Goal: Transaction & Acquisition: Subscribe to service/newsletter

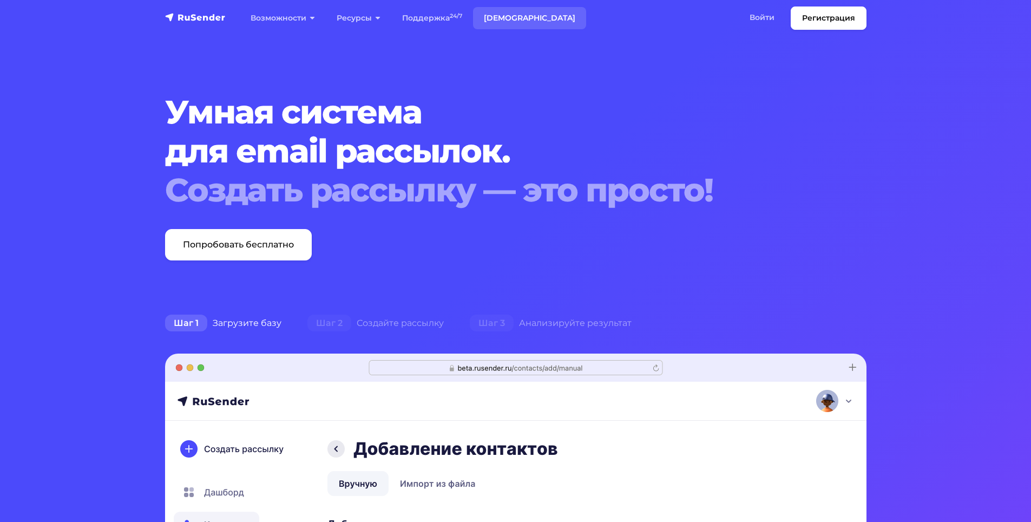
click at [502, 17] on link "[DEMOGRAPHIC_DATA]" at bounding box center [529, 18] width 113 height 22
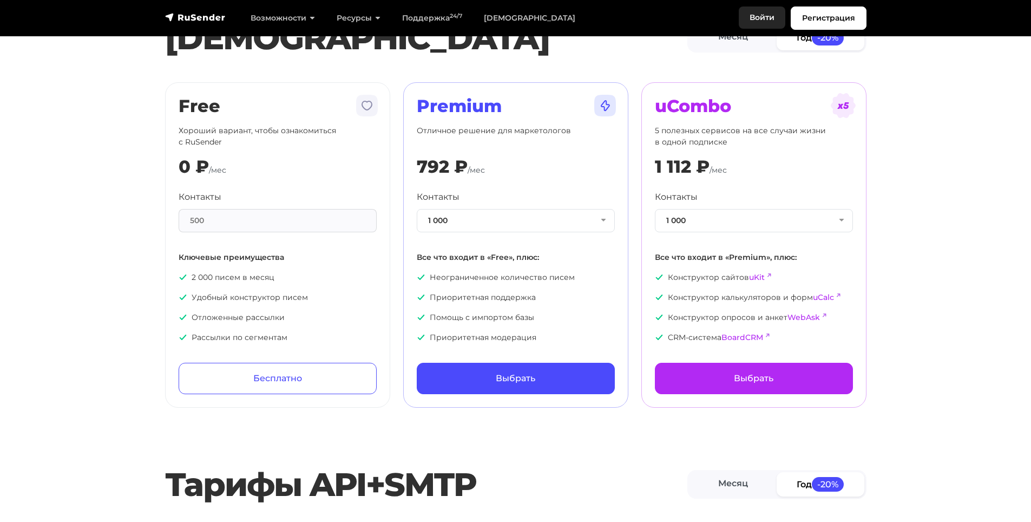
click at [765, 14] on link "Войти" at bounding box center [762, 17] width 47 height 22
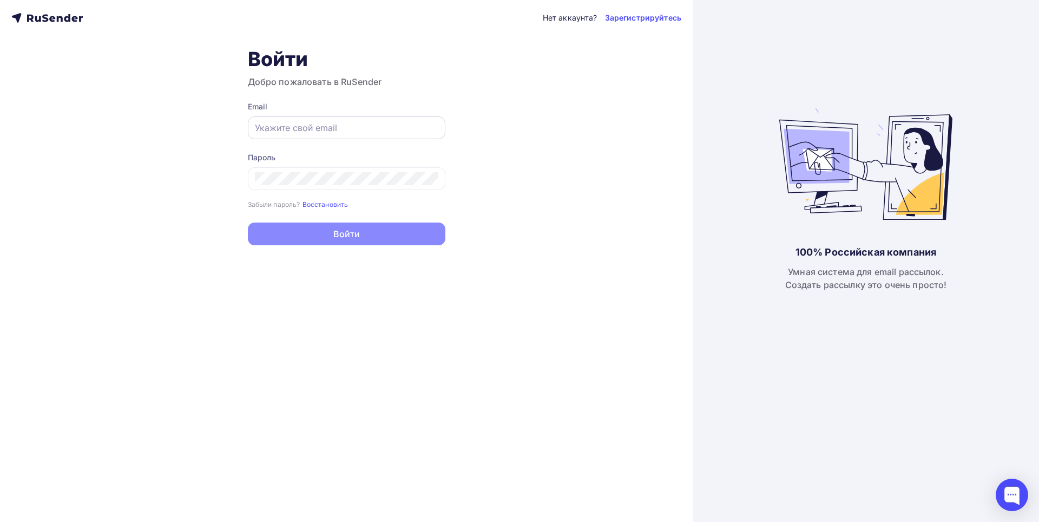
click at [311, 127] on input "text" at bounding box center [346, 127] width 183 height 13
type input "povolgie21opt@yandex.ru"
click at [353, 338] on div "Нет аккаунта? Зарегистрируйтесь Войти Добро пожаловать в RuSender Email povolgi…" at bounding box center [346, 261] width 693 height 522
click at [662, 16] on link "Зарегистрируйтесь" at bounding box center [643, 17] width 76 height 11
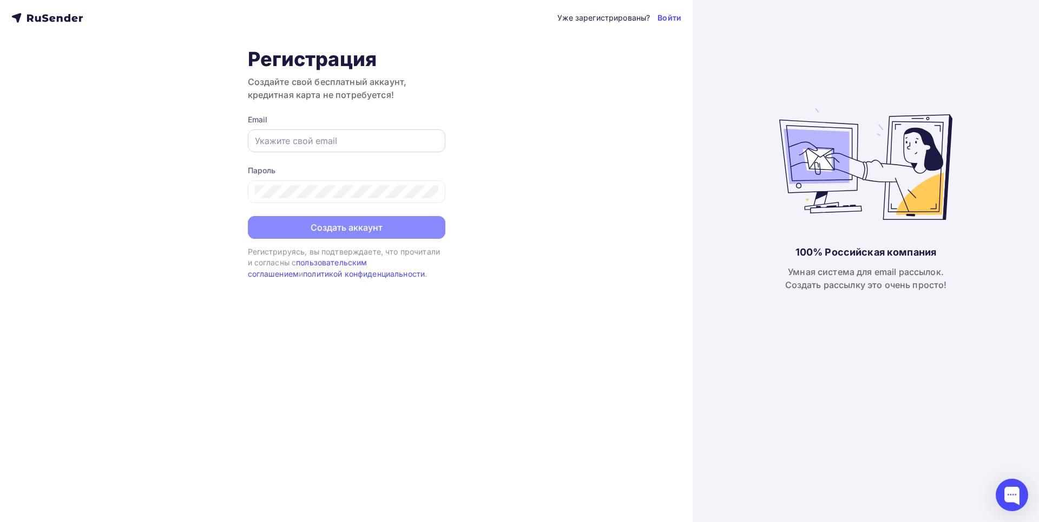
click at [289, 139] on input "text" at bounding box center [346, 140] width 183 height 13
type input "povolgie21opt@yandex.ru"
click at [284, 181] on div at bounding box center [346, 191] width 197 height 23
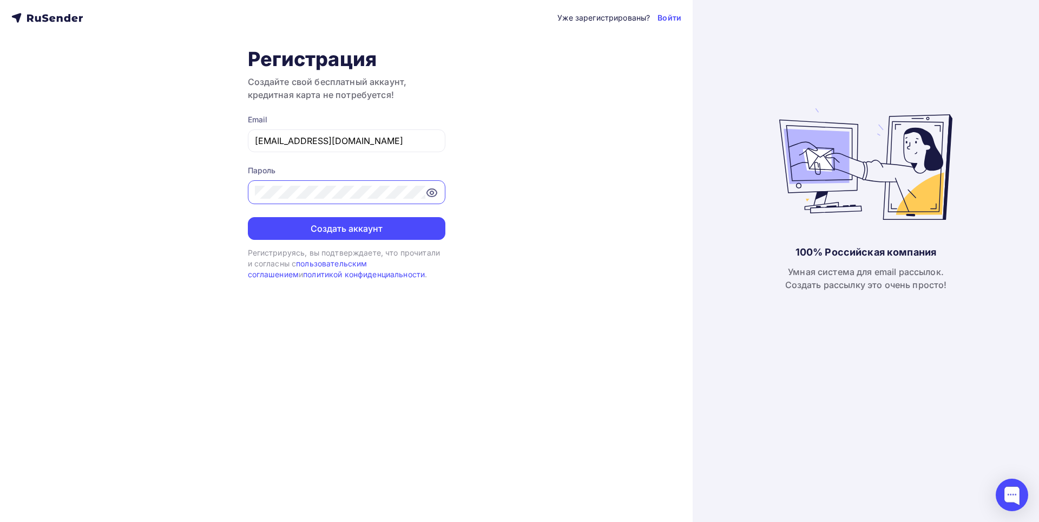
click at [432, 195] on icon at bounding box center [431, 192] width 13 height 13
click at [330, 226] on button "Создать аккаунт" at bounding box center [346, 228] width 197 height 23
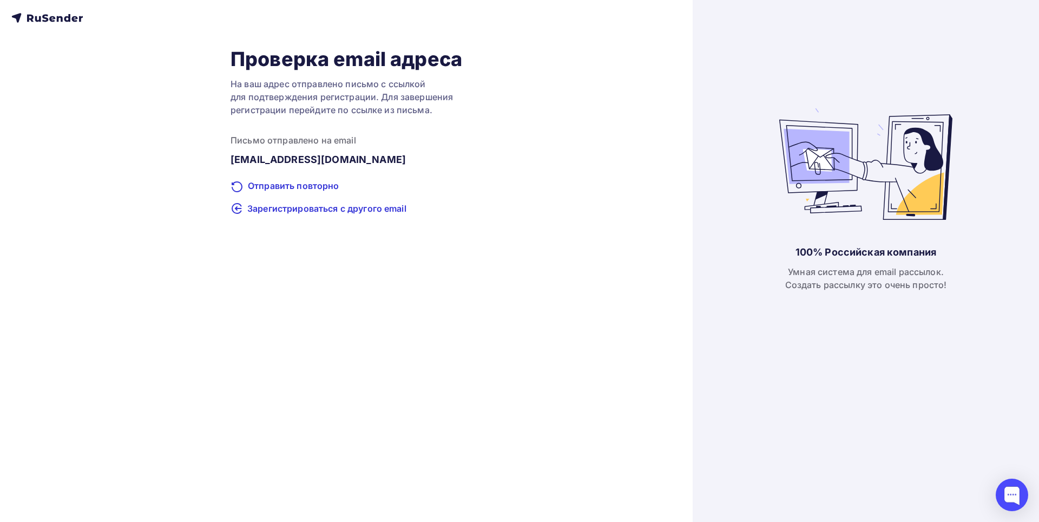
click at [46, 12] on icon at bounding box center [46, 17] width 71 height 13
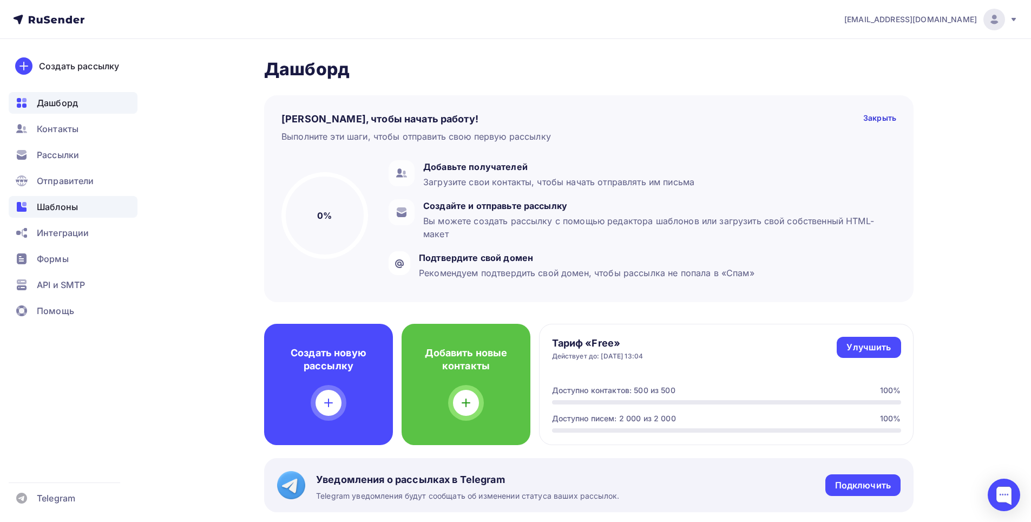
click at [63, 210] on span "Шаблоны" at bounding box center [57, 206] width 41 height 13
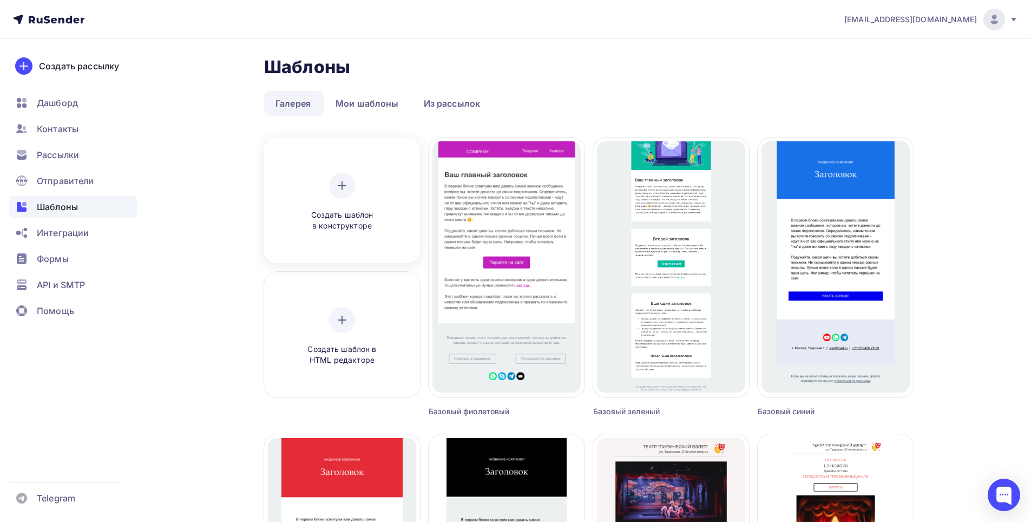
click at [380, 186] on div "Создать шаблон в конструкторе" at bounding box center [342, 202] width 103 height 59
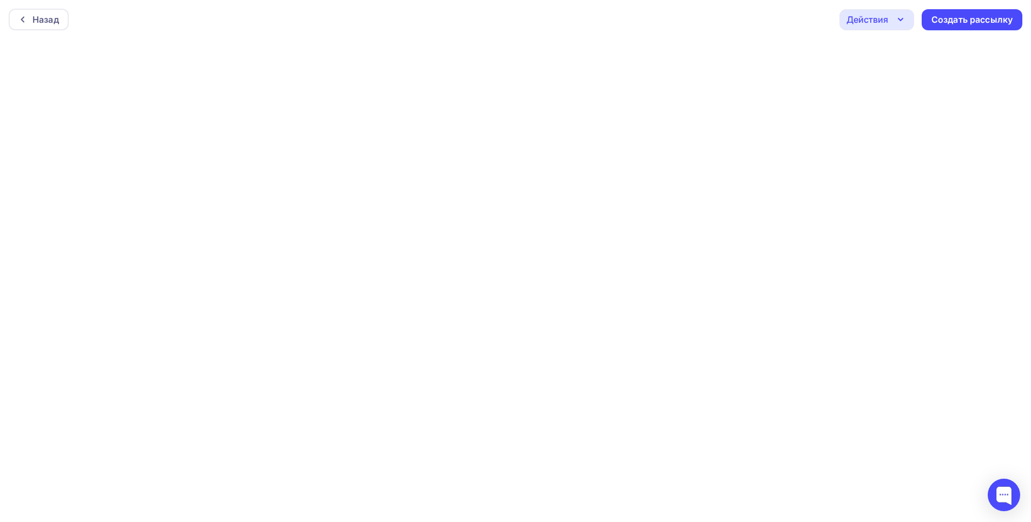
click at [895, 22] on icon "button" at bounding box center [900, 19] width 13 height 13
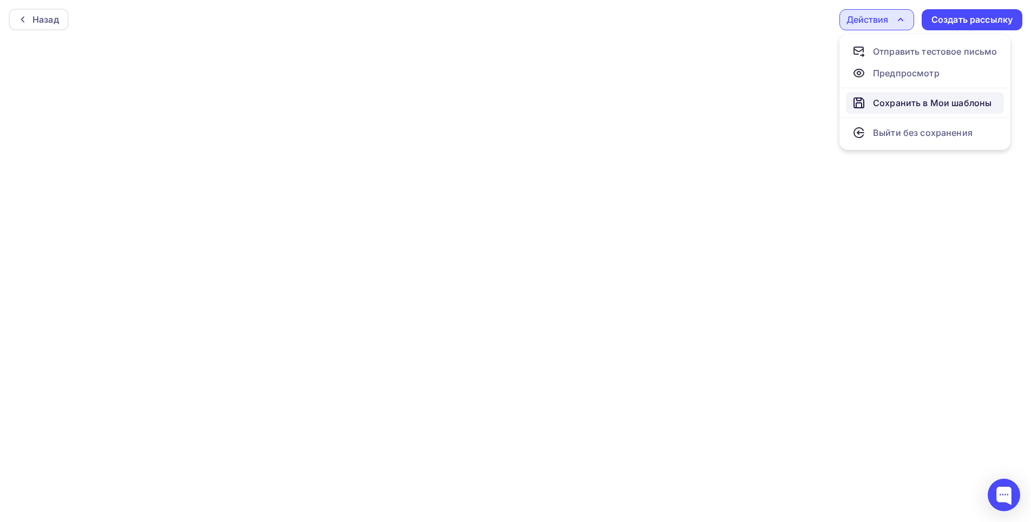
click at [887, 104] on div "Сохранить в Мои шаблоны" at bounding box center [932, 102] width 118 height 13
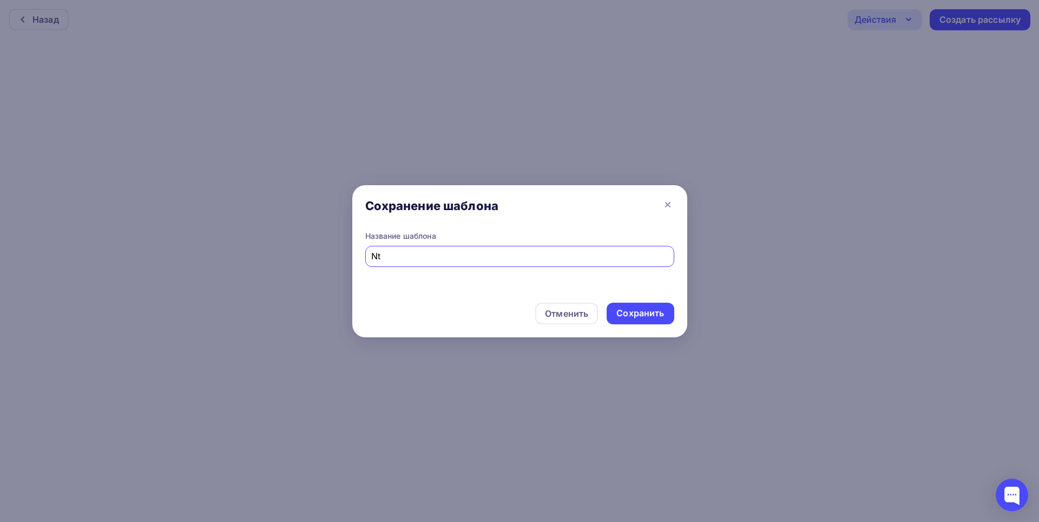
type input "N"
type input "Тест"
click at [643, 316] on div "Сохранить" at bounding box center [640, 313] width 48 height 12
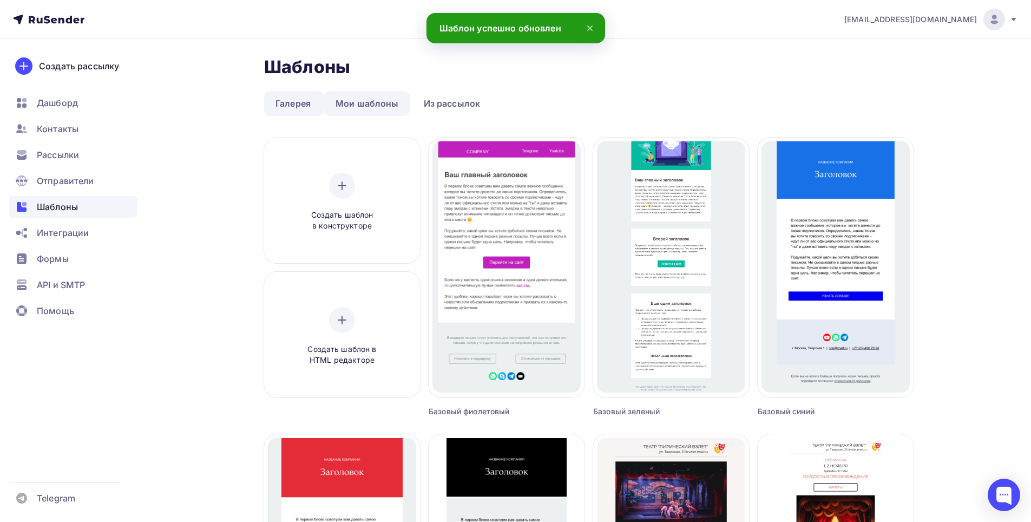
click at [374, 104] on link "Мои шаблоны" at bounding box center [367, 103] width 86 height 25
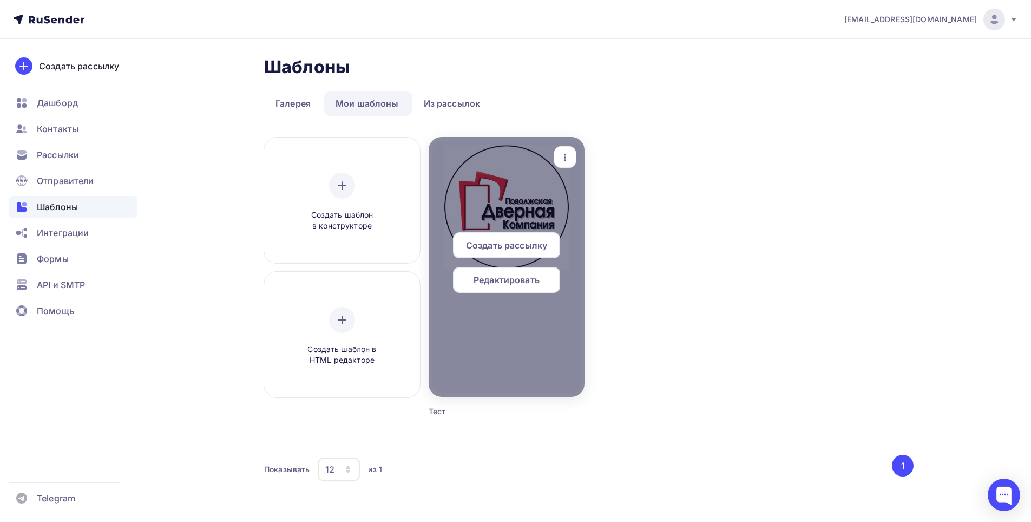
click at [503, 245] on span "Создать рассылку" at bounding box center [506, 245] width 81 height 13
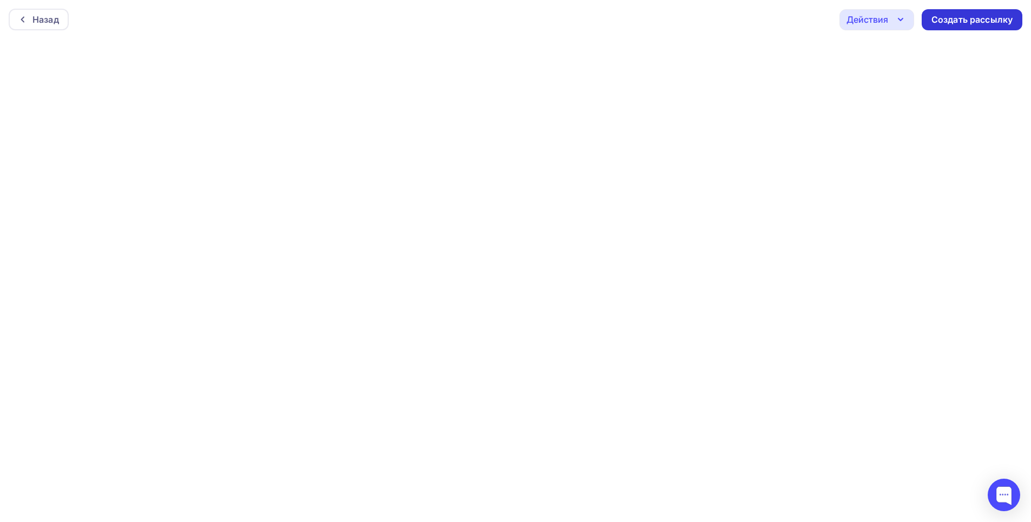
click at [957, 19] on div "Создать рассылку" at bounding box center [971, 20] width 81 height 12
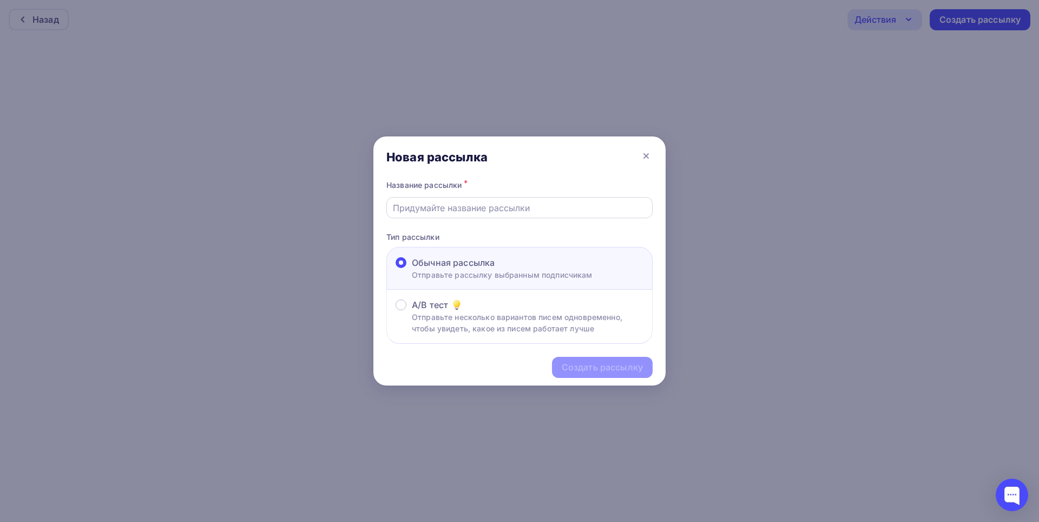
click at [509, 207] on input "text" at bounding box center [520, 207] width 254 height 13
type input "Тест"
click at [575, 365] on div "Создать рассылку" at bounding box center [602, 367] width 81 height 12
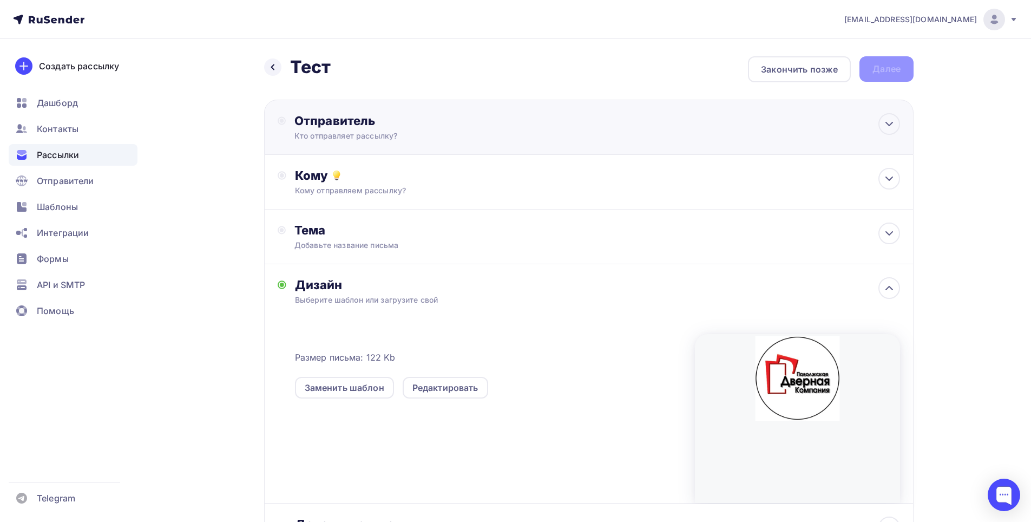
click at [426, 124] on div "Отправитель" at bounding box center [411, 120] width 234 height 15
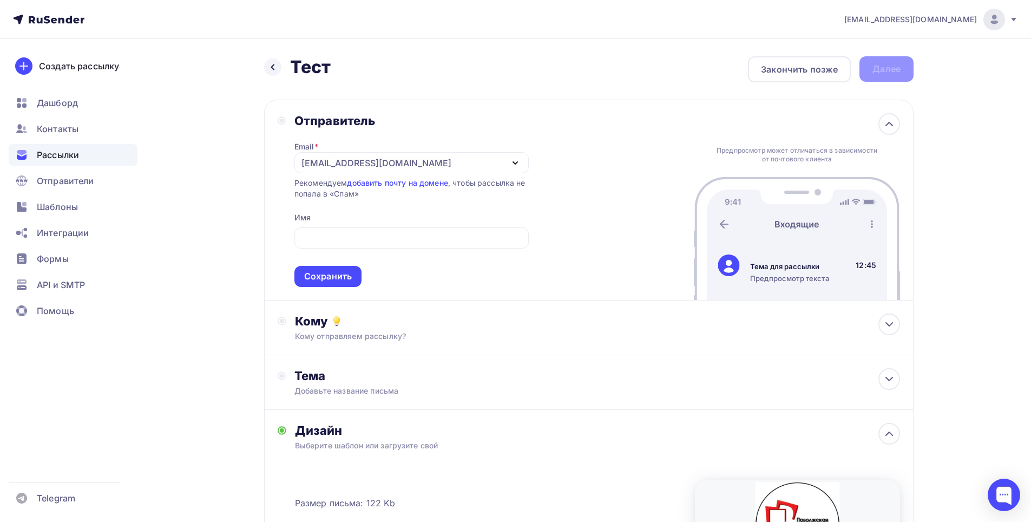
click at [580, 167] on div "Отправитель Email * povolgie21opt@yandex.ru povolgie21opt@yandex.ru Добавить от…" at bounding box center [588, 200] width 649 height 201
click at [510, 160] on icon "button" at bounding box center [515, 162] width 13 height 13
click at [348, 238] on input "text" at bounding box center [411, 238] width 222 height 13
type input "ООО "ПДК-НН""
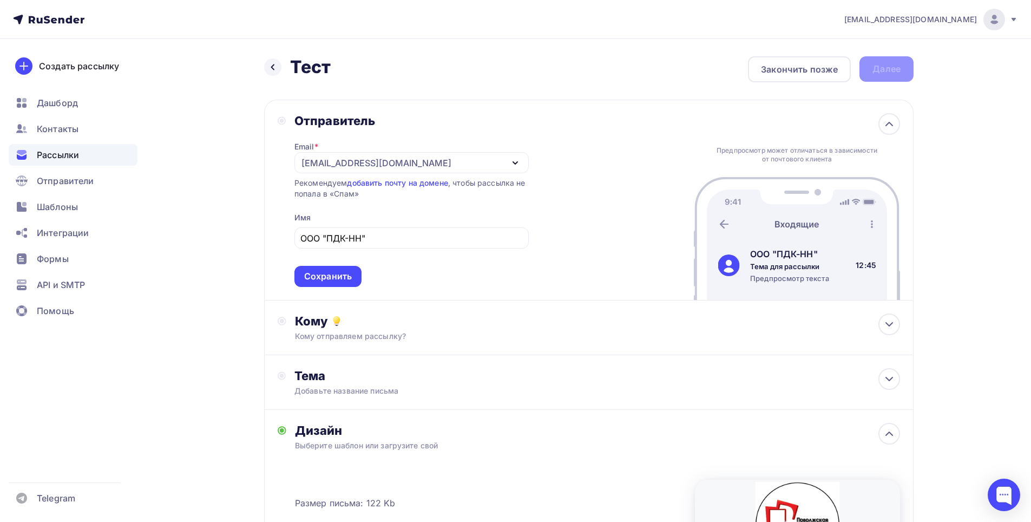
click at [600, 235] on div "Отправитель Email * povolgie21opt@yandex.ru povolgie21opt@yandex.ru Добавить от…" at bounding box center [588, 200] width 649 height 201
click at [383, 325] on div "Кому" at bounding box center [597, 320] width 605 height 15
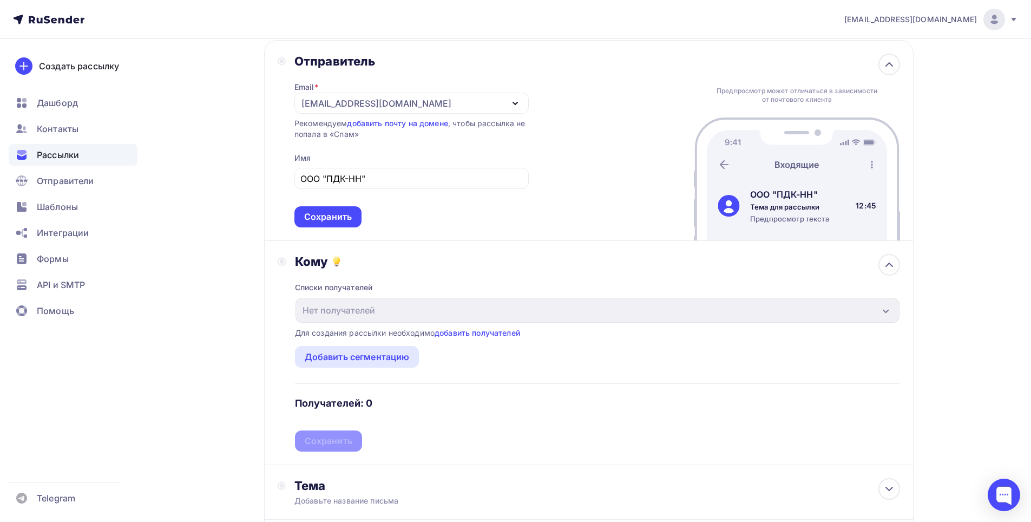
scroll to position [108, 0]
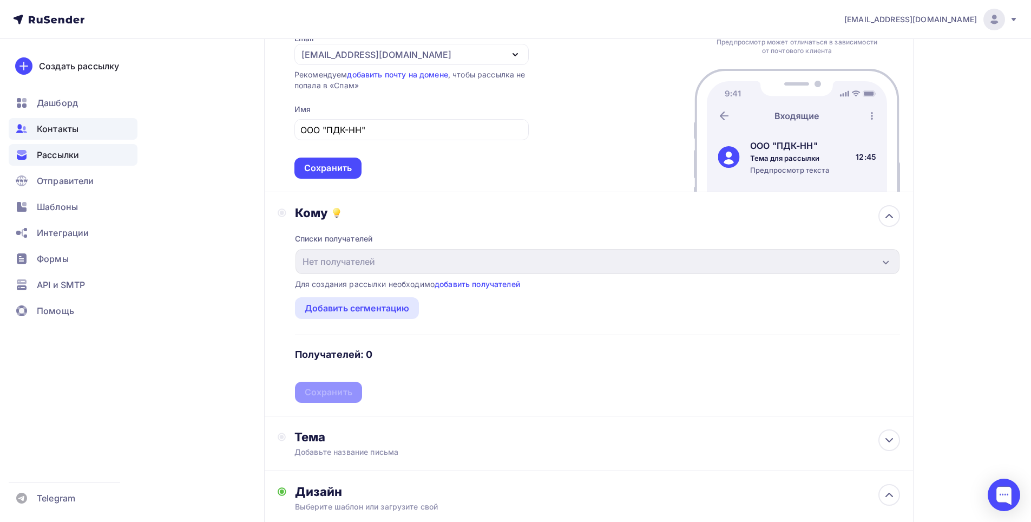
click at [62, 125] on span "Контакты" at bounding box center [58, 128] width 42 height 13
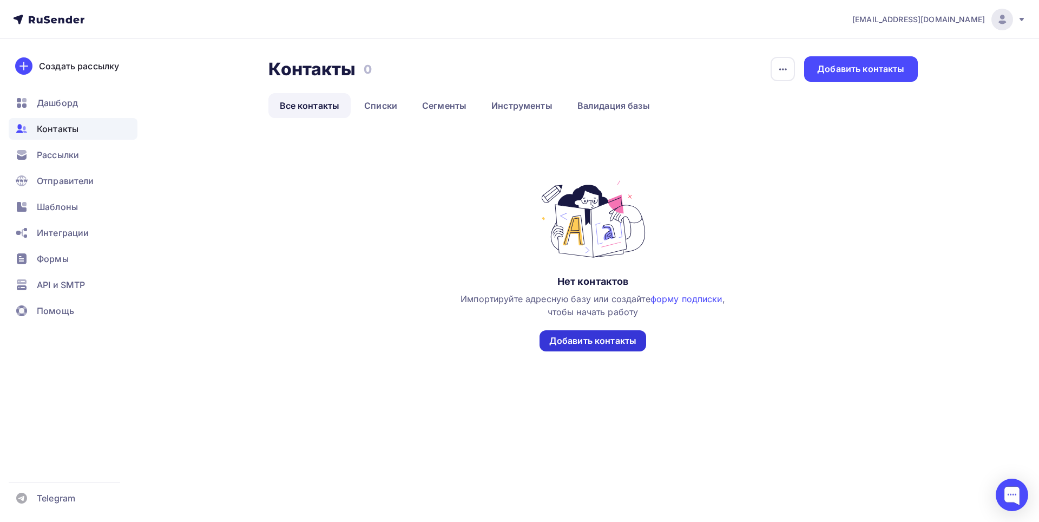
click at [587, 338] on div "Добавить контакты" at bounding box center [592, 340] width 87 height 12
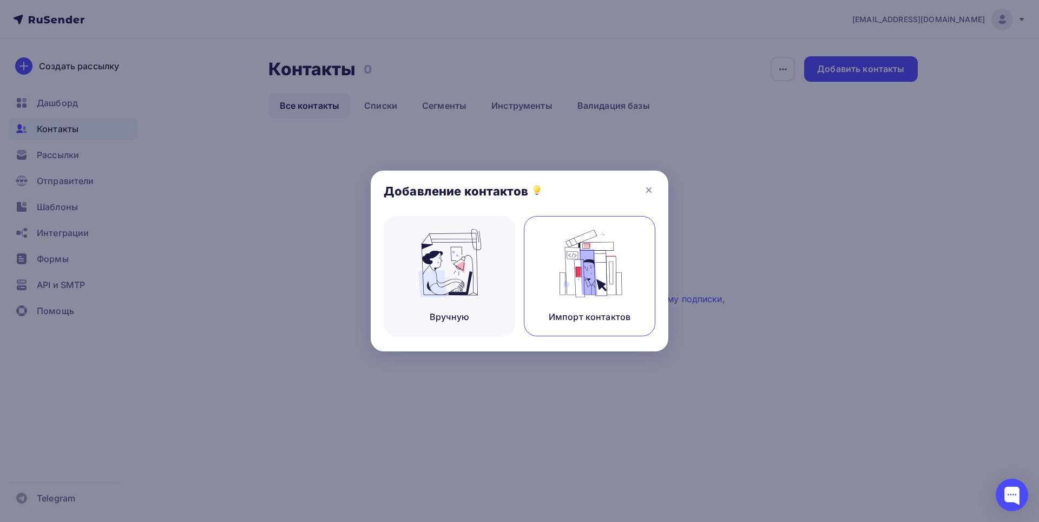
click at [579, 265] on img at bounding box center [590, 263] width 73 height 68
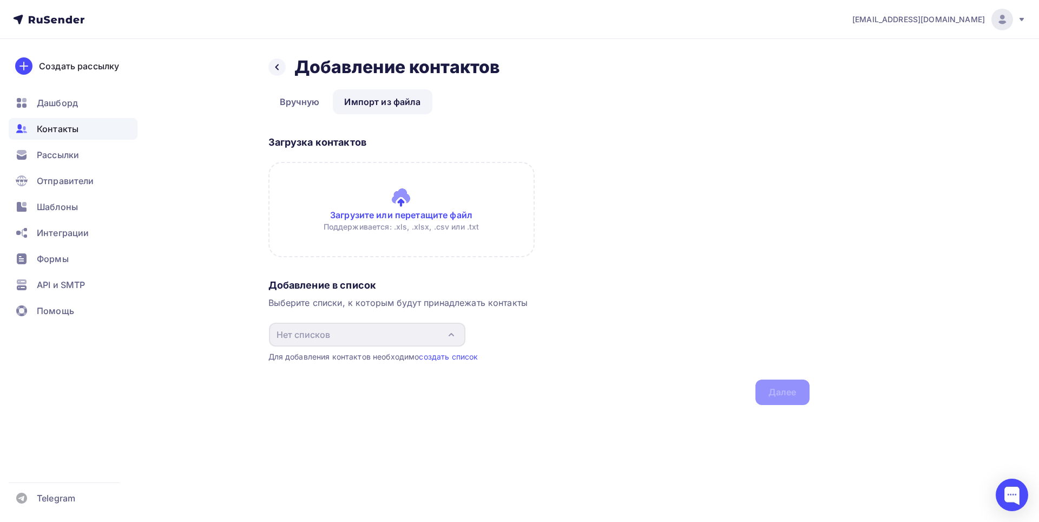
click at [484, 205] on input "file" at bounding box center [401, 209] width 266 height 95
click at [344, 201] on input "file" at bounding box center [401, 209] width 266 height 95
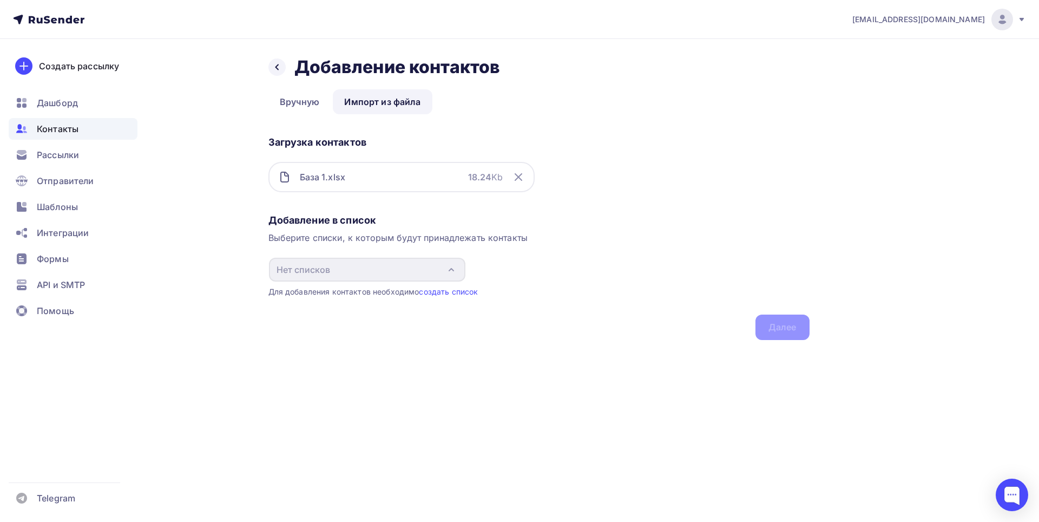
click at [602, 192] on div "Загрузка контактов База 1.xlsx 18.24 Kb" at bounding box center [538, 170] width 541 height 78
click at [387, 187] on div "База 1.xlsx 18.24 Kb" at bounding box center [401, 177] width 266 height 30
click at [455, 289] on link "создать список" at bounding box center [448, 291] width 59 height 9
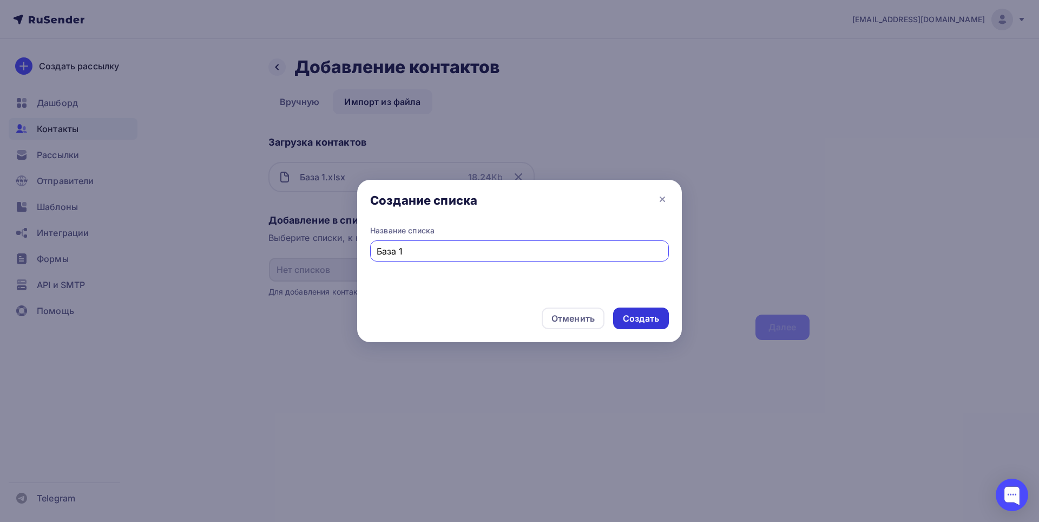
type input "База 1"
click at [638, 315] on div "Создать" at bounding box center [641, 318] width 36 height 12
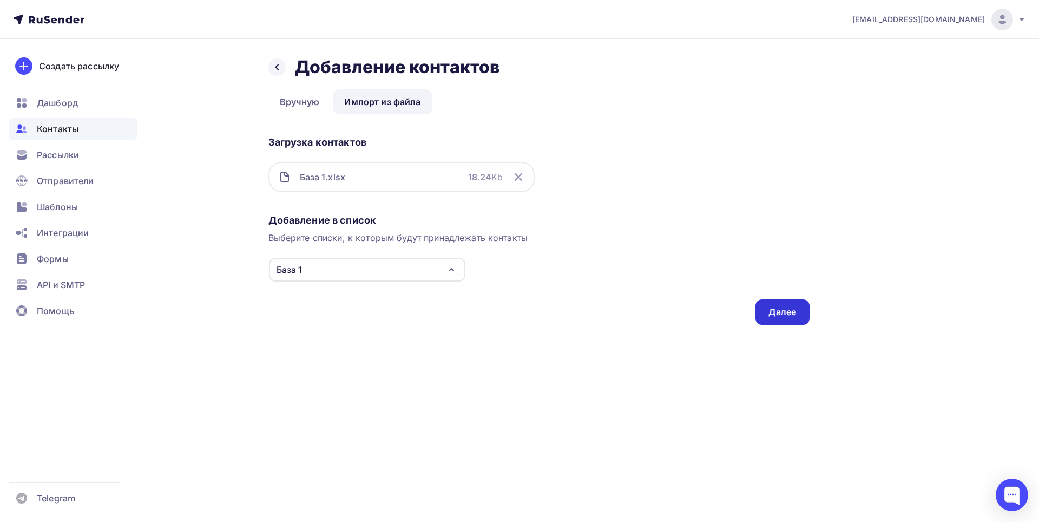
click at [776, 314] on div "Далее" at bounding box center [782, 312] width 28 height 12
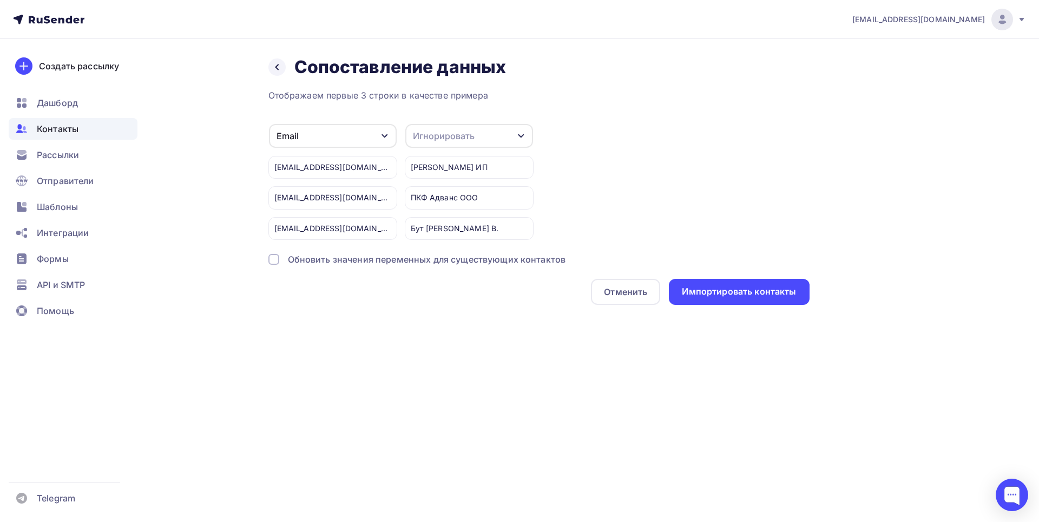
click at [518, 133] on icon "button" at bounding box center [521, 135] width 9 height 9
click at [449, 189] on div "Имя" at bounding box center [449, 192] width 63 height 13
click at [743, 293] on div "Импортировать контакты" at bounding box center [739, 291] width 114 height 12
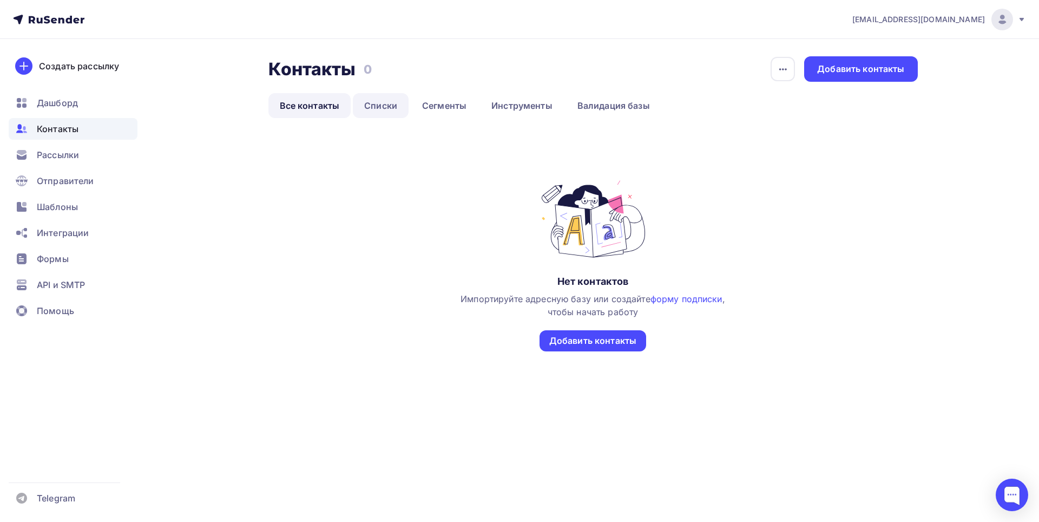
click at [381, 104] on link "Списки" at bounding box center [381, 105] width 56 height 25
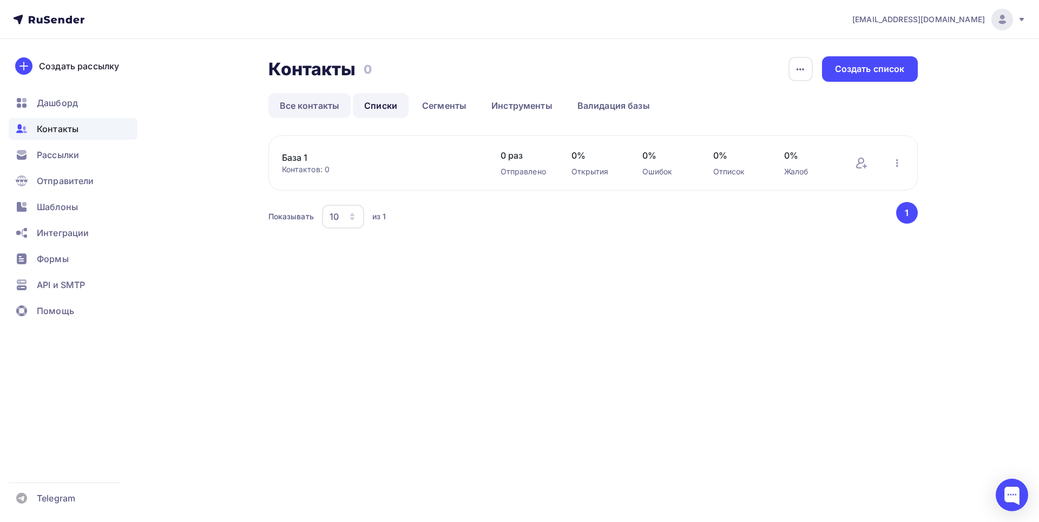
click at [310, 98] on link "Все контакты" at bounding box center [309, 105] width 83 height 25
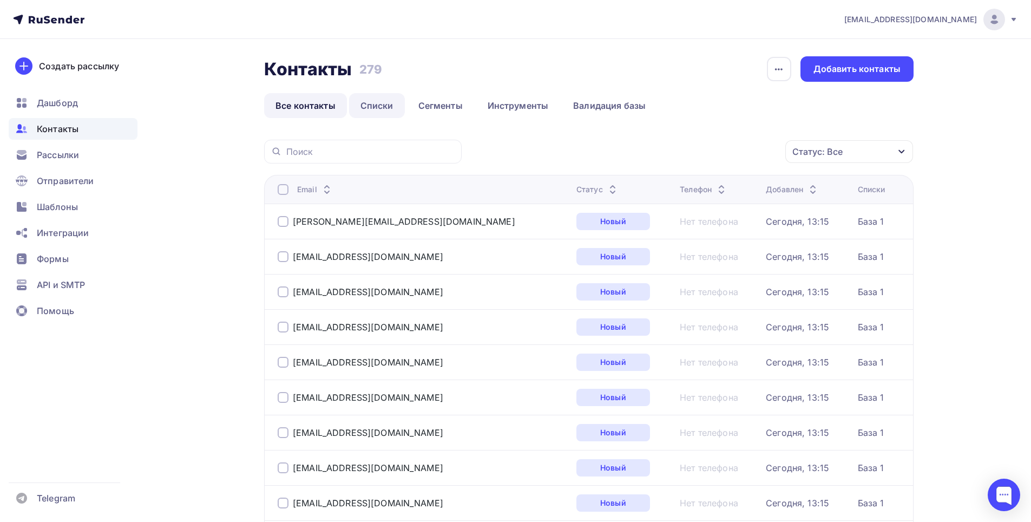
click at [376, 104] on link "Списки" at bounding box center [377, 105] width 56 height 25
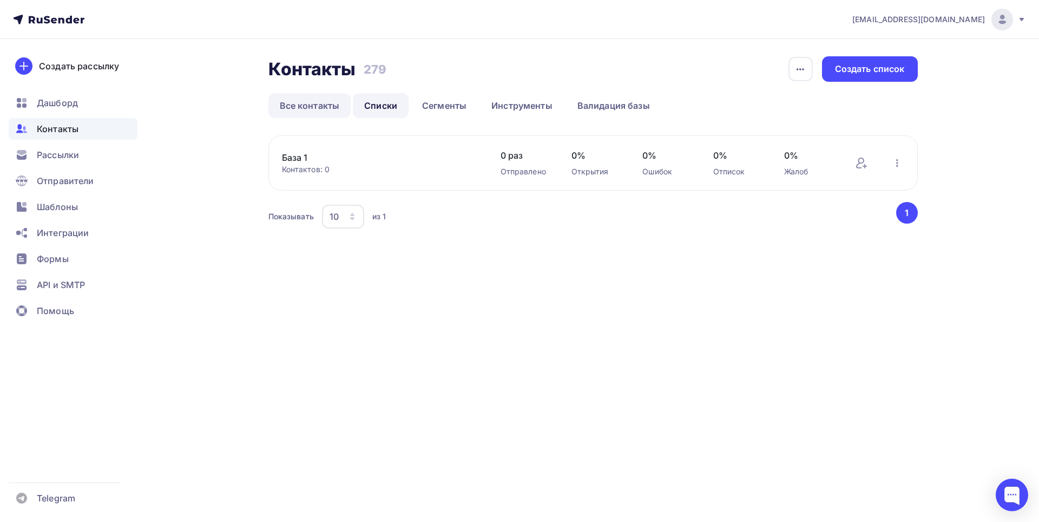
click at [307, 102] on link "Все контакты" at bounding box center [309, 105] width 83 height 25
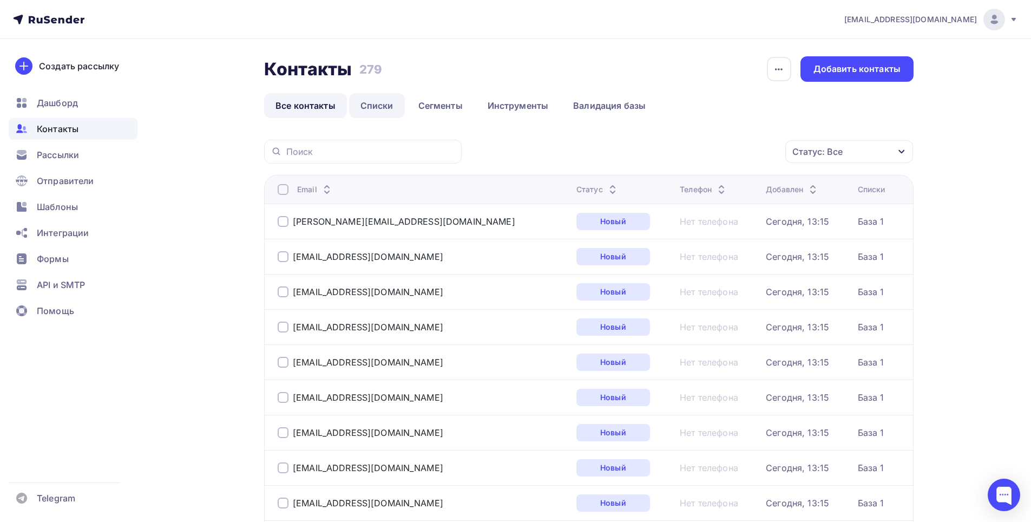
click at [380, 109] on link "Списки" at bounding box center [377, 105] width 56 height 25
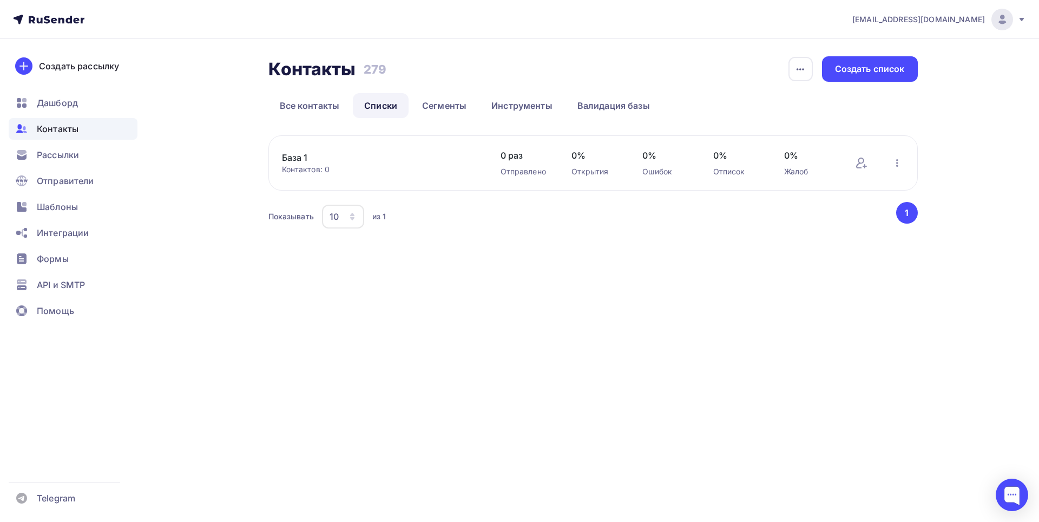
click at [440, 158] on link "База 1" at bounding box center [374, 157] width 184 height 13
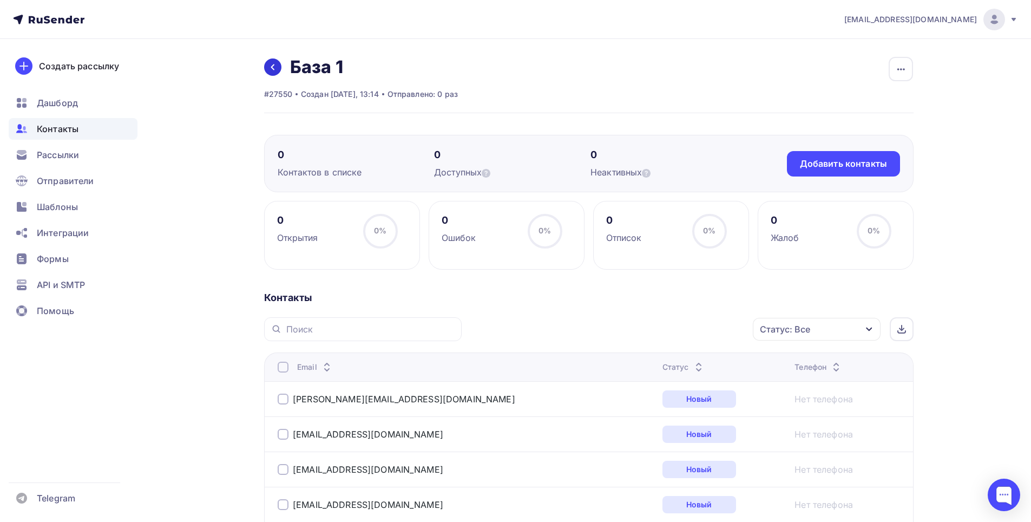
click at [267, 63] on link at bounding box center [272, 66] width 17 height 17
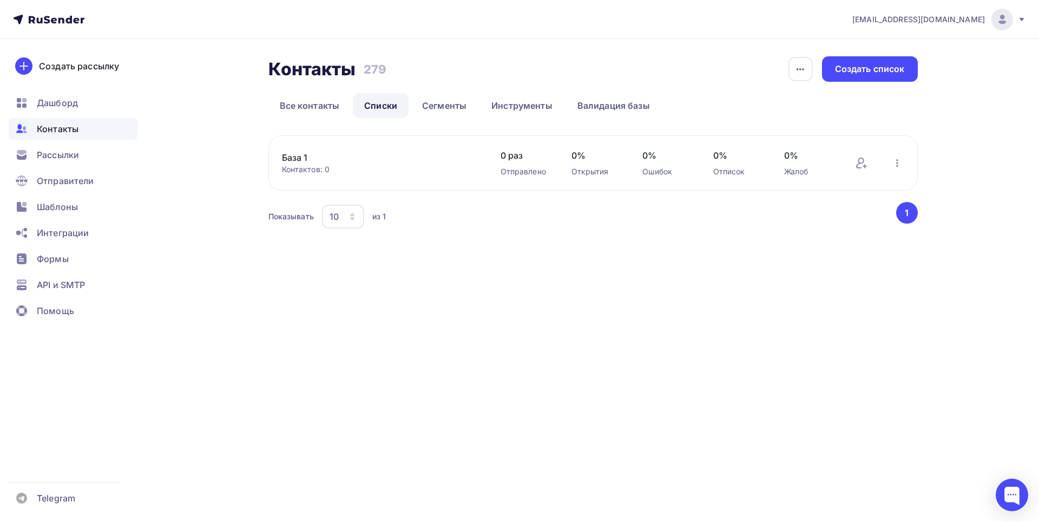
click at [390, 160] on link "База 1" at bounding box center [374, 157] width 184 height 13
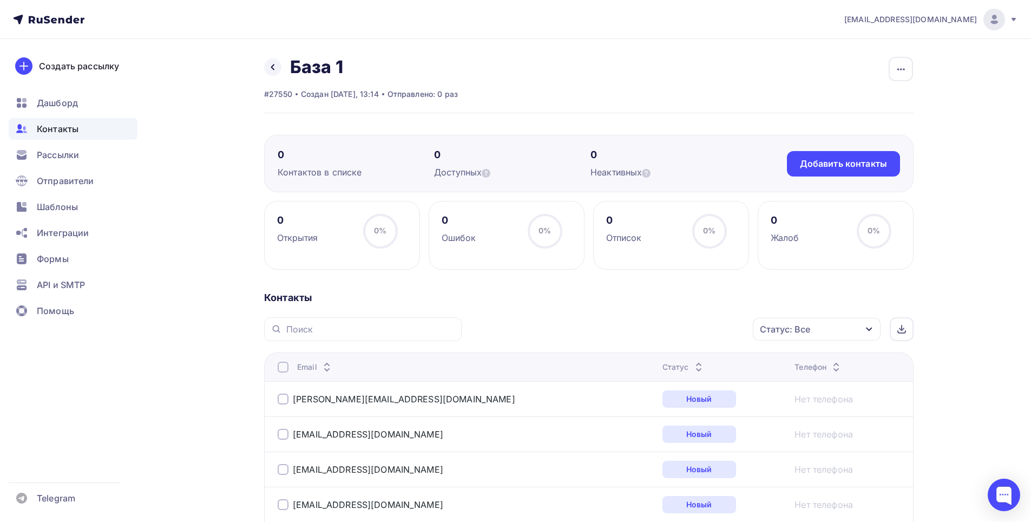
click at [63, 126] on span "Контакты" at bounding box center [58, 128] width 42 height 13
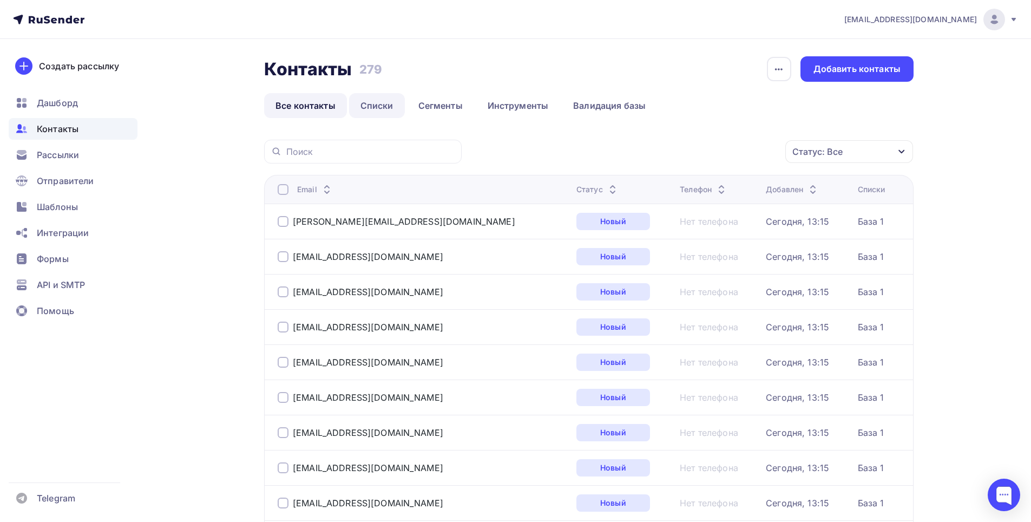
click at [384, 108] on link "Списки" at bounding box center [377, 105] width 56 height 25
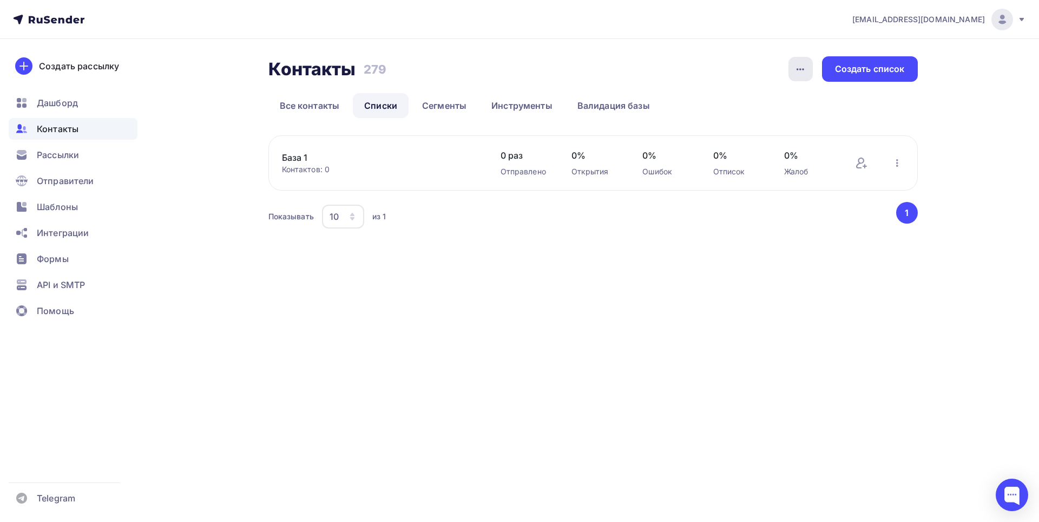
click at [800, 71] on icon "button" at bounding box center [800, 69] width 13 height 13
click at [858, 62] on div "Создать список" at bounding box center [870, 68] width 96 height 25
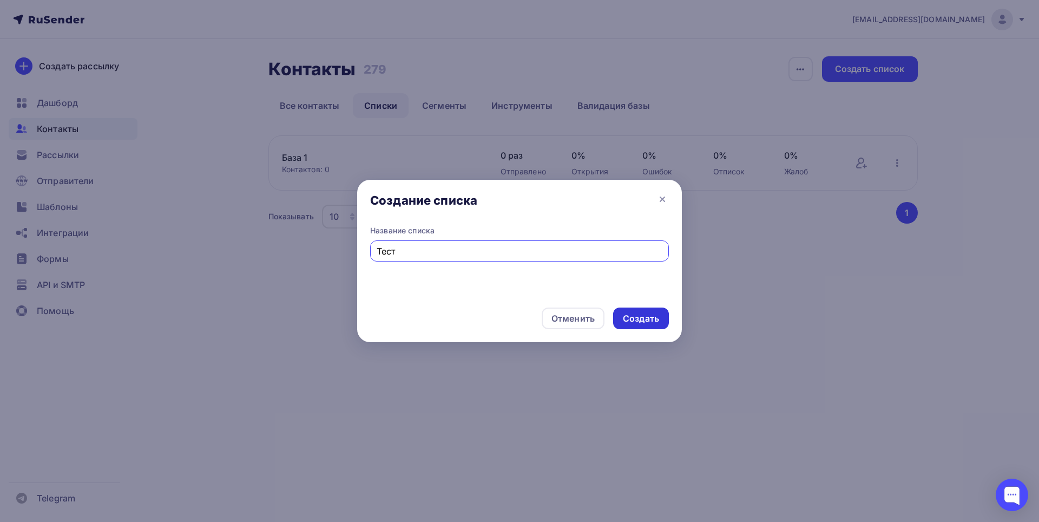
type input "Тест"
click at [635, 318] on div "Создать" at bounding box center [641, 318] width 36 height 12
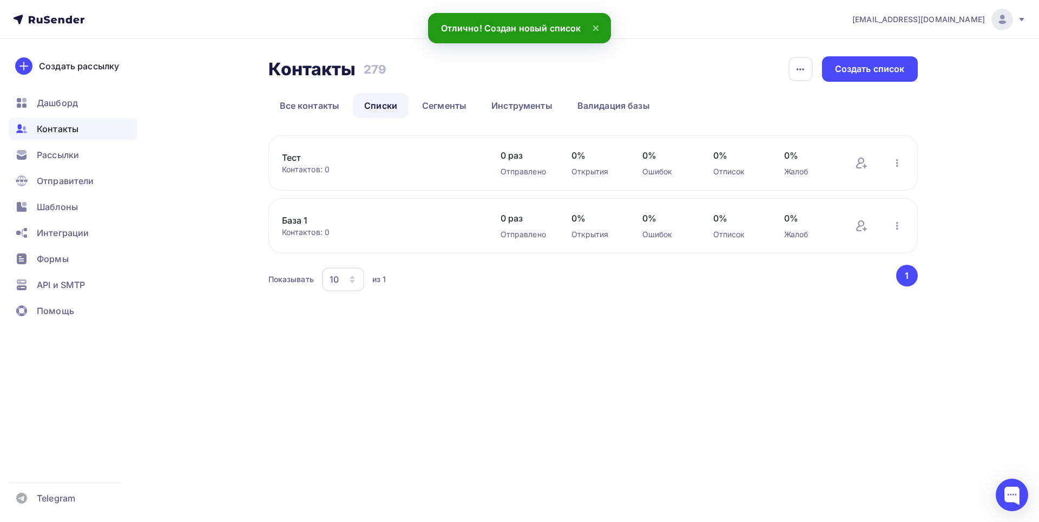
click at [304, 154] on link "Тест" at bounding box center [374, 157] width 184 height 13
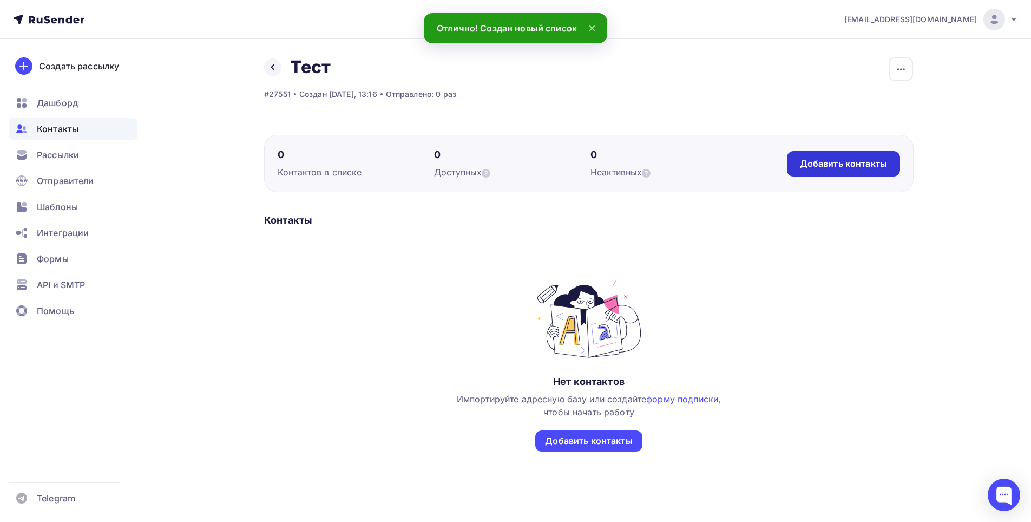
click at [827, 162] on div "Добавить контакты" at bounding box center [843, 163] width 87 height 12
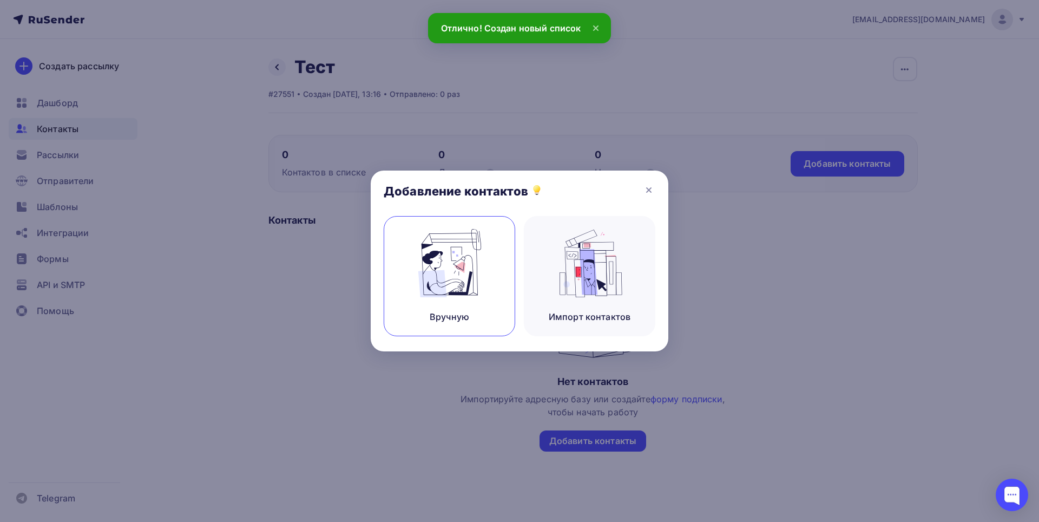
click at [432, 272] on img at bounding box center [449, 263] width 73 height 68
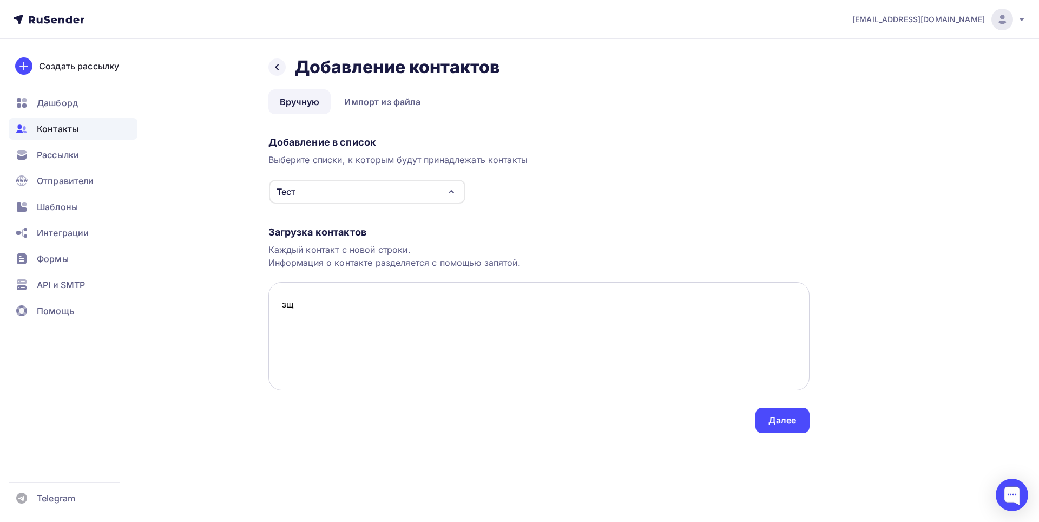
type textarea "з"
type textarea "[EMAIL_ADDRESS][DOMAIN_NAME]"
click at [785, 420] on div "Далее" at bounding box center [782, 420] width 28 height 12
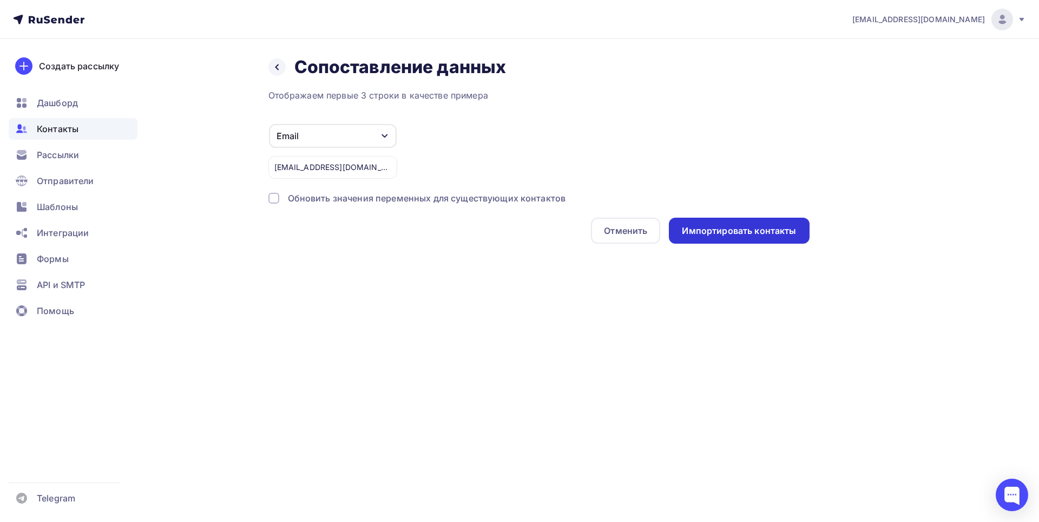
click at [733, 231] on div "Импортировать контакты" at bounding box center [739, 231] width 114 height 12
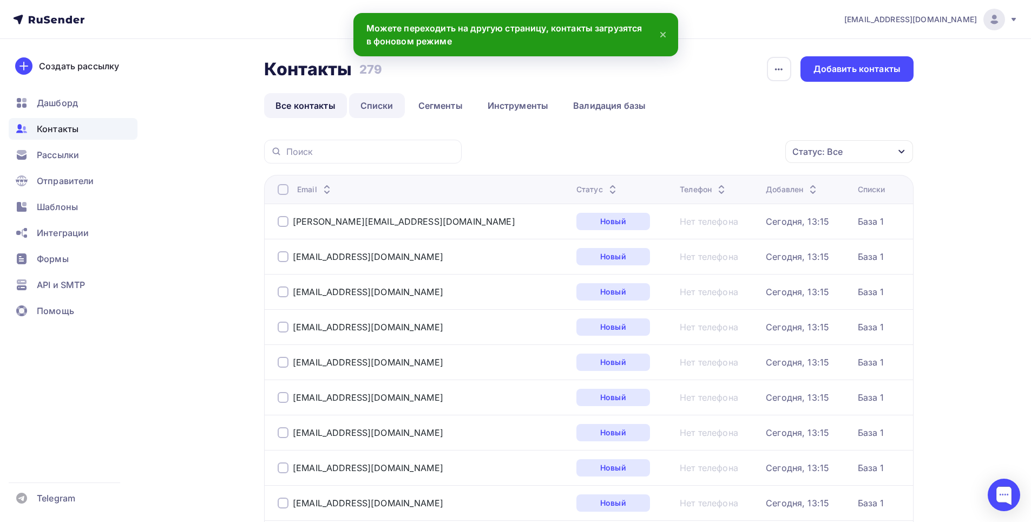
click at [376, 106] on link "Списки" at bounding box center [377, 105] width 56 height 25
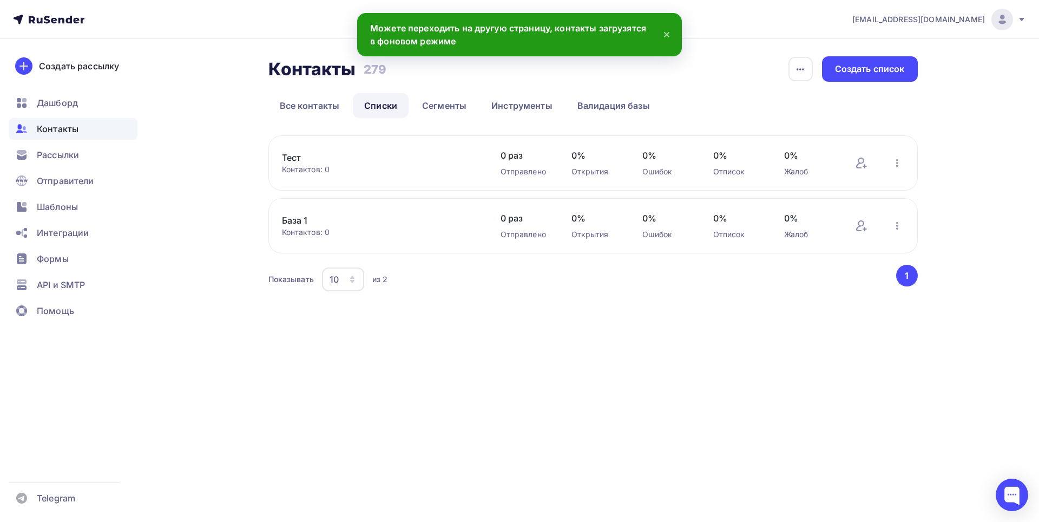
click at [302, 221] on link "База 1" at bounding box center [374, 220] width 184 height 13
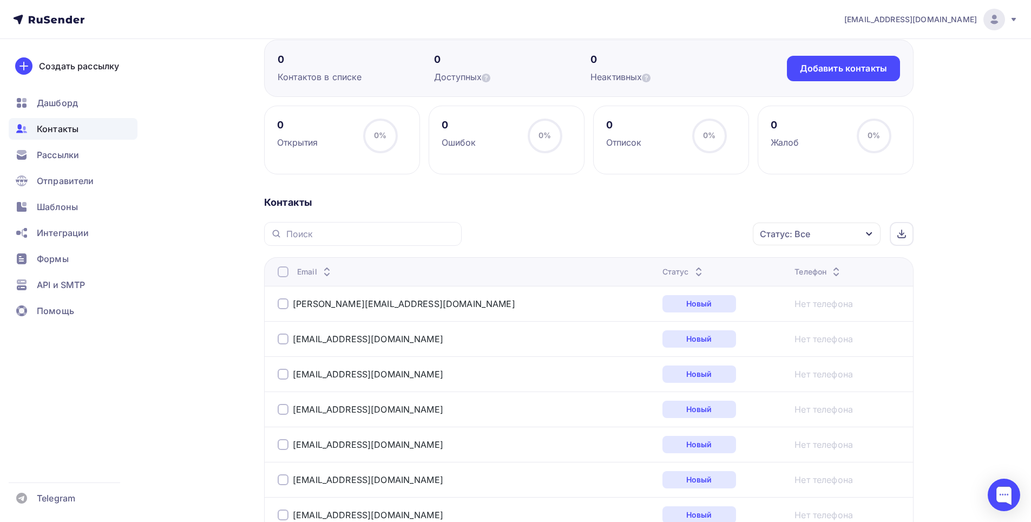
scroll to position [216, 0]
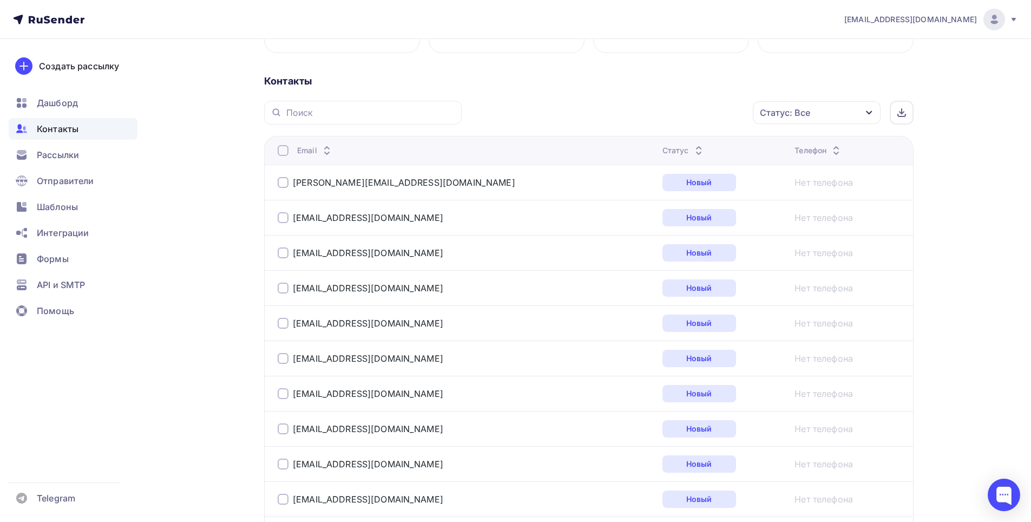
click at [864, 108] on div "Статус: Все" at bounding box center [817, 112] width 128 height 23
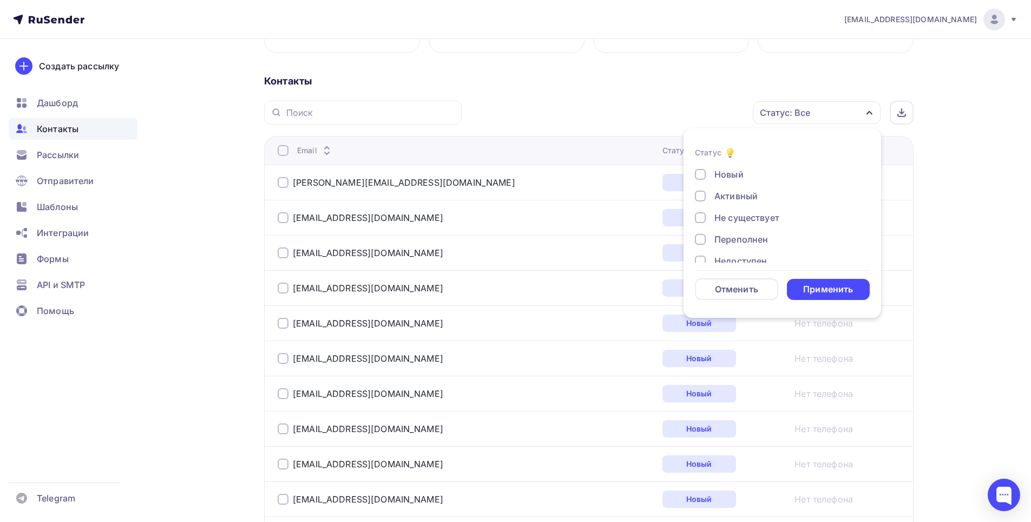
click at [864, 108] on div "Статус: Все" at bounding box center [817, 112] width 128 height 23
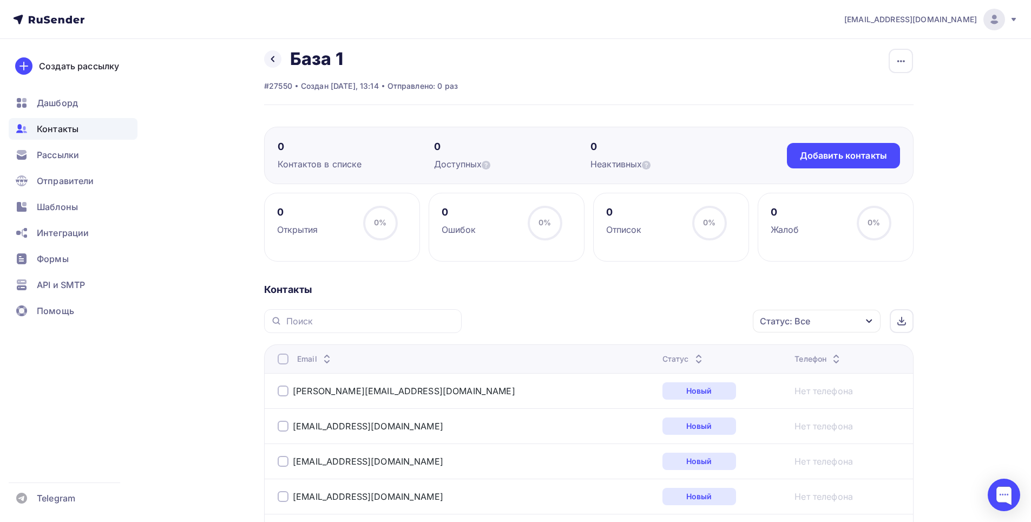
scroll to position [0, 0]
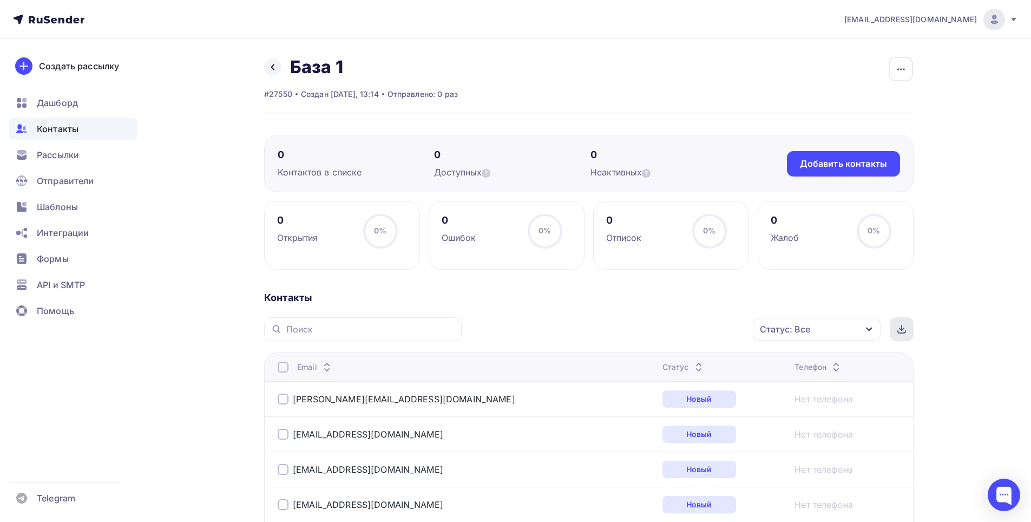
click at [905, 331] on icon at bounding box center [902, 332] width 8 height 2
click at [271, 69] on icon at bounding box center [272, 67] width 9 height 9
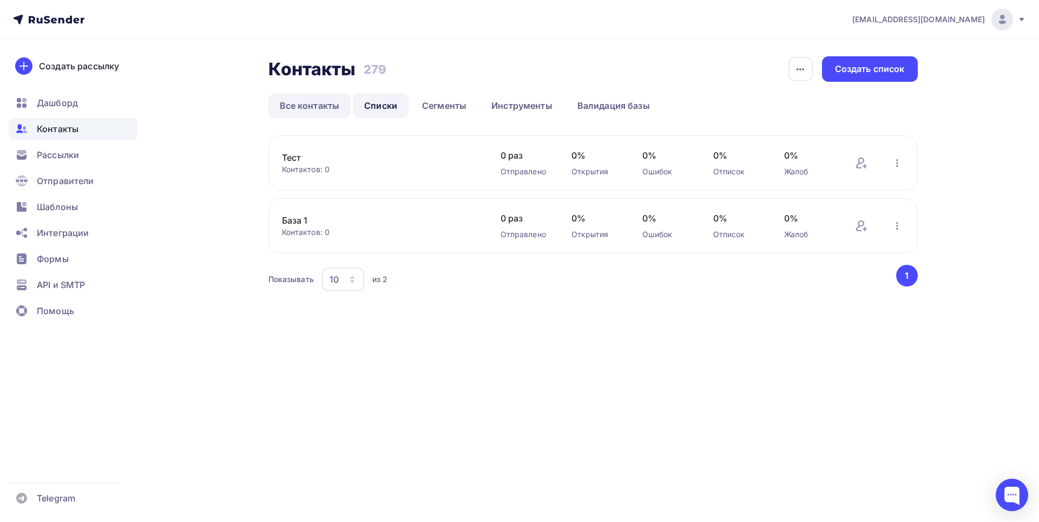
click at [302, 105] on link "Все контакты" at bounding box center [309, 105] width 83 height 25
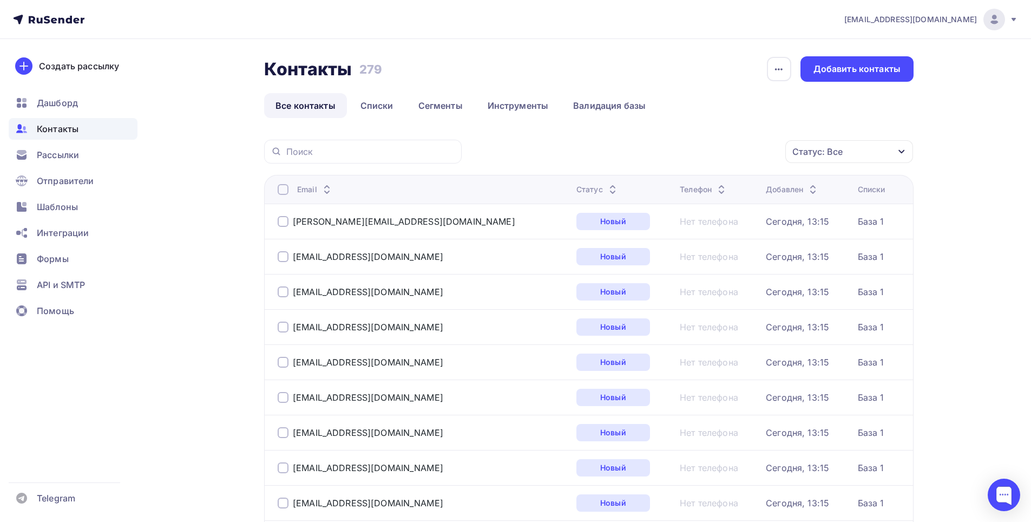
click at [606, 189] on icon at bounding box center [612, 192] width 13 height 13
click at [375, 106] on link "Списки" at bounding box center [377, 105] width 56 height 25
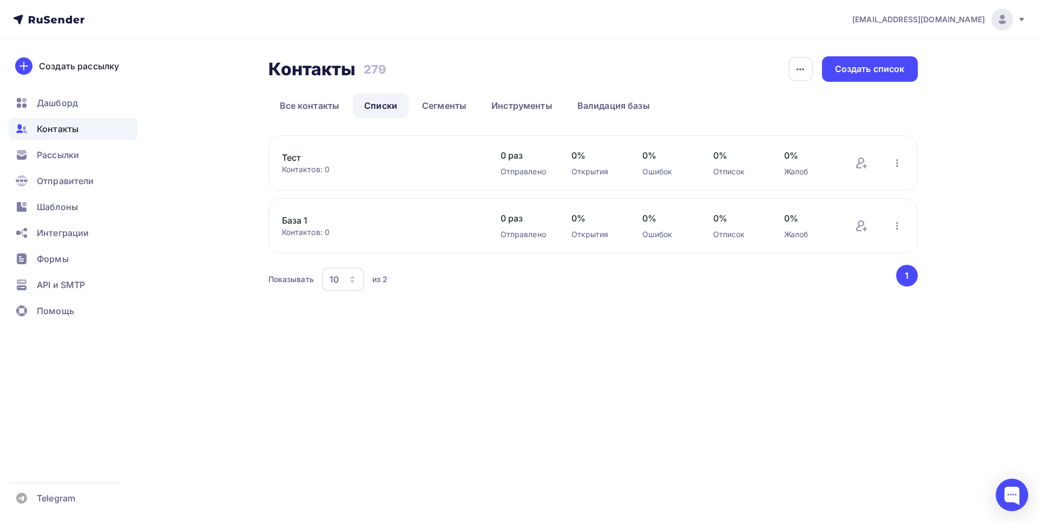
click at [324, 153] on link "Тест" at bounding box center [374, 157] width 184 height 13
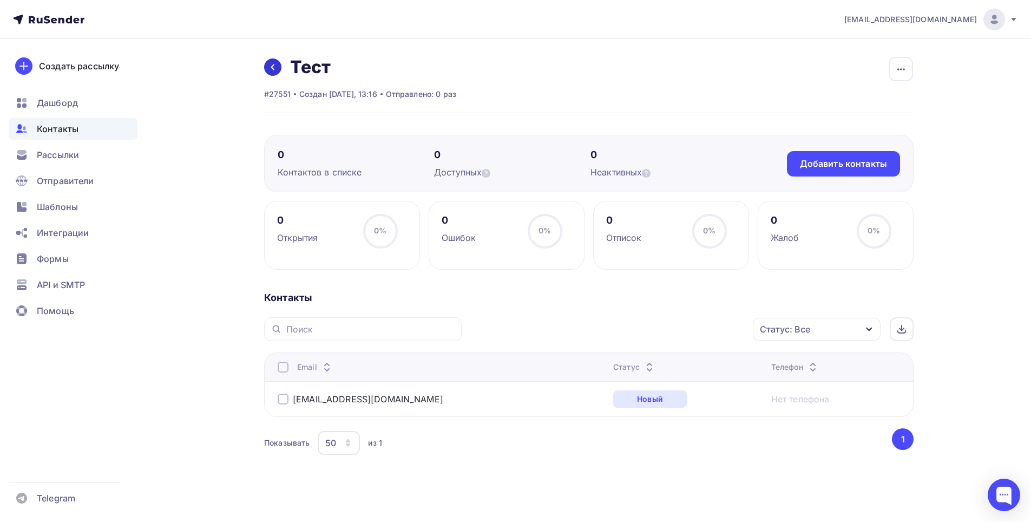
click at [275, 71] on link at bounding box center [272, 66] width 17 height 17
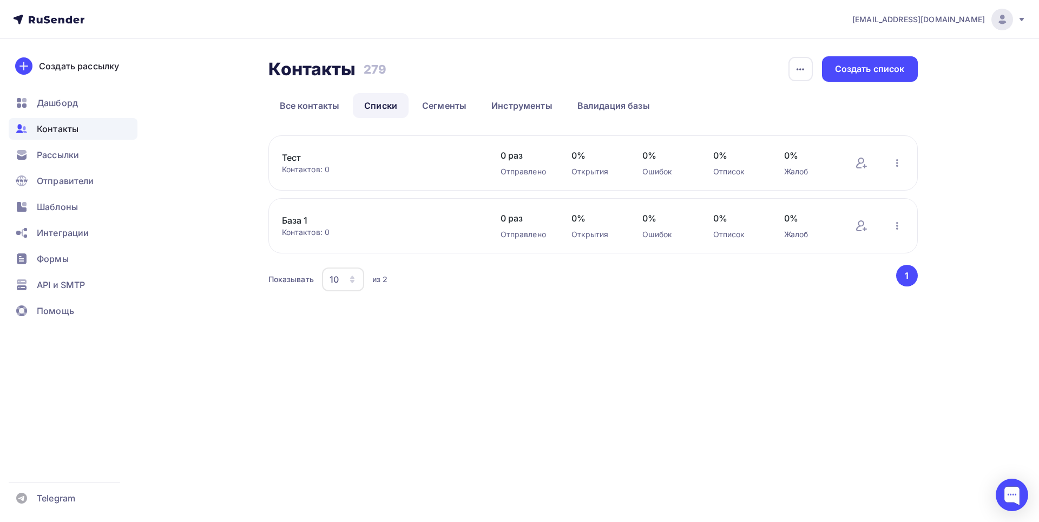
click at [360, 162] on link "Тест" at bounding box center [374, 157] width 184 height 13
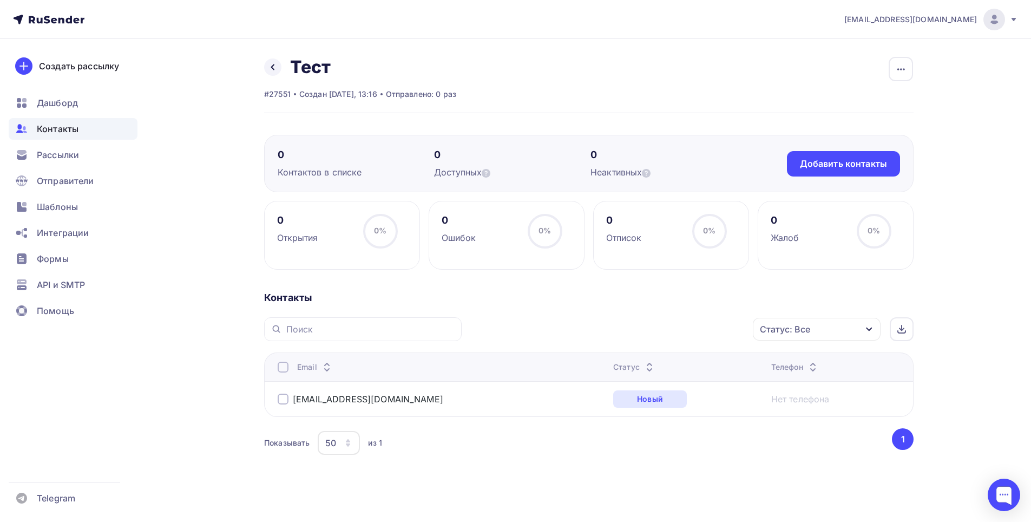
click at [282, 397] on div at bounding box center [283, 398] width 11 height 11
click at [730, 323] on icon "button" at bounding box center [729, 328] width 13 height 13
click at [690, 359] on div "Добавить в списки" at bounding box center [655, 360] width 83 height 13
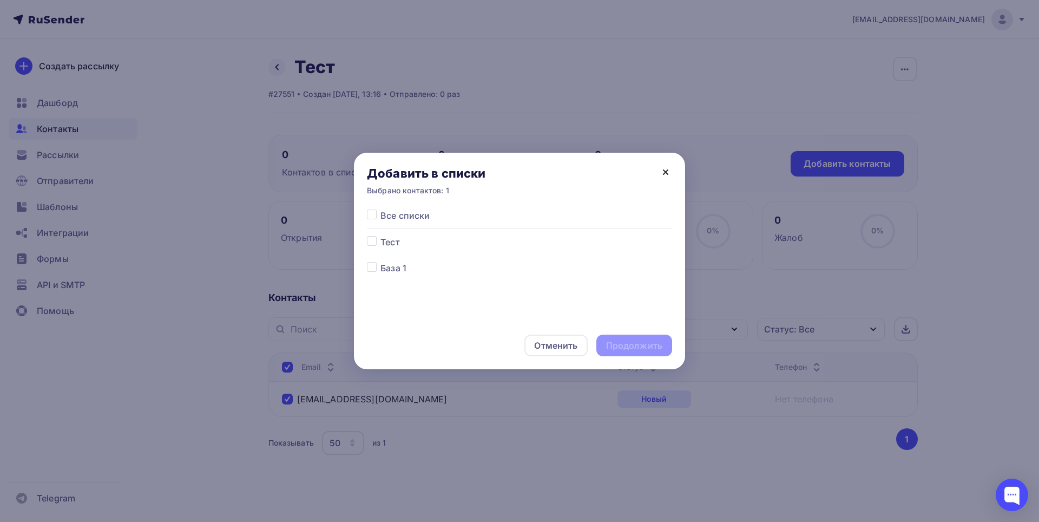
click at [663, 173] on icon at bounding box center [665, 172] width 13 height 13
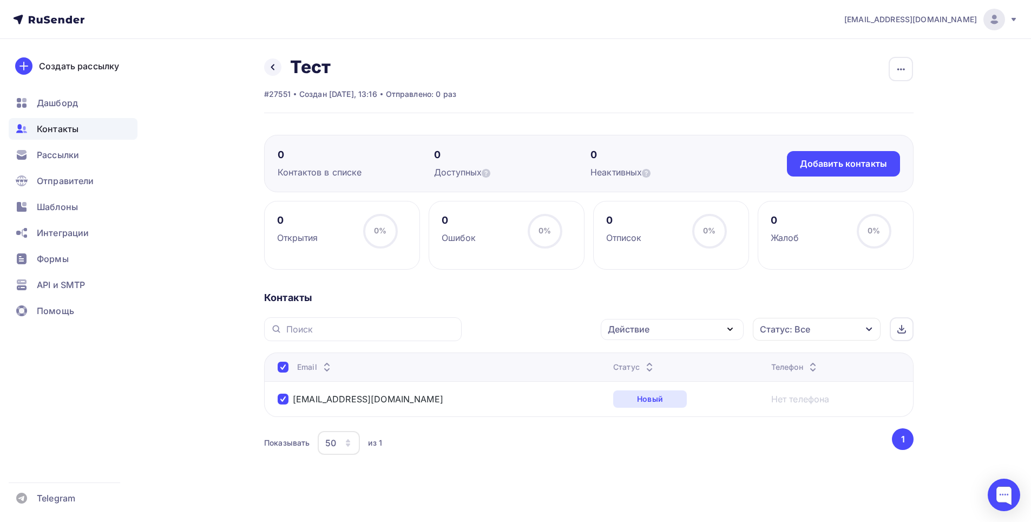
drag, startPoint x: 399, startPoint y: 293, endPoint x: 394, endPoint y: 283, distance: 10.9
click at [396, 286] on div "0 Открытия 0% 0% 0 Ошибок 0% 0% 0 Отписок 0% 0% 0 Жалоб 0% 0% Контакты Действие…" at bounding box center [588, 342] width 649 height 283
click at [274, 63] on icon at bounding box center [272, 67] width 9 height 9
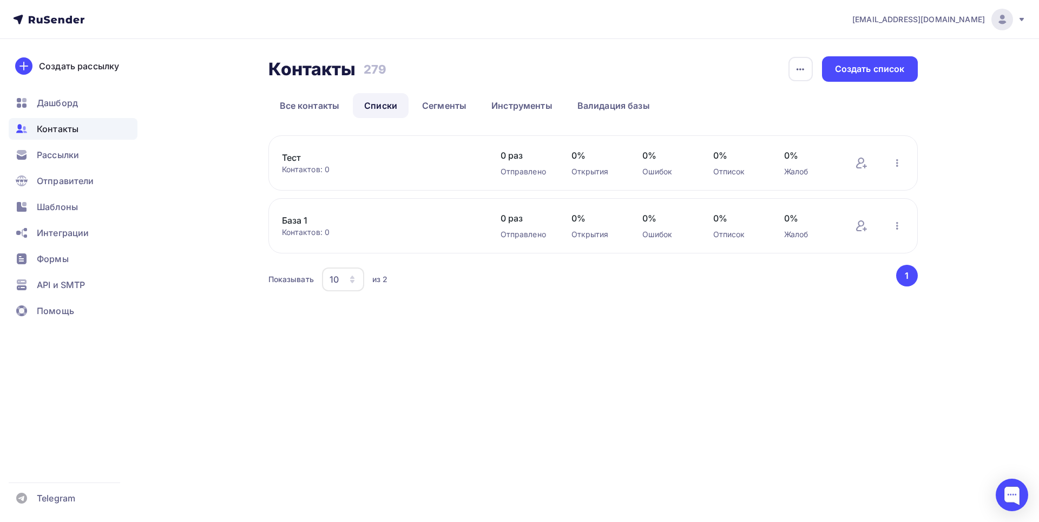
click at [304, 222] on link "База 1" at bounding box center [374, 220] width 184 height 13
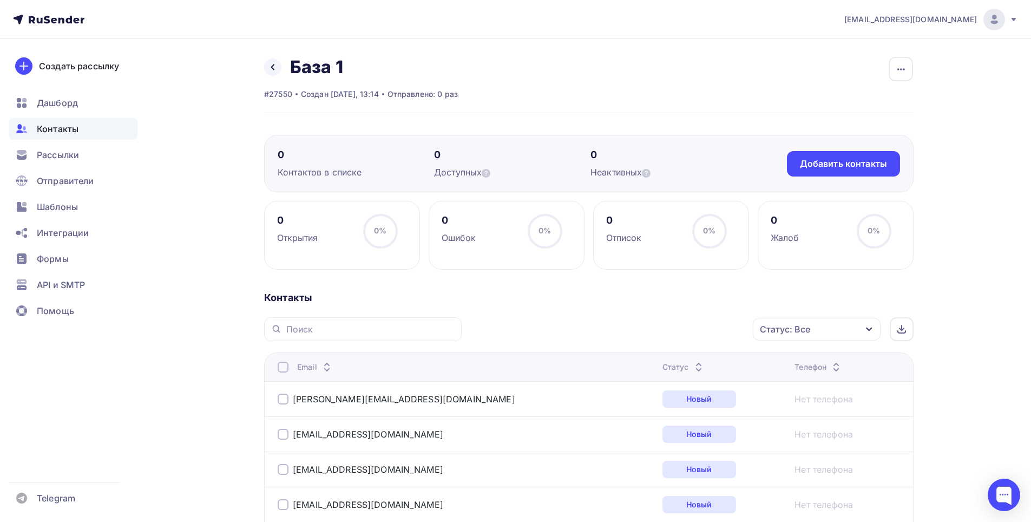
click at [281, 368] on div at bounding box center [283, 366] width 11 height 11
click at [685, 328] on div "Действие" at bounding box center [672, 329] width 143 height 21
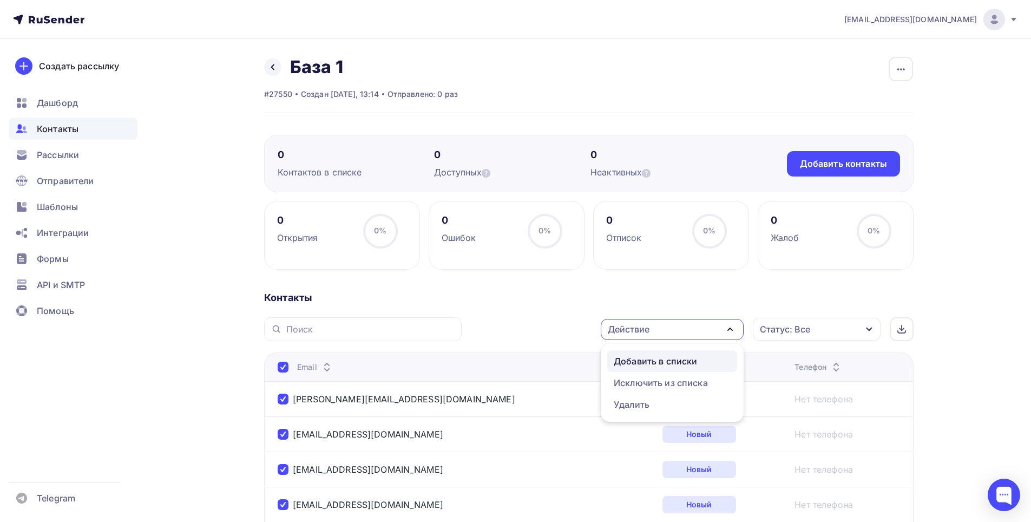
click at [650, 359] on div "Добавить в списки" at bounding box center [655, 360] width 83 height 13
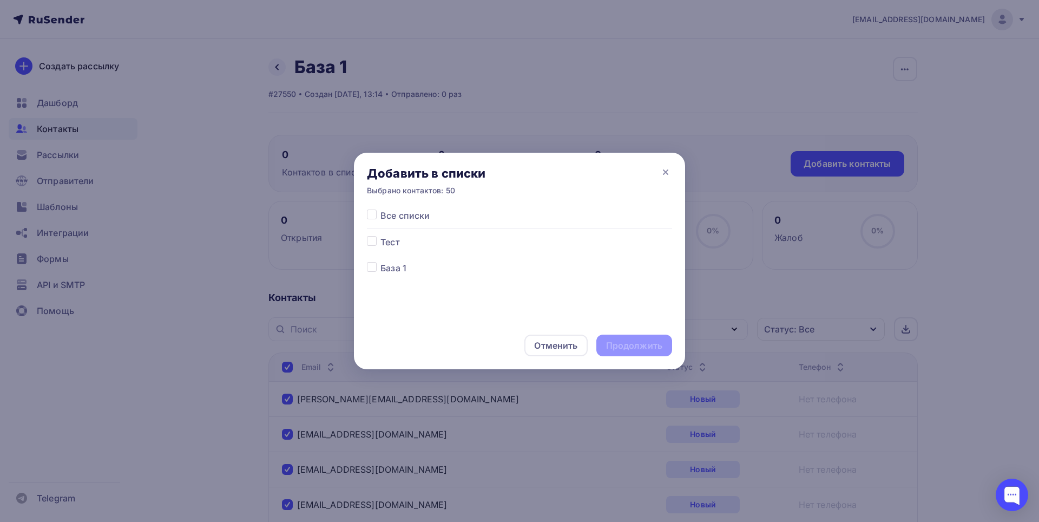
click at [380, 261] on label at bounding box center [380, 261] width 0 height 0
click at [373, 268] on input "checkbox" at bounding box center [372, 266] width 10 height 10
checkbox input "true"
click at [651, 344] on div "Продолжить" at bounding box center [634, 345] width 56 height 12
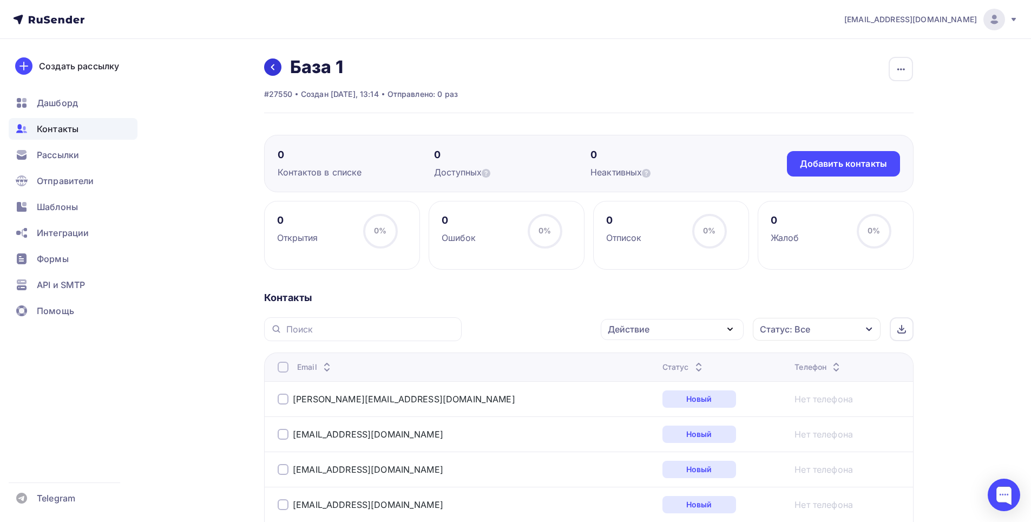
click at [275, 66] on icon at bounding box center [272, 67] width 9 height 9
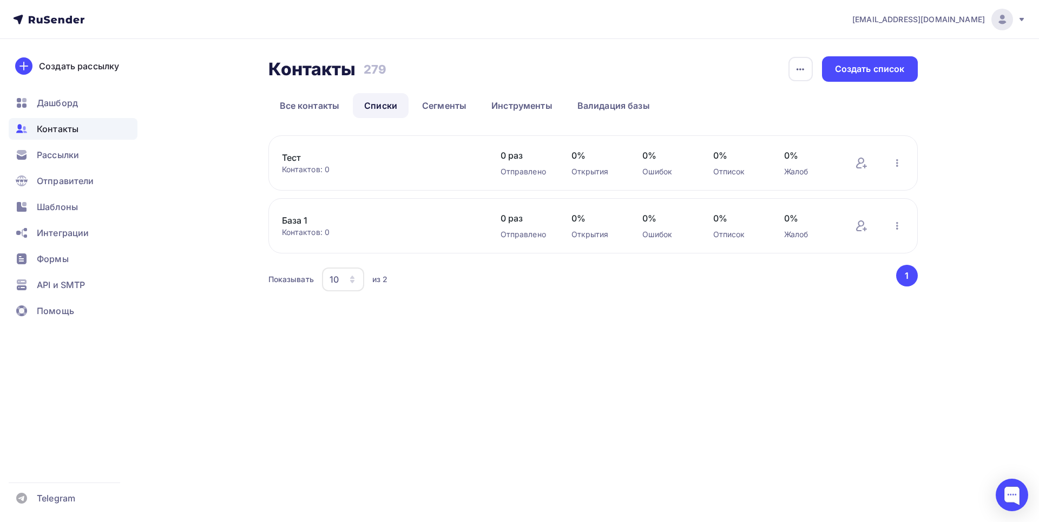
click at [295, 219] on link "База 1" at bounding box center [374, 220] width 184 height 13
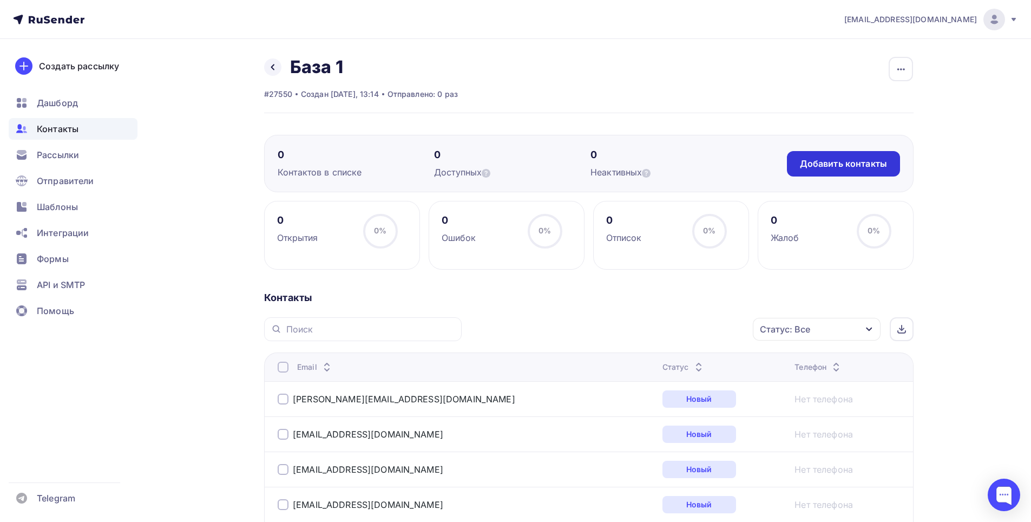
click at [837, 165] on div "Добавить контакты" at bounding box center [843, 163] width 87 height 12
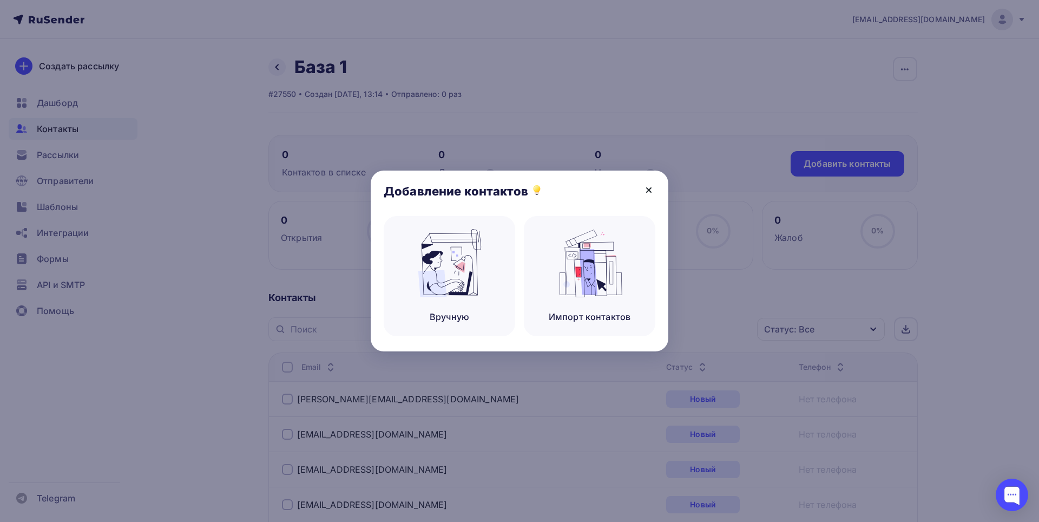
click at [646, 190] on icon at bounding box center [648, 189] width 13 height 13
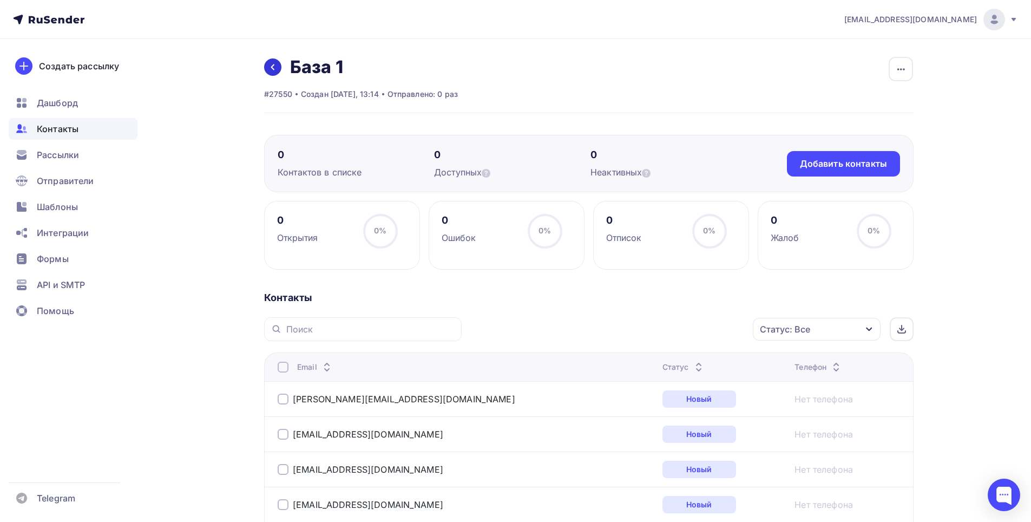
click at [275, 68] on icon at bounding box center [272, 67] width 9 height 9
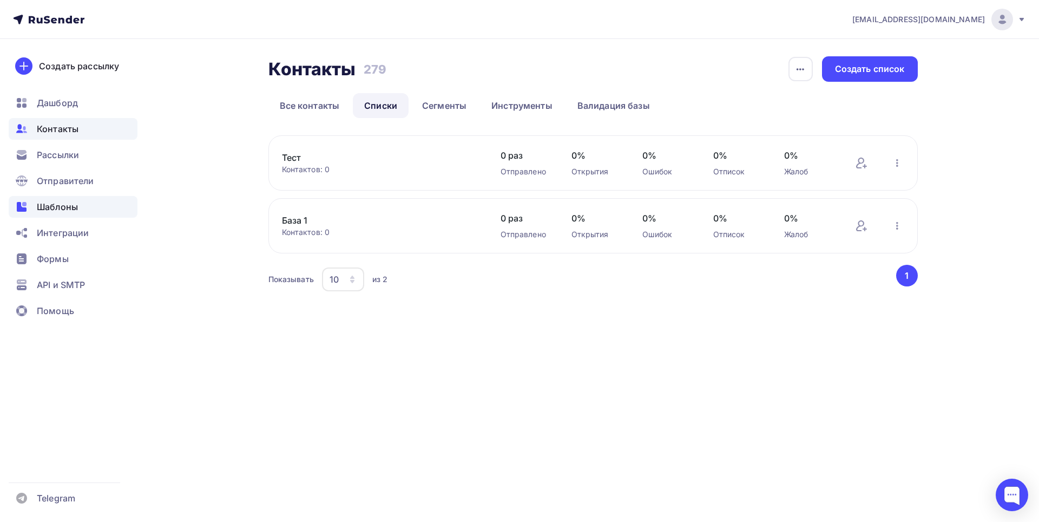
click at [50, 205] on span "Шаблоны" at bounding box center [57, 206] width 41 height 13
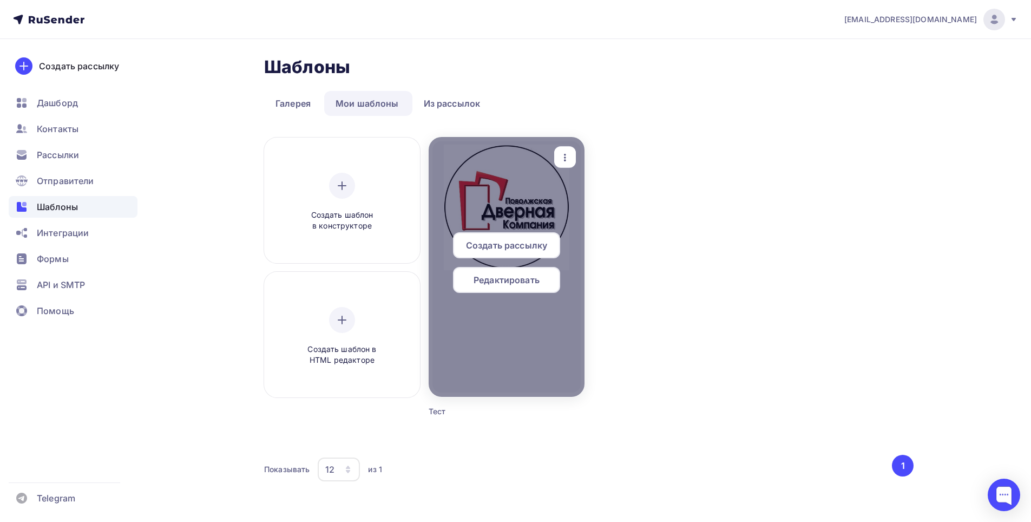
click at [493, 244] on span "Создать рассылку" at bounding box center [506, 245] width 81 height 13
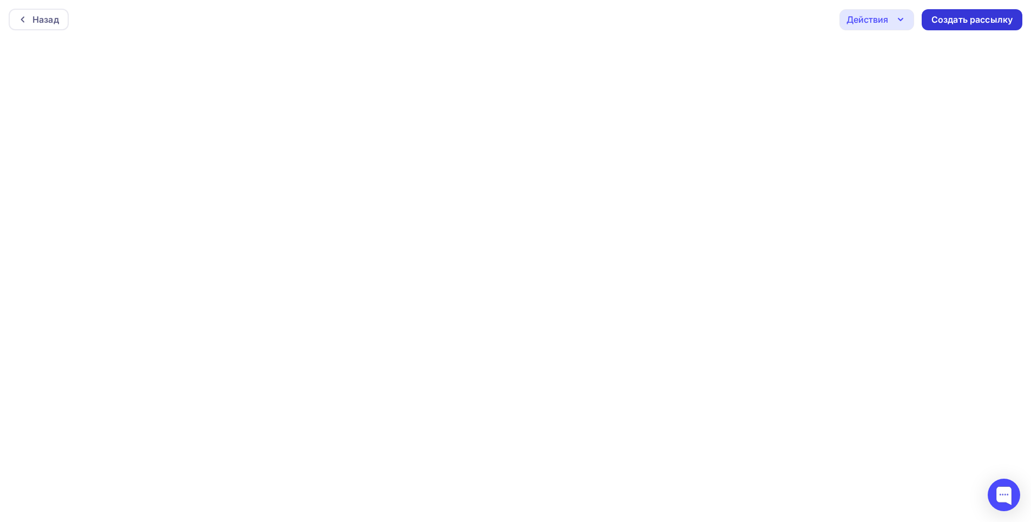
click at [960, 18] on div "Создать рассылку" at bounding box center [971, 20] width 81 height 12
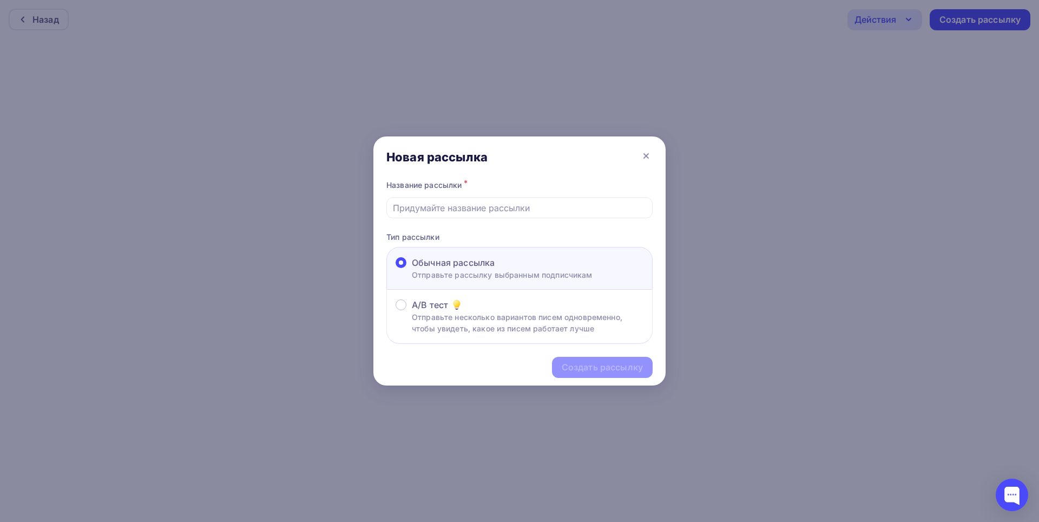
click at [451, 266] on span "Обычная рассылка" at bounding box center [453, 262] width 83 height 13
click at [412, 269] on input "Обычная рассылка Отправьте рассылку выбранным подписчикам" at bounding box center [412, 269] width 0 height 0
click at [449, 212] on input "text" at bounding box center [520, 207] width 254 height 13
type input "Тест"
click at [599, 367] on div "Создать рассылку" at bounding box center [602, 367] width 81 height 12
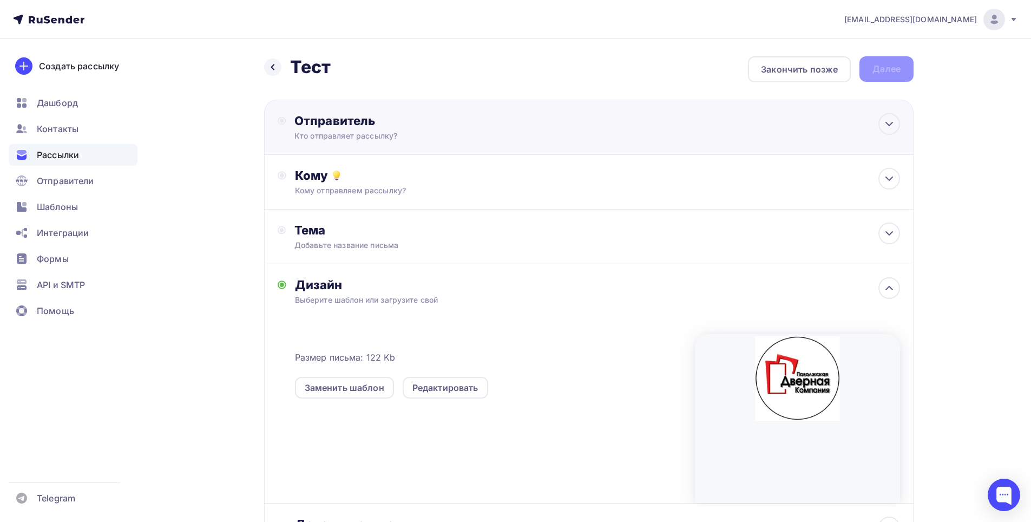
click at [412, 134] on div "Кто отправляет рассылку?" at bounding box center [399, 135] width 211 height 11
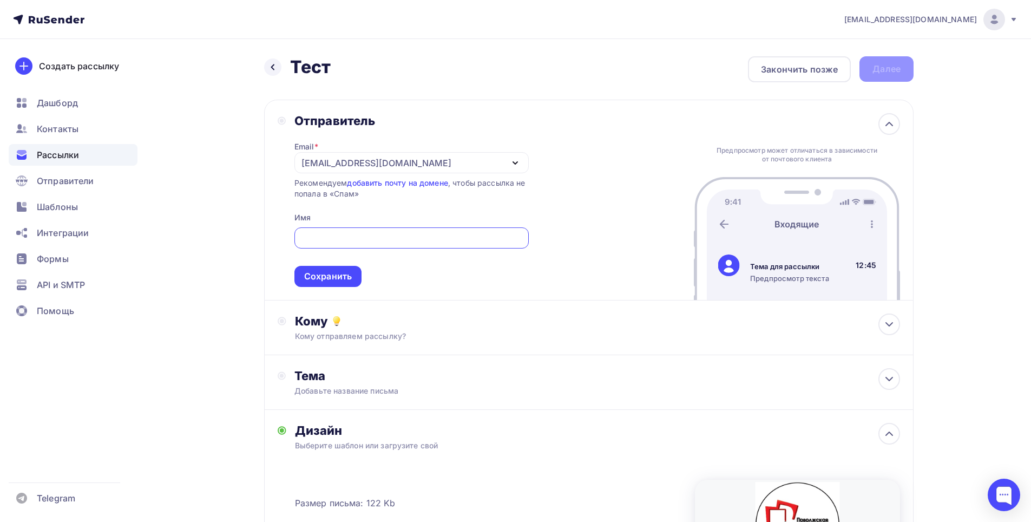
click at [315, 239] on input "text" at bounding box center [411, 238] width 222 height 13
type input "J"
click at [518, 160] on icon "button" at bounding box center [515, 162] width 13 height 13
type input "ООО "ПДК-НН""
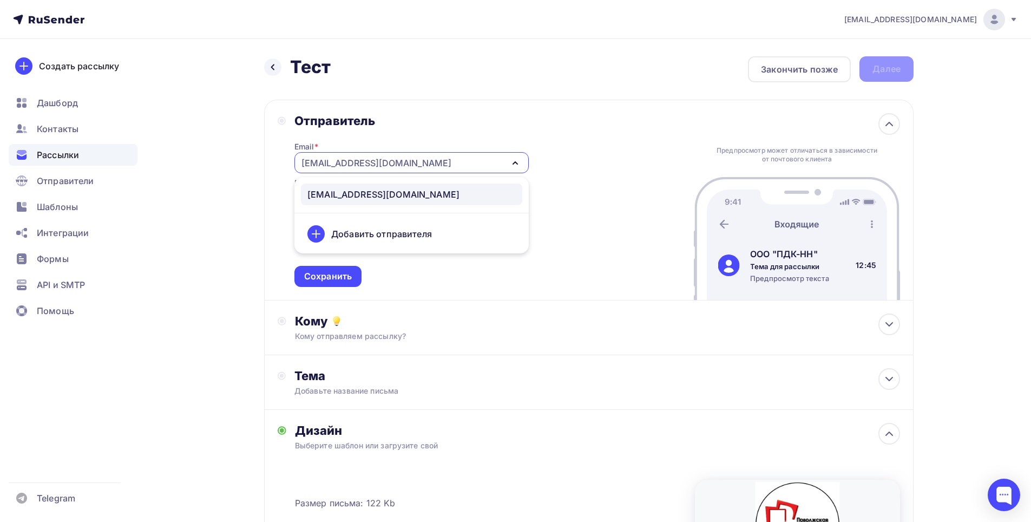
click at [518, 160] on icon "button" at bounding box center [515, 162] width 13 height 13
click at [597, 172] on div "Отправитель Email * povolgie21opt@yandex.ru povolgie21opt@yandex.ru Добавить от…" at bounding box center [588, 200] width 649 height 201
click at [519, 156] on icon "button" at bounding box center [515, 162] width 13 height 13
click at [357, 233] on div "Добавить отправителя" at bounding box center [381, 233] width 101 height 13
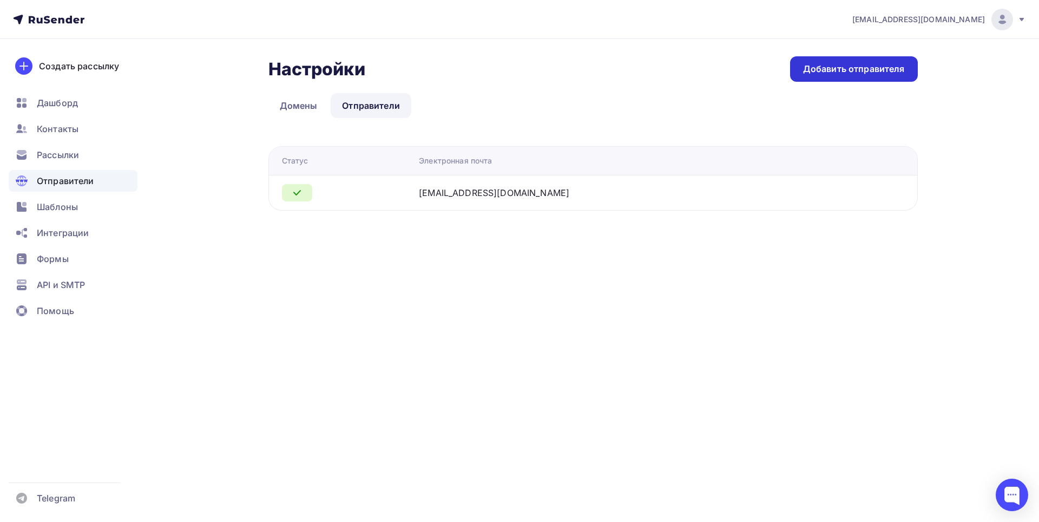
click at [832, 70] on div "Добавить отправителя" at bounding box center [854, 69] width 102 height 12
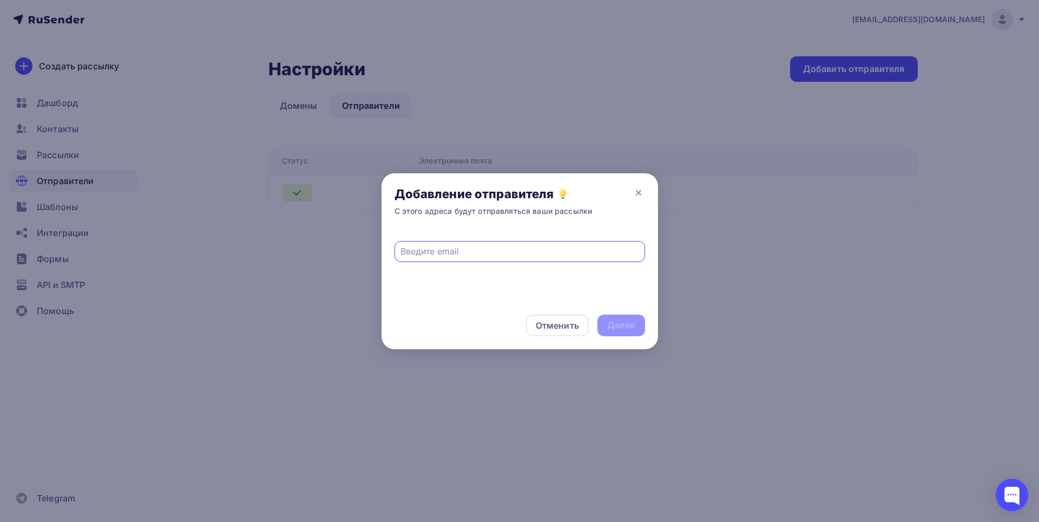
paste input "moder@xn----gtbsnah.xn--p1ai"
click at [447, 294] on div "moder@xn----gtbsnah.xn--p1ai Поле должно быть действительным электронным адресом" at bounding box center [519, 265] width 276 height 72
drag, startPoint x: 416, startPoint y: 251, endPoint x: 338, endPoint y: 253, distance: 78.5
click at [338, 253] on div "Добавление отправителя С этого адреса будут отправляться ваши рассылки moder@xn…" at bounding box center [519, 261] width 1039 height 522
paste input "пдк-нн.рф"
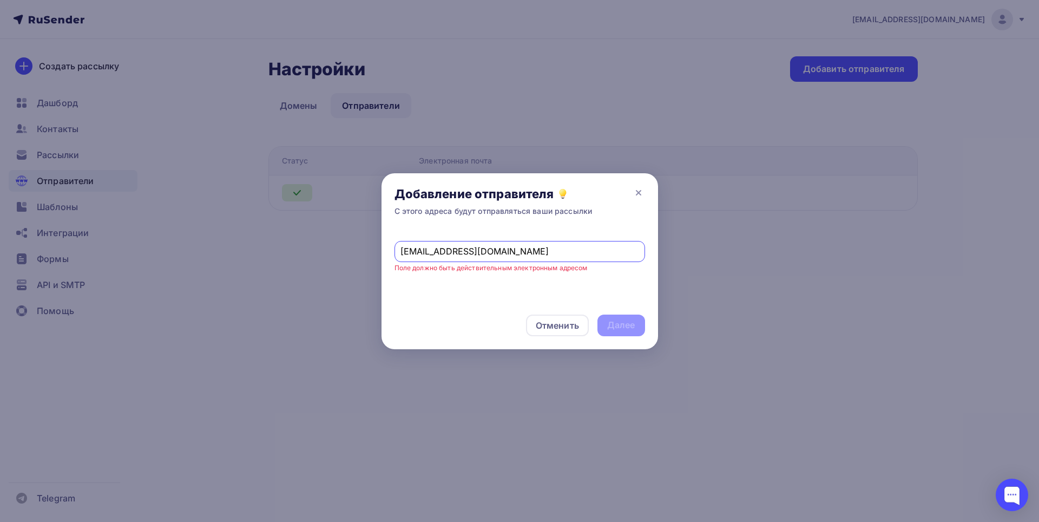
type input "moder@пдк-нн.рф"
click at [421, 305] on div "Отменить Далее" at bounding box center [519, 325] width 276 height 48
click at [466, 281] on div "moder@пдк-нн.рф Поле должно быть действительным электронным адресом" at bounding box center [519, 265] width 276 height 72
click at [774, 295] on div at bounding box center [519, 261] width 1039 height 522
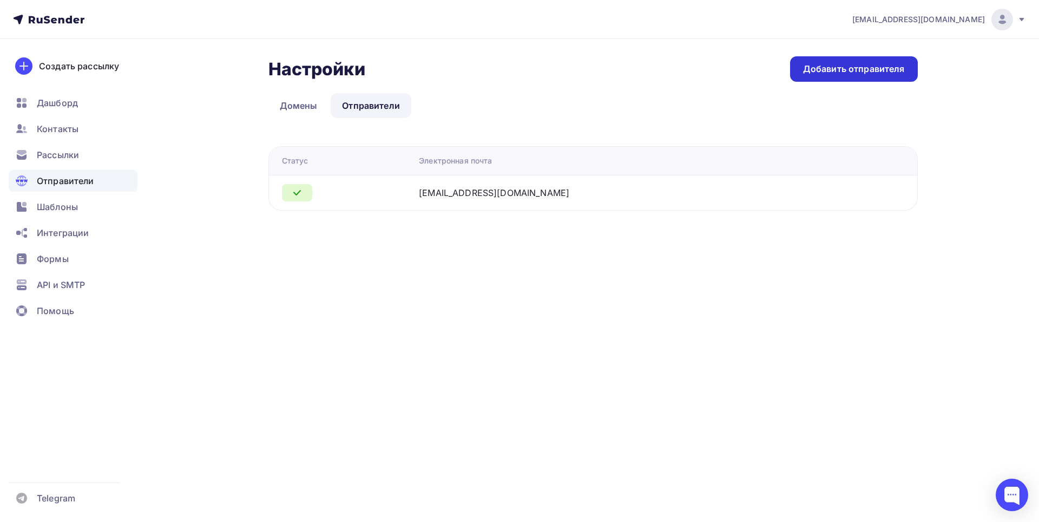
click at [851, 69] on div "Добавить отправителя" at bounding box center [854, 69] width 102 height 12
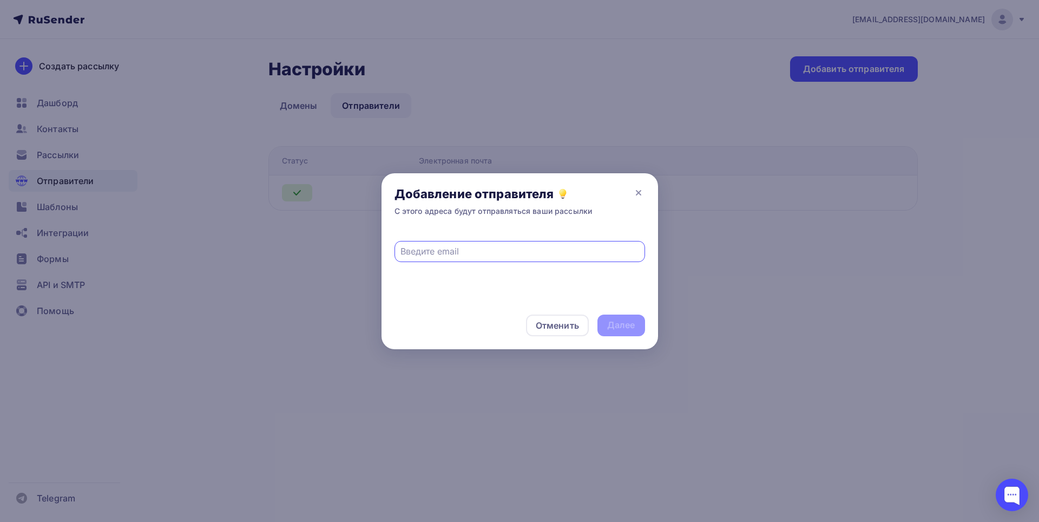
click at [437, 252] on input "text" at bounding box center [519, 251] width 238 height 13
click at [404, 285] on div at bounding box center [519, 265] width 276 height 72
drag, startPoint x: 433, startPoint y: 281, endPoint x: 424, endPoint y: 278, distance: 9.9
click at [430, 281] on div at bounding box center [519, 265] width 276 height 72
drag, startPoint x: 276, startPoint y: 252, endPoint x: 297, endPoint y: 143, distance: 110.7
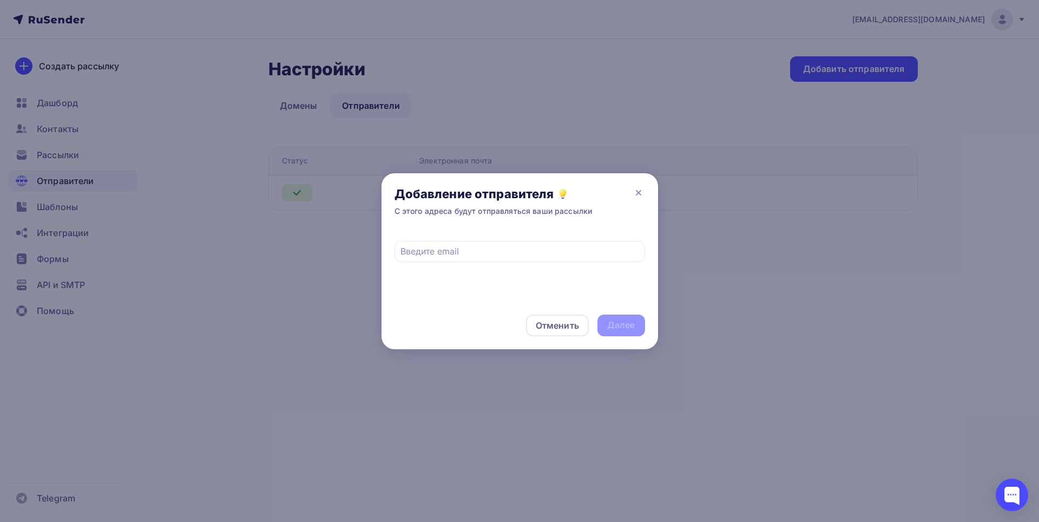
click at [276, 244] on div at bounding box center [519, 261] width 1039 height 522
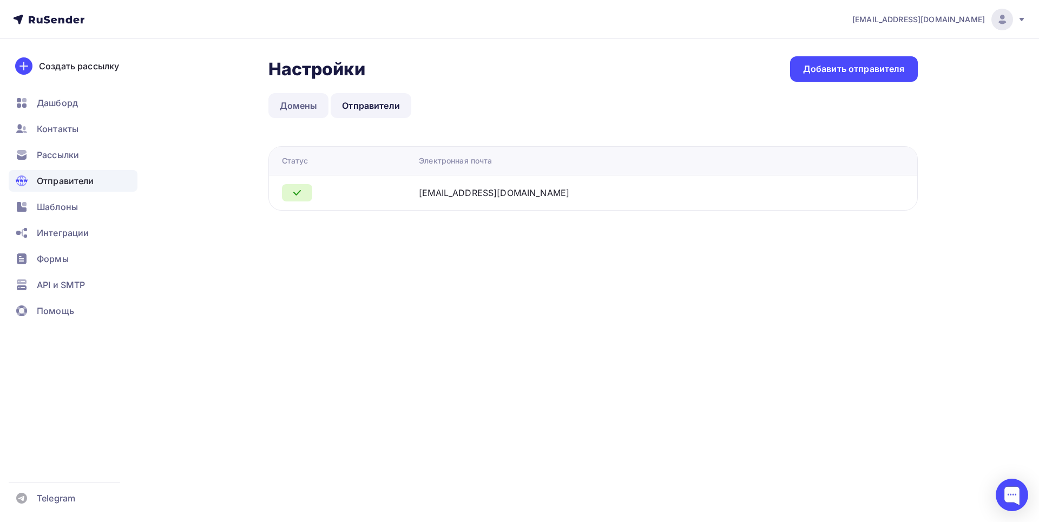
click at [301, 109] on link "Домены" at bounding box center [298, 105] width 61 height 25
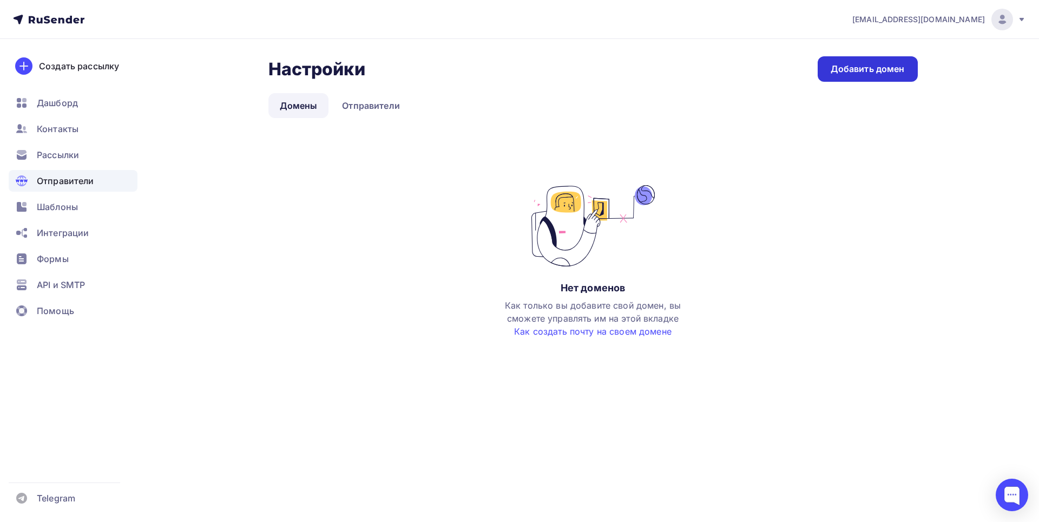
click at [858, 67] on div "Добавить домен" at bounding box center [868, 69] width 74 height 12
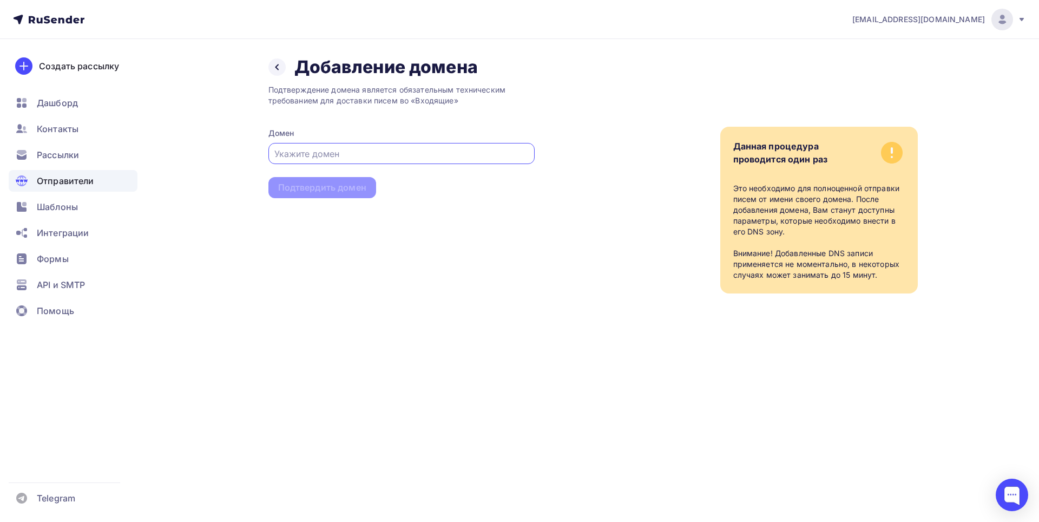
paste input "moder@xn----gtbsnah.xn--p1ai"
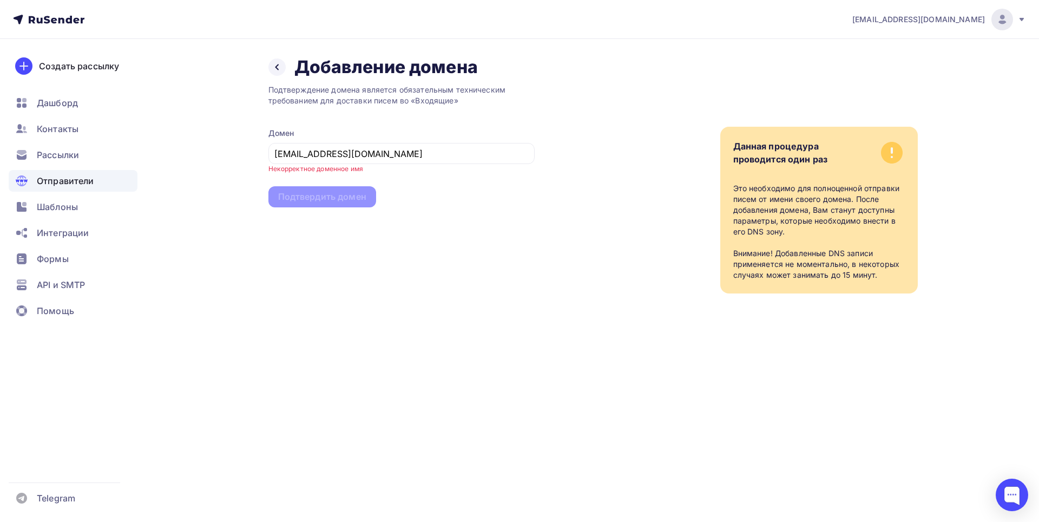
click at [436, 232] on div "Подтверждение домена является обязательным техническим требованием для доставки…" at bounding box center [401, 185] width 266 height 215
drag, startPoint x: 414, startPoint y: 152, endPoint x: 222, endPoint y: 149, distance: 192.1
click at [222, 149] on div "Назад Добавление домена Добавление домена Подтверждение домена является обязате…" at bounding box center [519, 188] width 887 height 298
click at [395, 326] on div "Назад Добавление домена Добавление домена Подтверждение домена является обязате…" at bounding box center [519, 188] width 887 height 298
drag, startPoint x: 267, startPoint y: 153, endPoint x: 140, endPoint y: 152, distance: 127.7
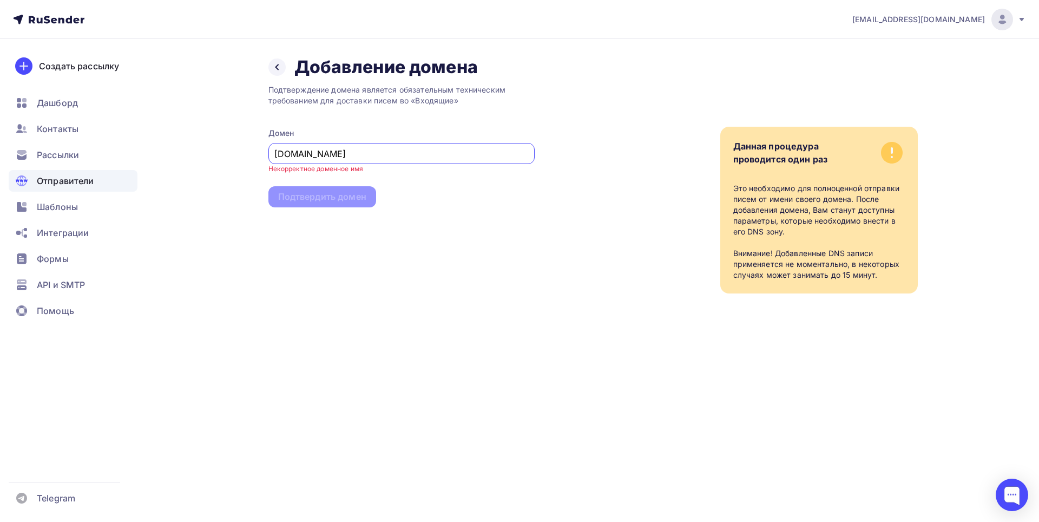
click at [140, 153] on div "povolgie21opt@yandex.ru Аккаунт Тарифы Выйти Создать рассылку Дашборд Контакты …" at bounding box center [519, 168] width 1039 height 337
paste input "moder@"
type input "moder@пдк-нн.рф"
click at [275, 289] on div "Подтверждение домена является обязательным техническим требованием для доставки…" at bounding box center [401, 185] width 266 height 215
click at [360, 152] on input "moder@пдк-нн.рф" at bounding box center [401, 153] width 254 height 13
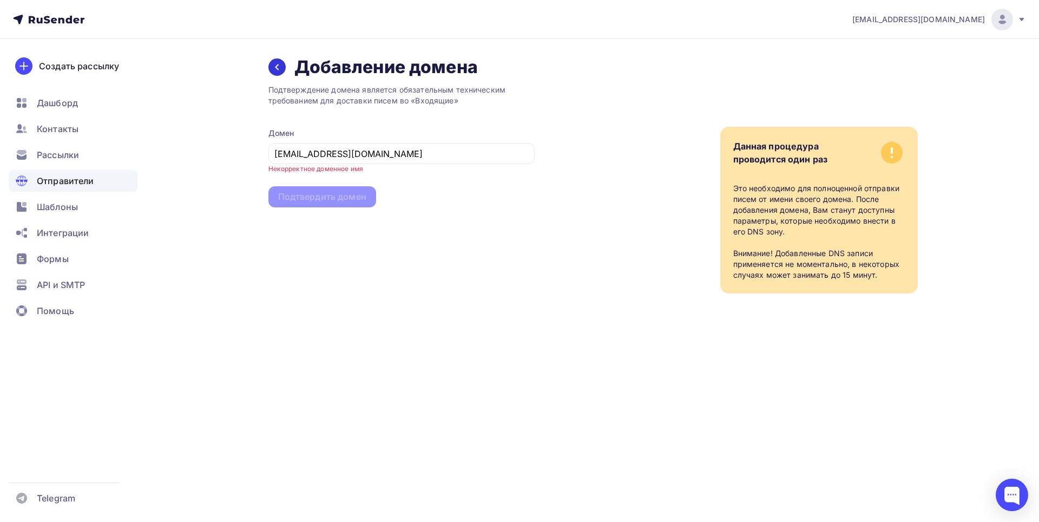
click at [284, 64] on div at bounding box center [276, 66] width 17 height 17
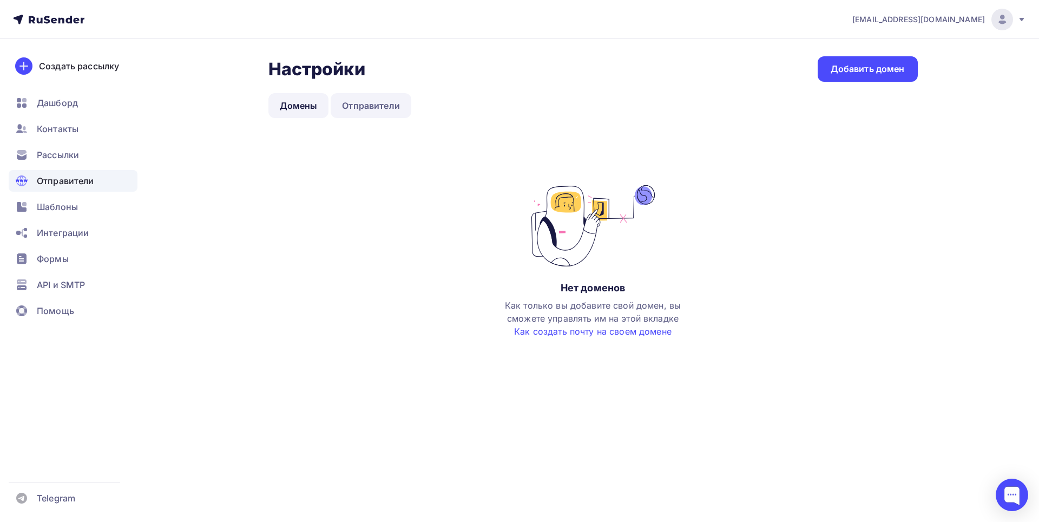
click at [366, 102] on link "Отправители" at bounding box center [371, 105] width 81 height 25
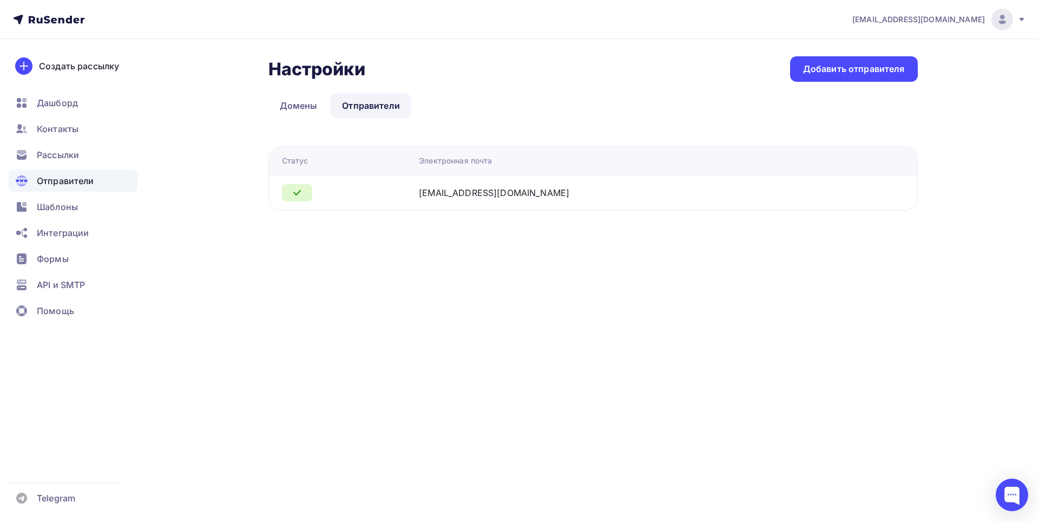
click at [295, 189] on icon at bounding box center [297, 192] width 13 height 13
click at [289, 106] on link "Домены" at bounding box center [298, 105] width 61 height 25
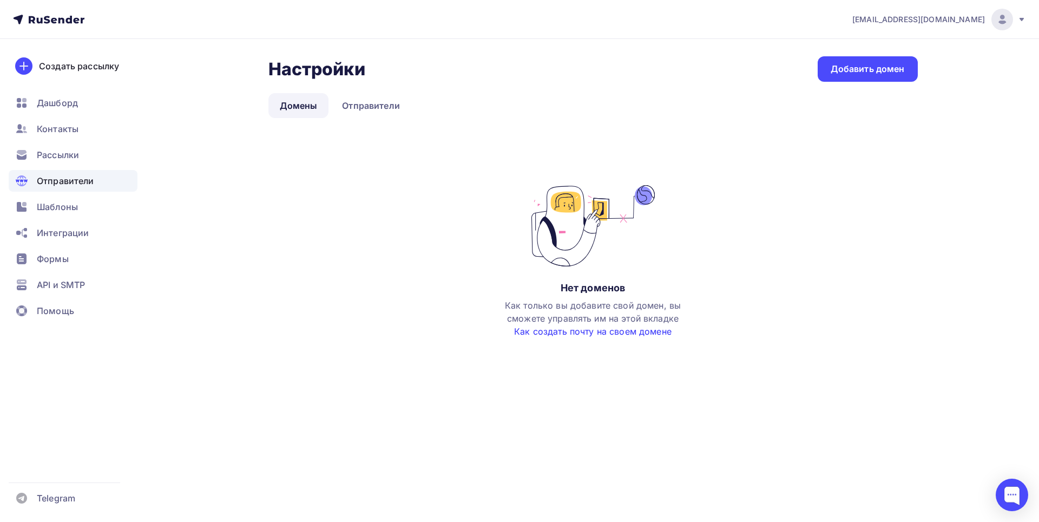
click at [561, 332] on link "Как создать почту на своем домене" at bounding box center [592, 331] width 157 height 11
click at [591, 330] on link "Как создать почту на своем домене" at bounding box center [592, 331] width 157 height 11
click at [570, 335] on link "Как создать почту на своем домене" at bounding box center [592, 331] width 157 height 11
click at [843, 73] on div "Добавить домен" at bounding box center [868, 69] width 74 height 12
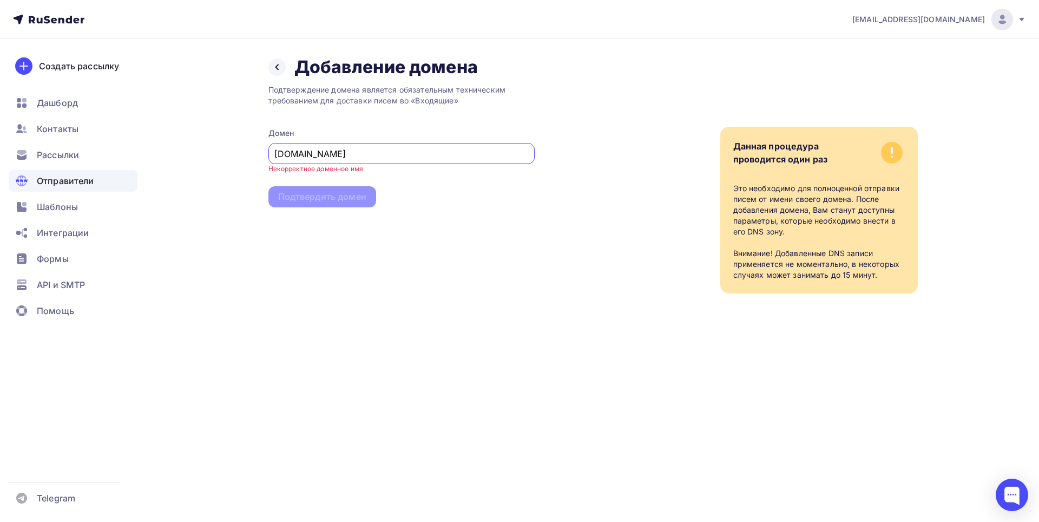
drag, startPoint x: 412, startPoint y: 489, endPoint x: 414, endPoint y: 473, distance: 15.8
click at [413, 481] on div "povolgie21opt@yandex.ru Аккаунт Тарифы Выйти Создать рассылку Дашборд Контакты …" at bounding box center [519, 261] width 1039 height 522
drag, startPoint x: 327, startPoint y: 154, endPoint x: 194, endPoint y: 152, distance: 133.1
click at [194, 152] on div "Назад Добавление домена Добавление домена Подтверждение домена является обязате…" at bounding box center [519, 188] width 887 height 298
paste input "https://xn----gtbsnah.xn--p1ai"
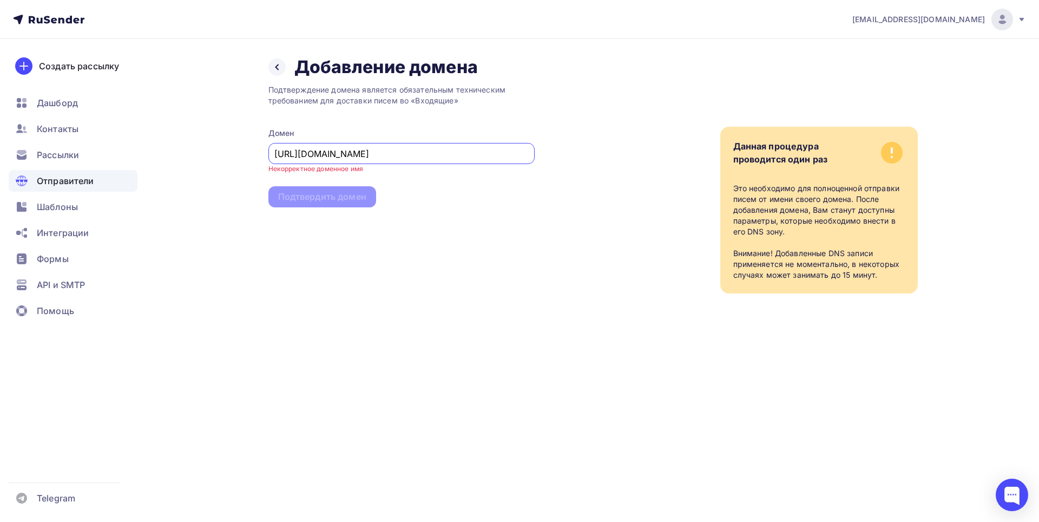
click at [361, 253] on div "Подтверждение домена является обязательным техническим требованием для доставки…" at bounding box center [401, 185] width 266 height 215
click at [306, 153] on input "https://xn----gtbsnah.xn--p1ai" at bounding box center [401, 153] width 254 height 13
type input "[DOMAIN_NAME]"
click at [425, 254] on div "Подтверждение домена является обязательным техническим требованием для доставки…" at bounding box center [401, 185] width 266 height 215
click at [319, 187] on div "Подтвердить домен" at bounding box center [322, 187] width 88 height 12
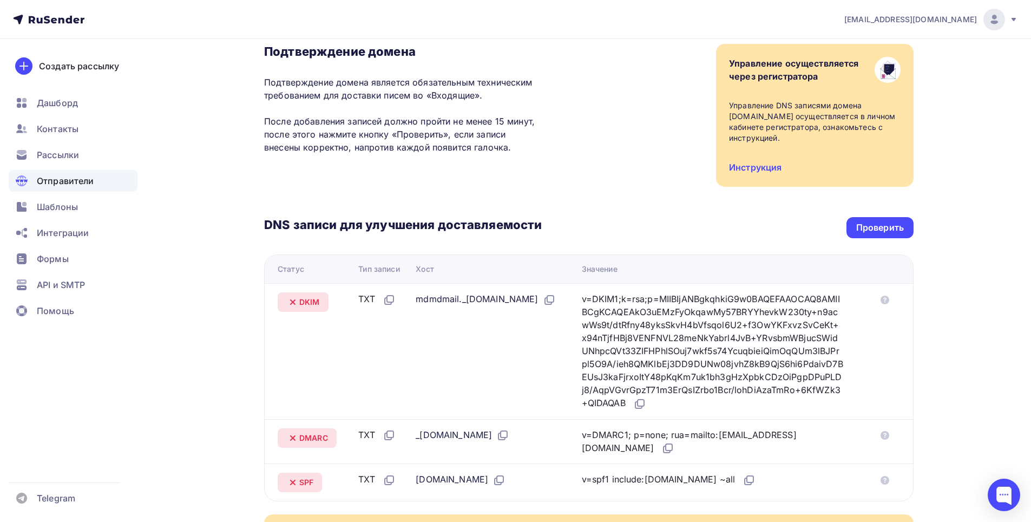
scroll to position [108, 0]
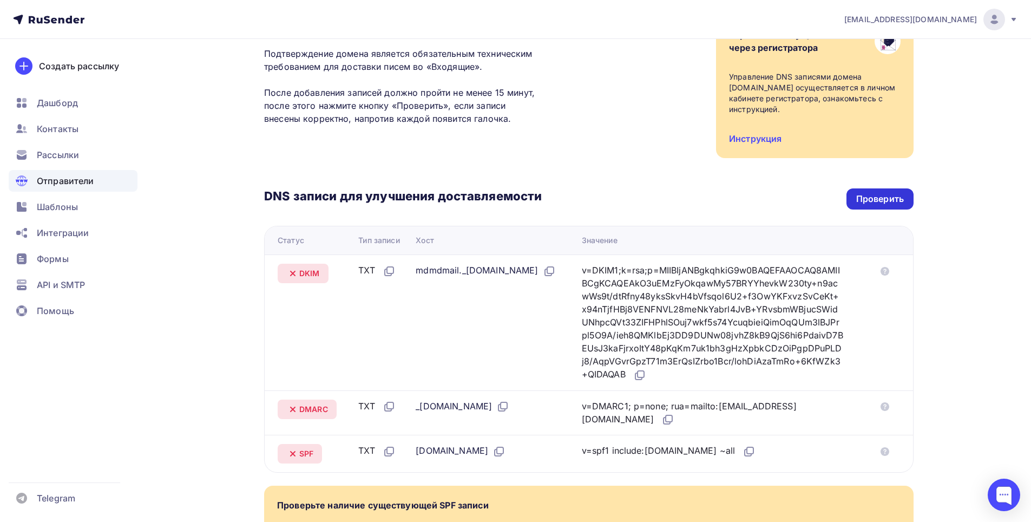
click at [887, 202] on div "Проверить" at bounding box center [880, 199] width 48 height 12
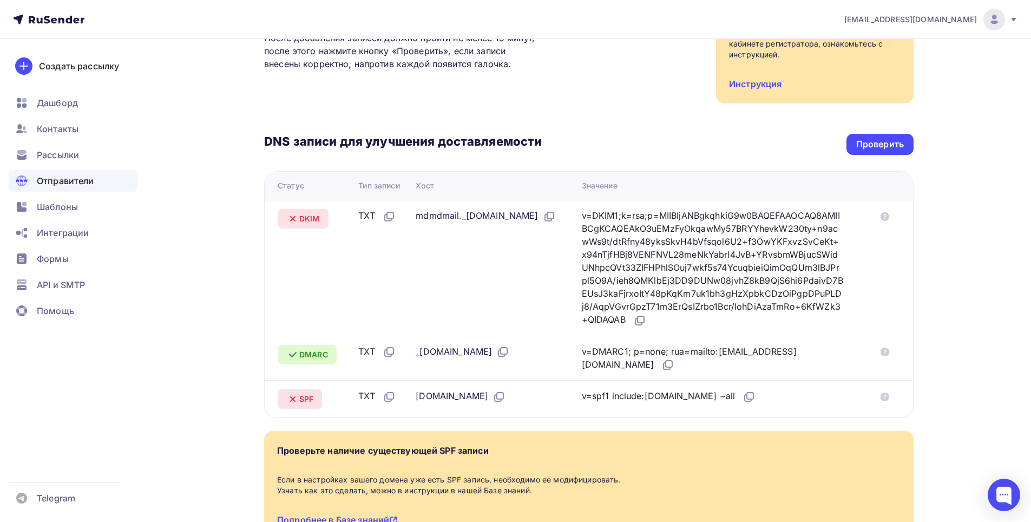
scroll to position [155, 0]
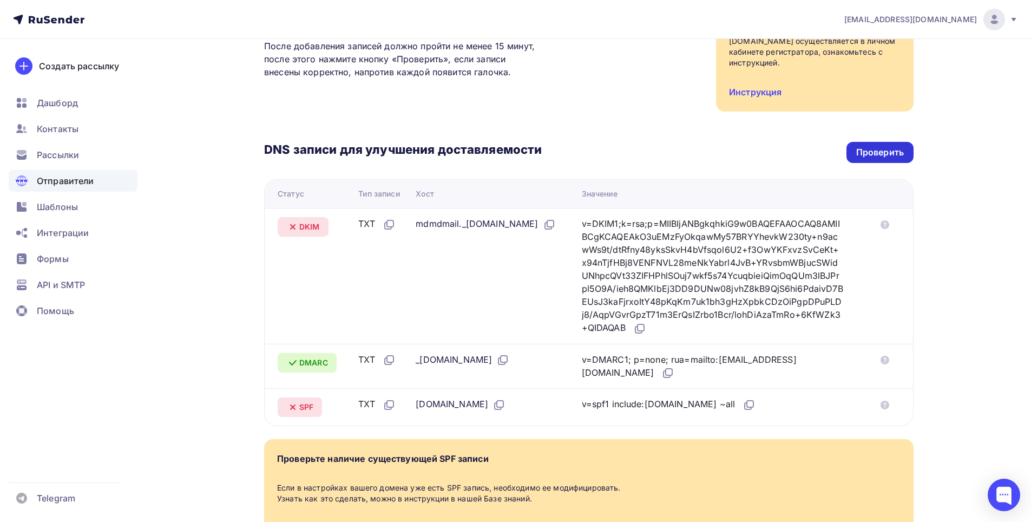
click at [873, 150] on div "Проверить" at bounding box center [880, 152] width 48 height 12
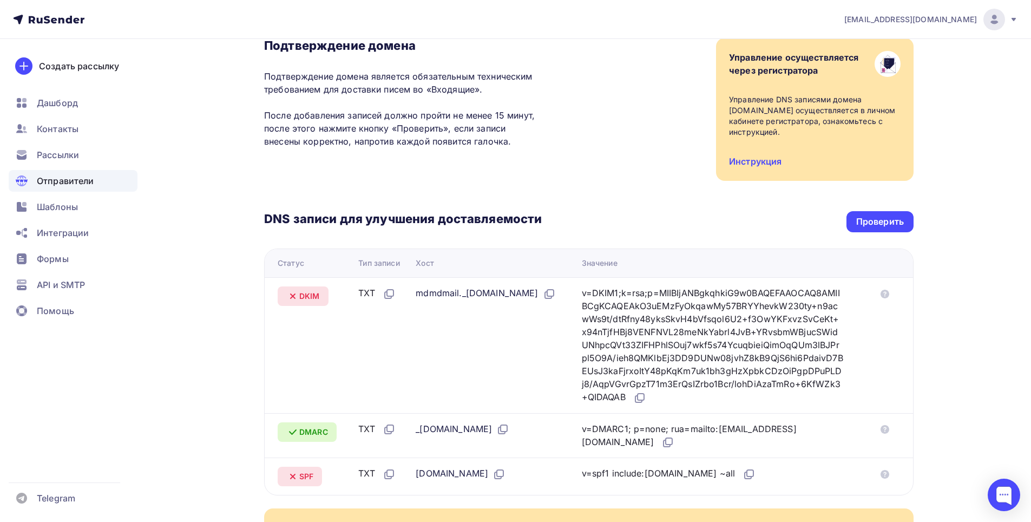
scroll to position [108, 0]
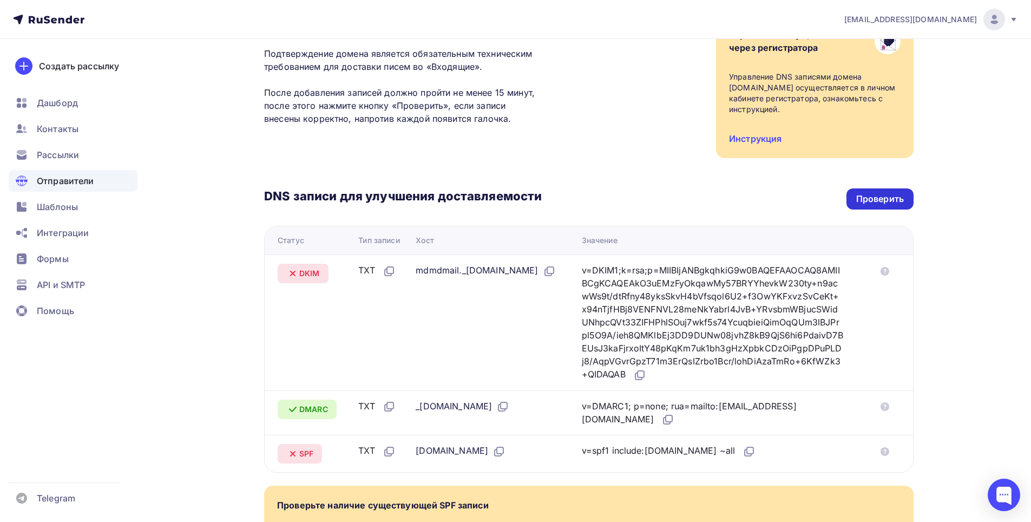
click at [884, 197] on div "Проверить" at bounding box center [880, 199] width 48 height 12
click at [875, 195] on div "Проверить" at bounding box center [880, 199] width 48 height 12
click at [886, 271] on icon at bounding box center [884, 271] width 9 height 9
click at [873, 200] on div "Проверить" at bounding box center [880, 199] width 48 height 12
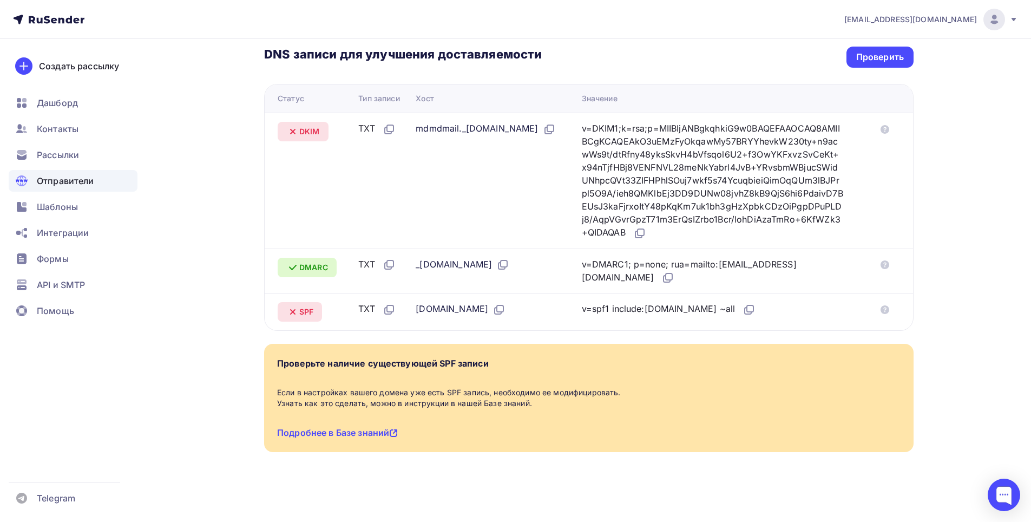
scroll to position [0, 0]
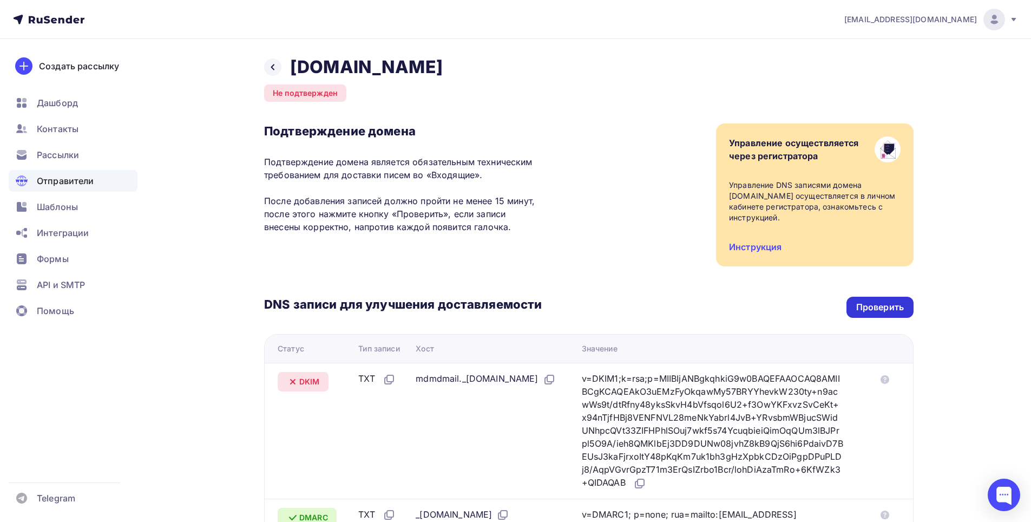
click at [872, 304] on div "Проверить" at bounding box center [880, 307] width 48 height 12
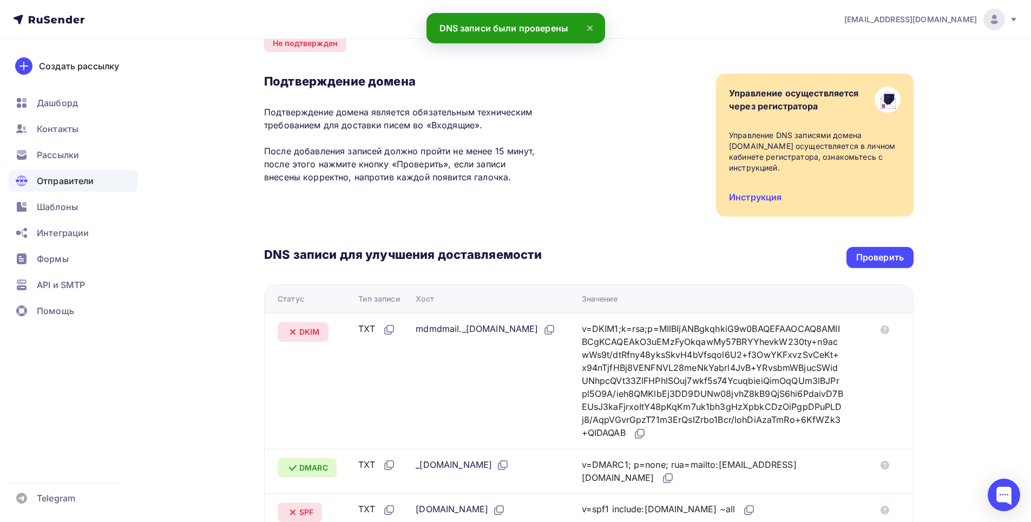
scroll to position [47, 0]
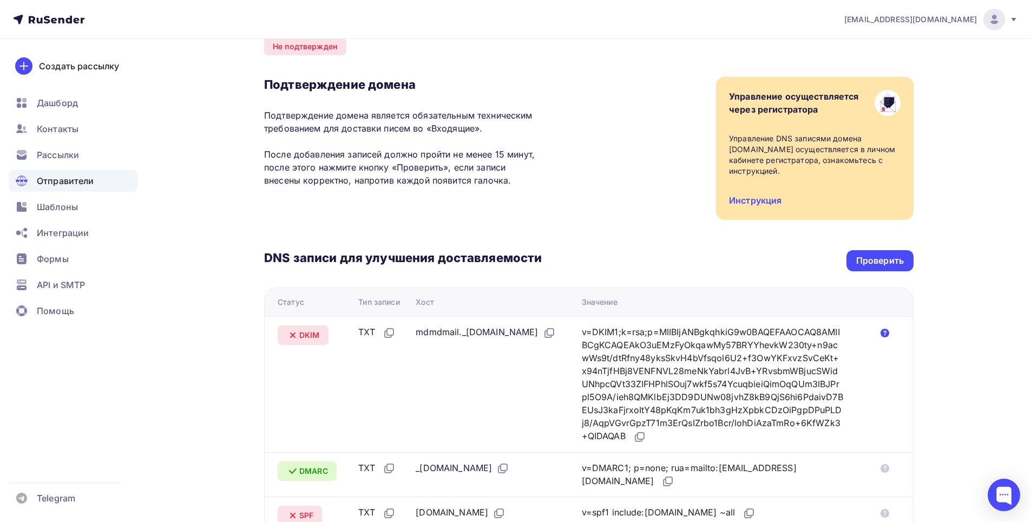
click at [884, 331] on icon at bounding box center [884, 332] width 9 height 9
click at [874, 255] on div "Проверить" at bounding box center [880, 260] width 48 height 12
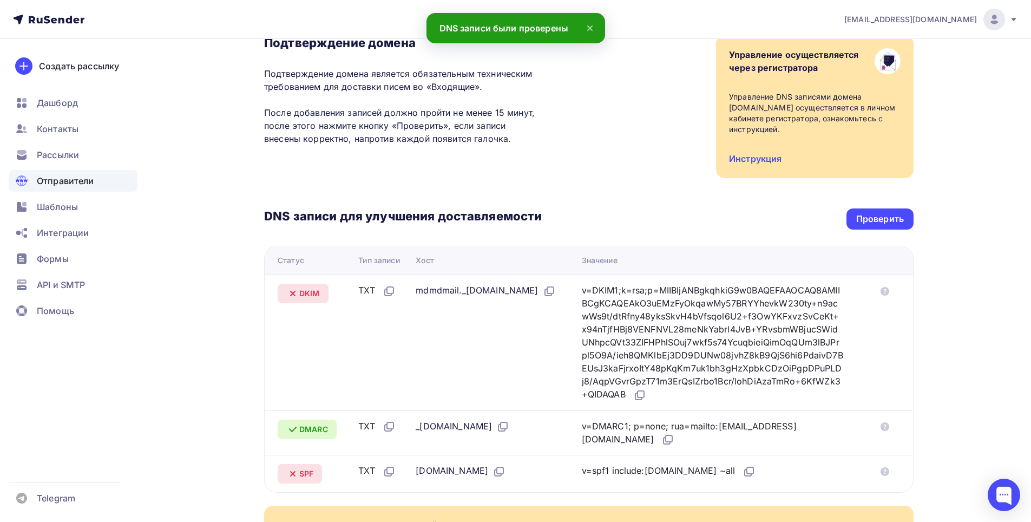
scroll to position [108, 0]
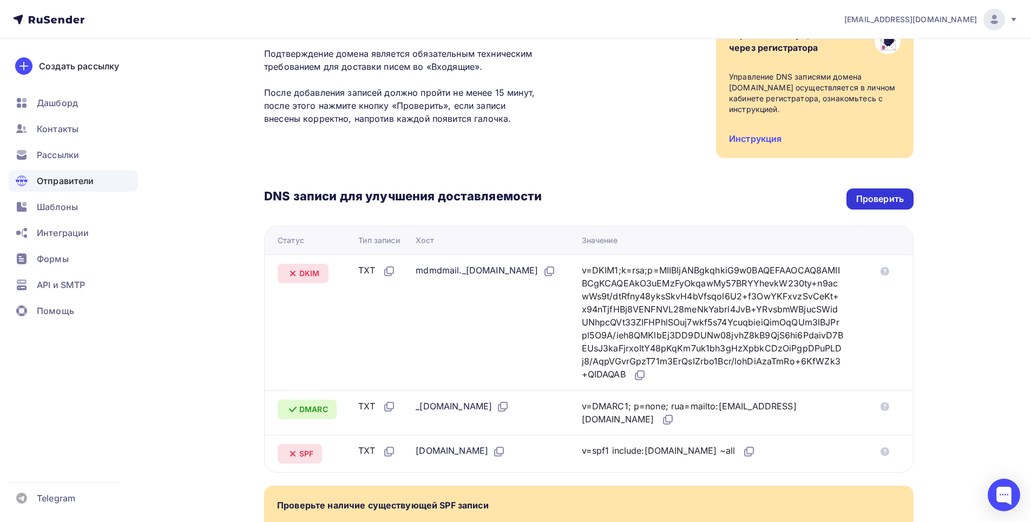
click at [866, 197] on div "Проверить" at bounding box center [880, 199] width 48 height 12
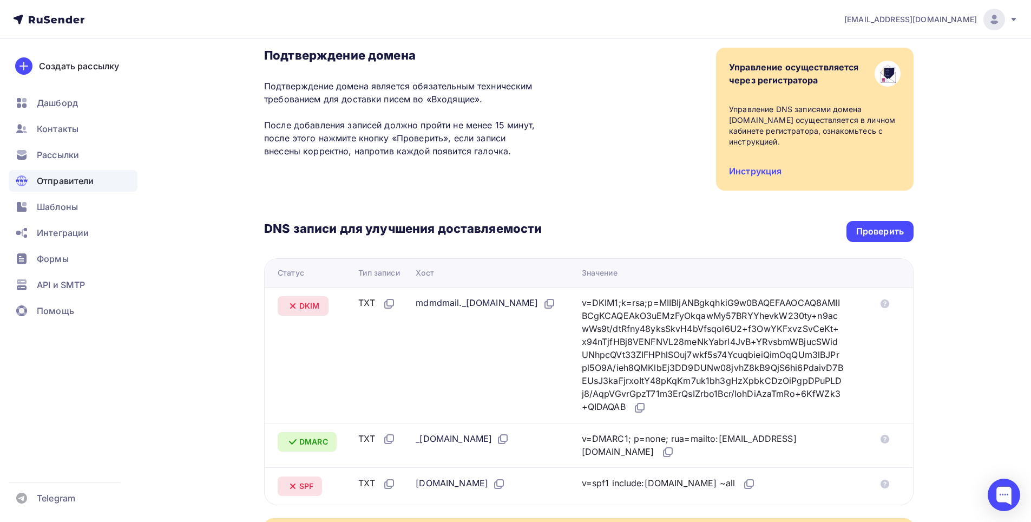
scroll to position [0, 0]
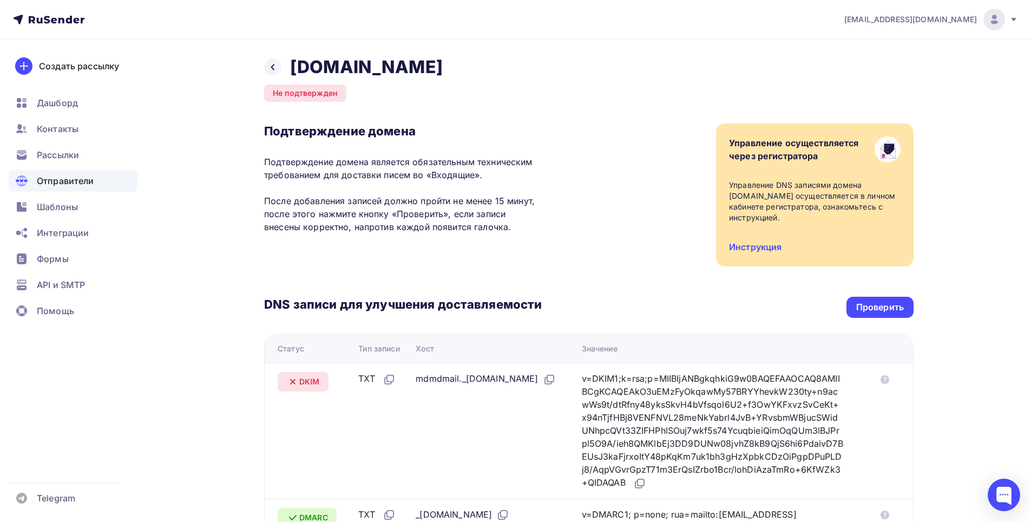
click at [57, 179] on span "Отправители" at bounding box center [65, 180] width 57 height 13
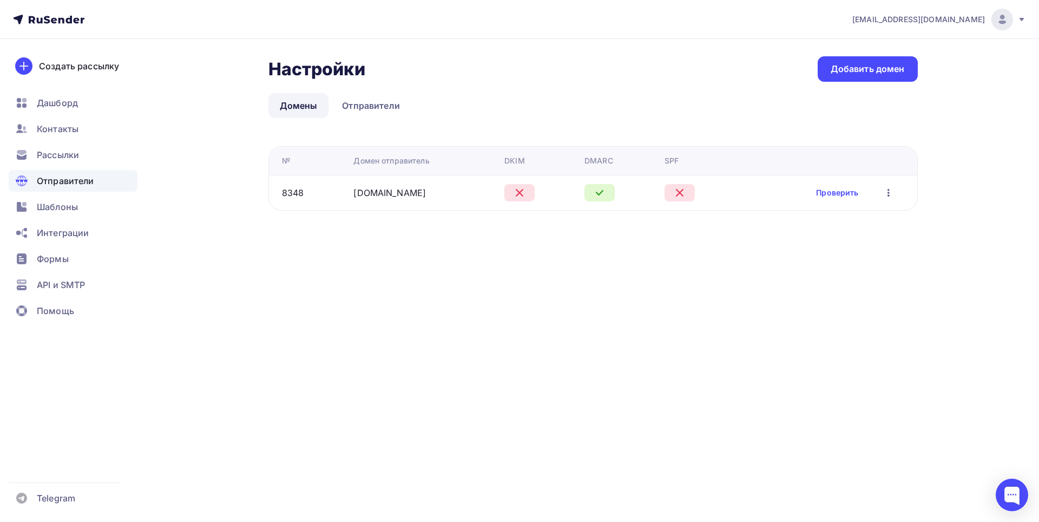
click at [889, 196] on icon "button" at bounding box center [888, 192] width 13 height 13
drag, startPoint x: 875, startPoint y: 333, endPoint x: 875, endPoint y: 301, distance: 31.4
click at [875, 327] on div "povolgie21opt@yandex.ru Аккаунт Тарифы Выйти Создать рассылку Дашборд Контакты …" at bounding box center [519, 261] width 1039 height 522
click at [834, 194] on link "Проверить" at bounding box center [837, 192] width 42 height 11
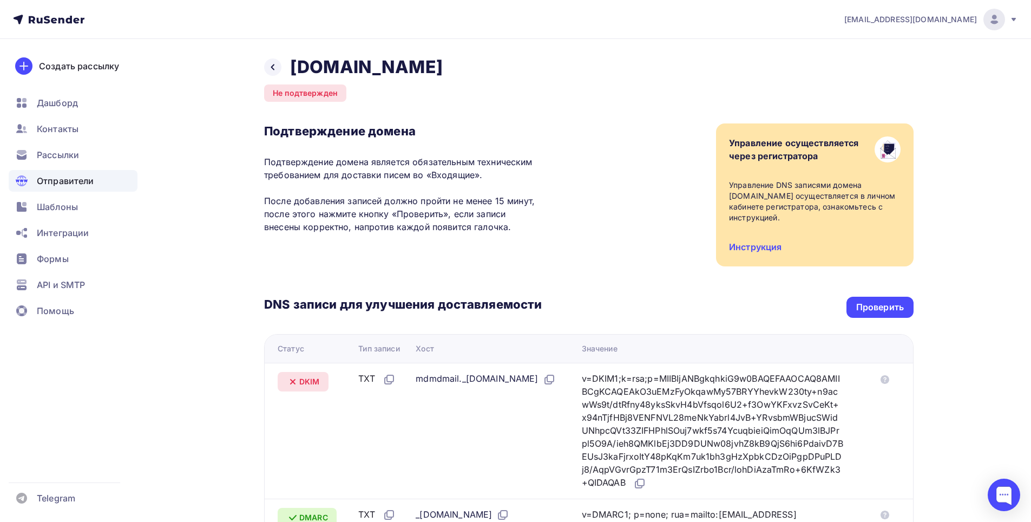
click at [81, 178] on span "Отправители" at bounding box center [65, 180] width 57 height 13
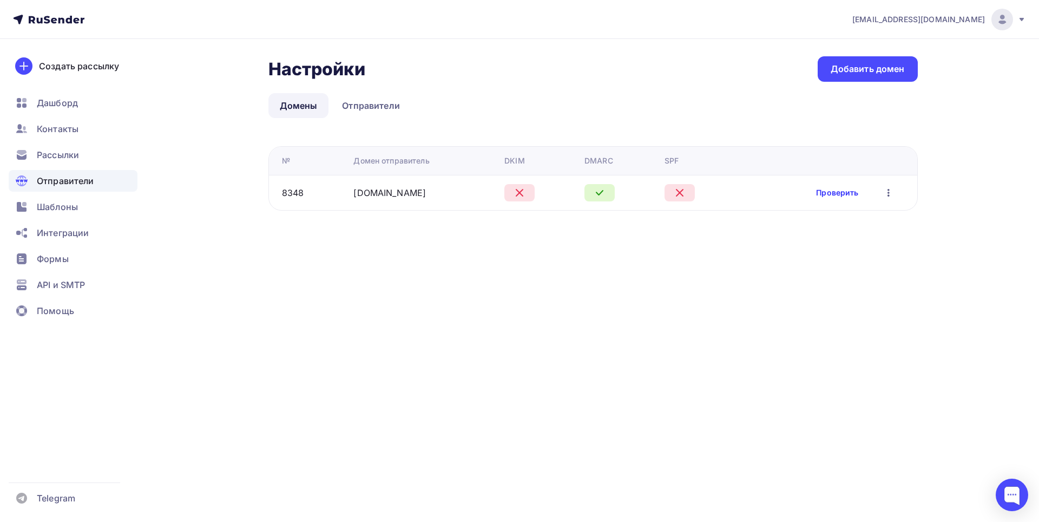
click at [842, 189] on link "Проверить" at bounding box center [837, 192] width 42 height 11
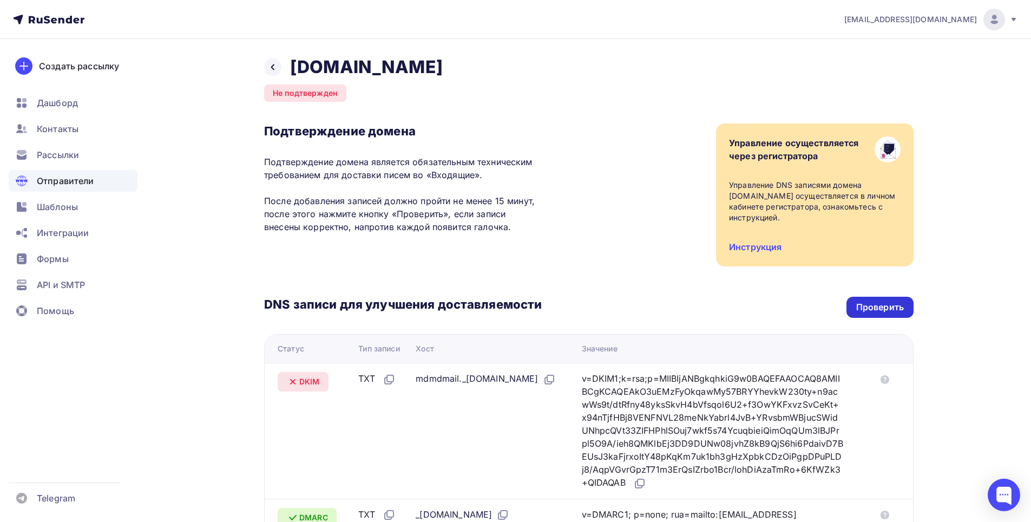
click at [872, 305] on div "Проверить" at bounding box center [880, 307] width 48 height 12
click at [867, 311] on div "Проверить" at bounding box center [880, 307] width 48 height 12
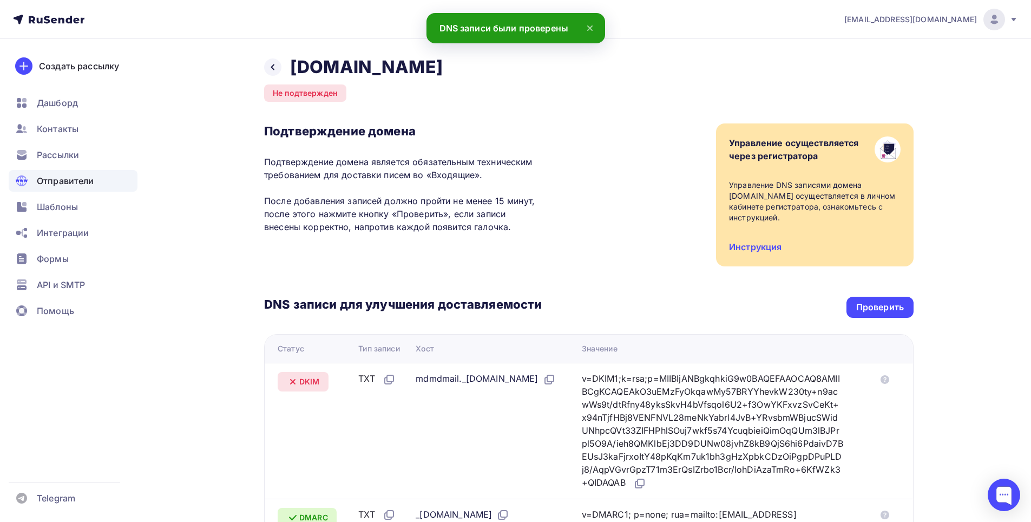
click at [54, 179] on span "Отправители" at bounding box center [65, 180] width 57 height 13
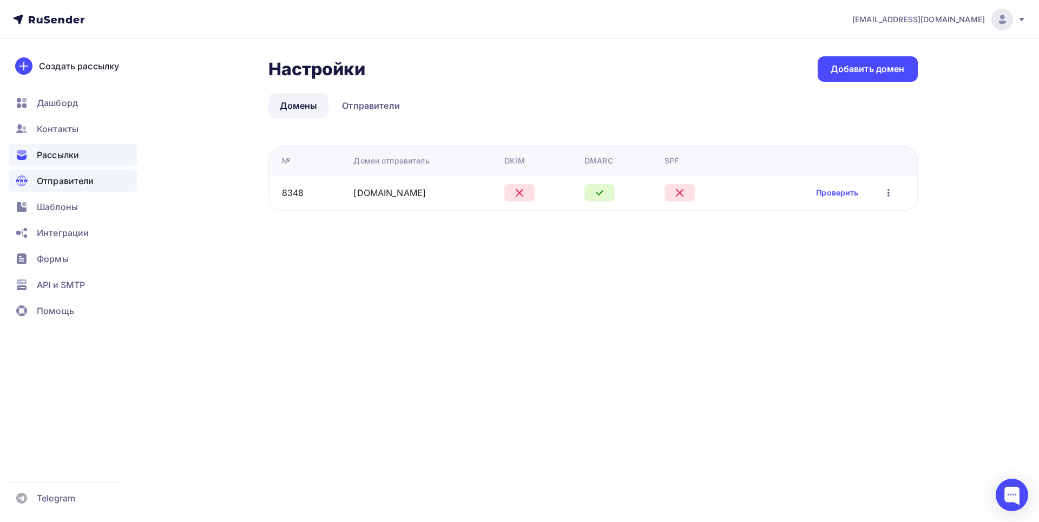
click at [56, 148] on span "Рассылки" at bounding box center [58, 154] width 42 height 13
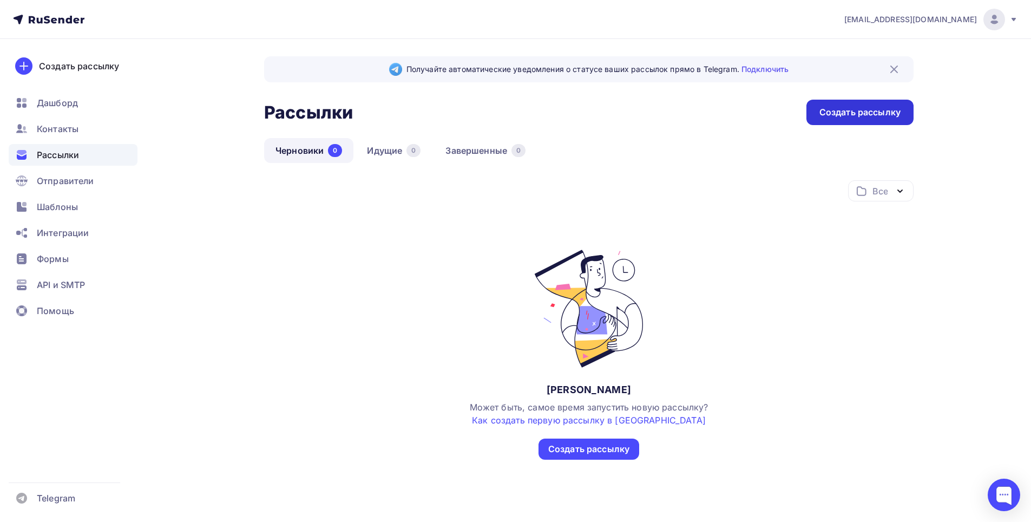
click at [859, 113] on div "Создать рассылку" at bounding box center [859, 112] width 81 height 12
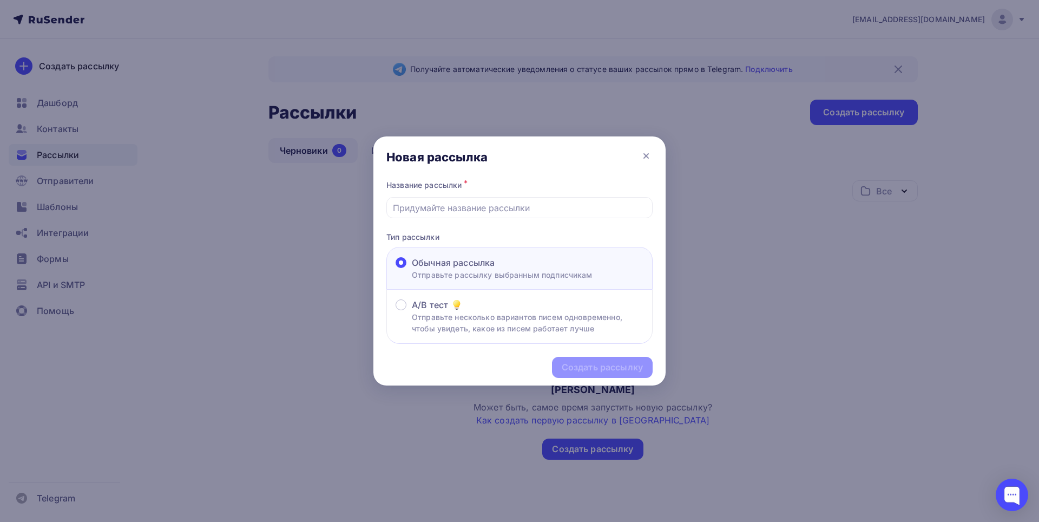
click at [505, 274] on p "Отправьте рассылку выбранным подписчикам" at bounding box center [502, 274] width 181 height 11
click at [412, 269] on input "Обычная рассылка Отправьте рассылку выбранным подписчикам" at bounding box center [412, 269] width 0 height 0
drag, startPoint x: 874, startPoint y: 306, endPoint x: 728, endPoint y: 260, distance: 153.2
click at [870, 302] on div at bounding box center [519, 261] width 1039 height 522
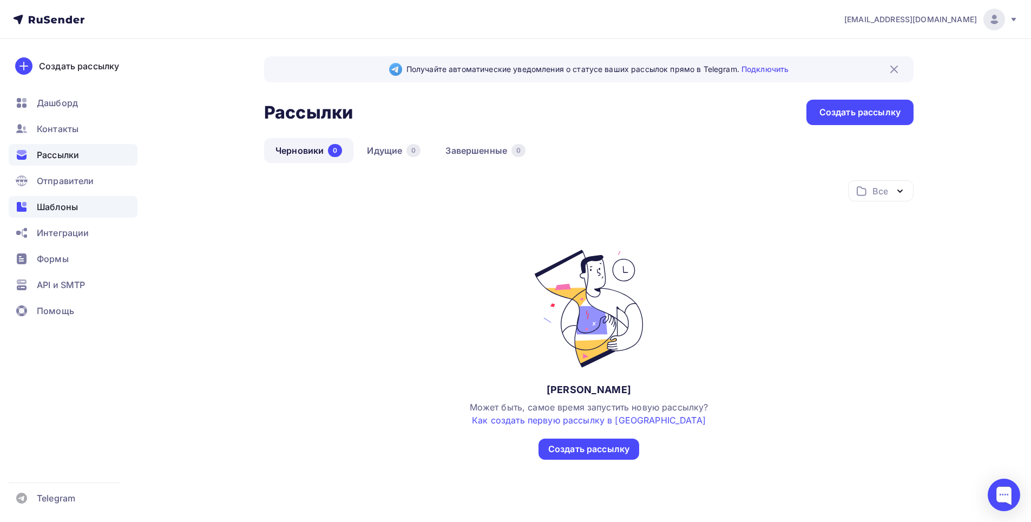
click at [51, 205] on span "Шаблоны" at bounding box center [57, 206] width 41 height 13
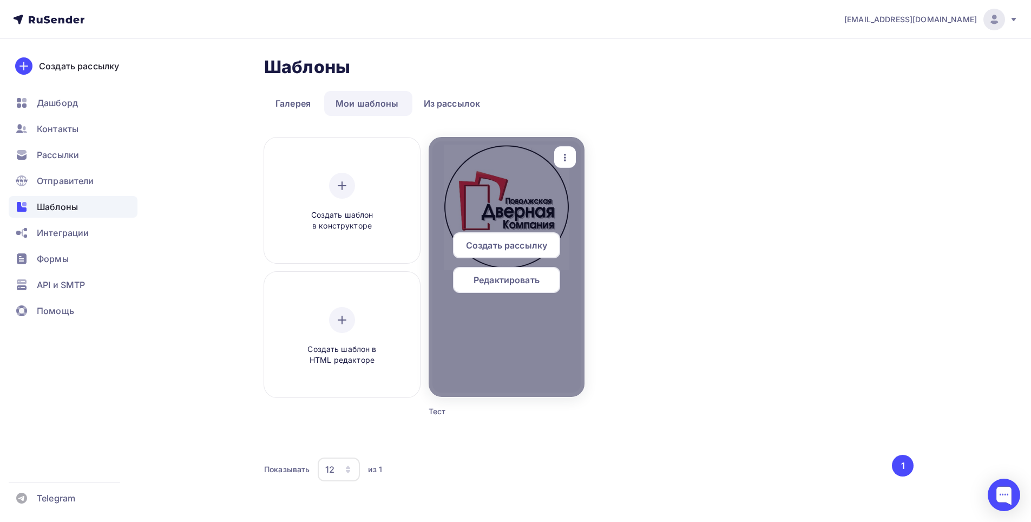
click at [503, 202] on div at bounding box center [507, 267] width 156 height 260
click at [510, 244] on span "Создать рассылку" at bounding box center [506, 245] width 81 height 13
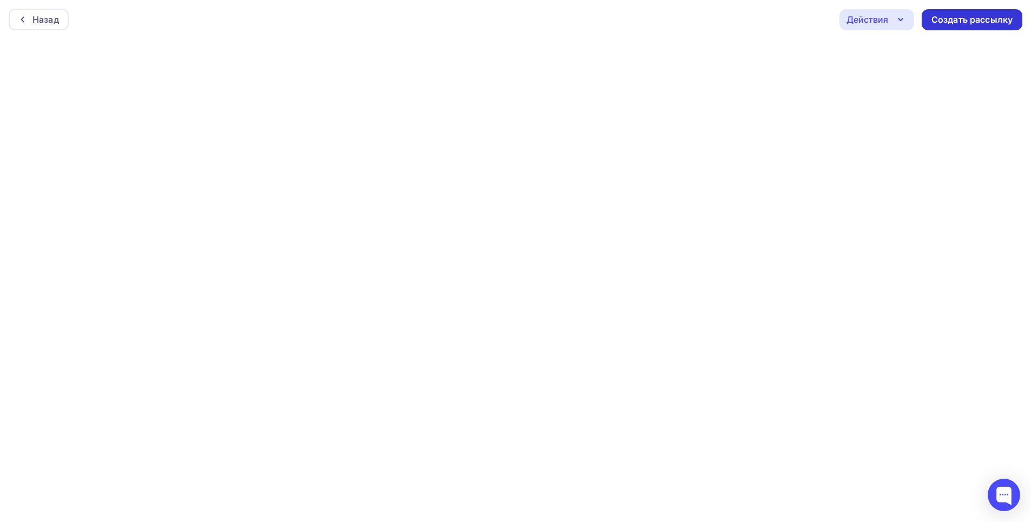
click at [1003, 20] on div "Создать рассылку" at bounding box center [971, 20] width 81 height 12
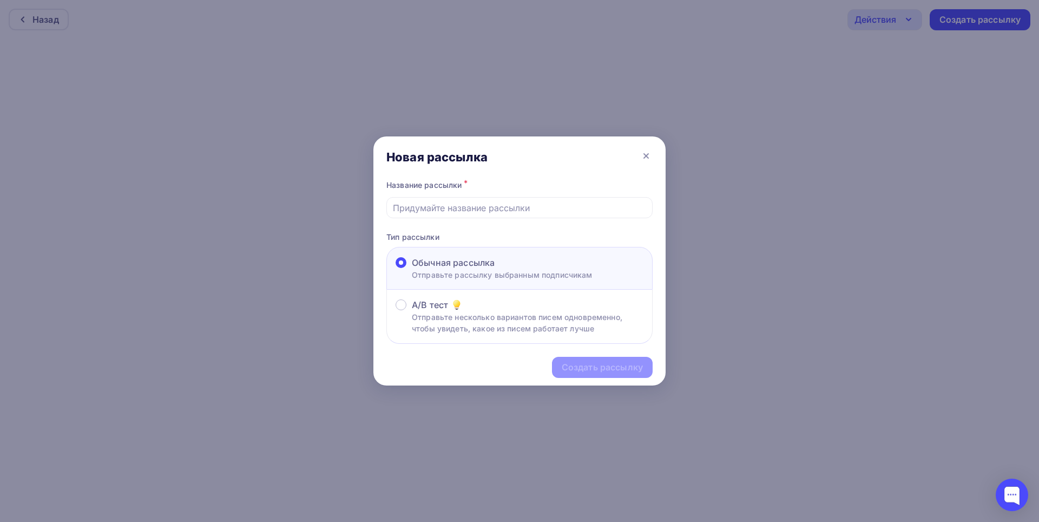
click at [445, 272] on p "Отправьте рассылку выбранным подписчикам" at bounding box center [502, 274] width 181 height 11
click at [412, 269] on input "Обычная рассылка Отправьте рассылку выбранным подписчикам" at bounding box center [412, 269] width 0 height 0
click at [495, 216] on div at bounding box center [519, 207] width 266 height 21
click at [497, 207] on input "text" at bounding box center [520, 207] width 254 height 13
type input "Тест"
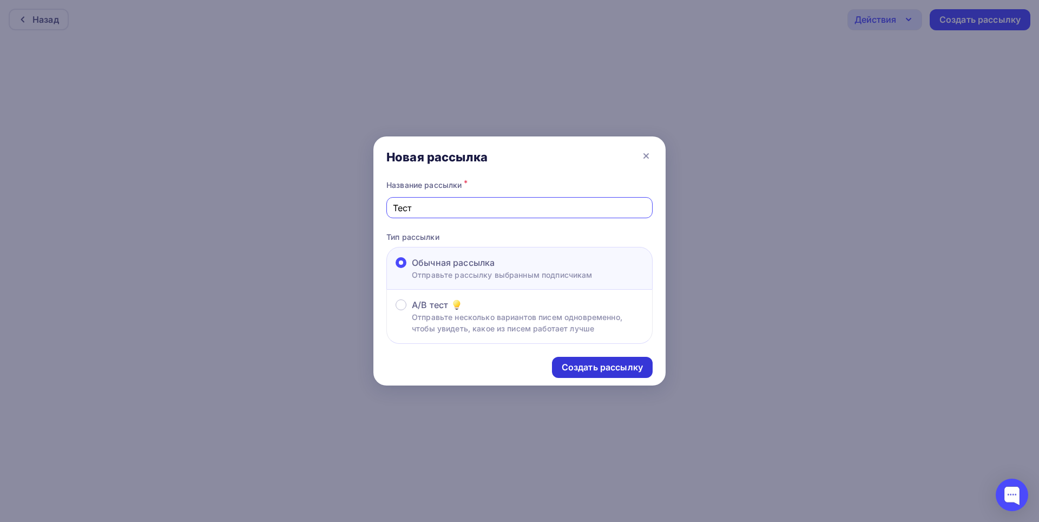
click at [611, 374] on div "Создать рассылку" at bounding box center [602, 367] width 101 height 21
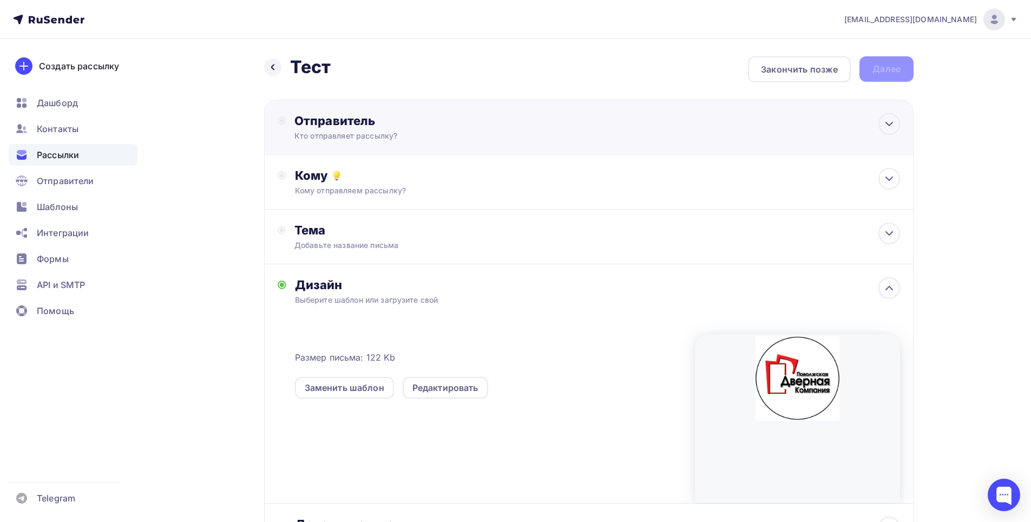
click at [361, 131] on div "Кто отправляет рассылку?" at bounding box center [399, 135] width 211 height 11
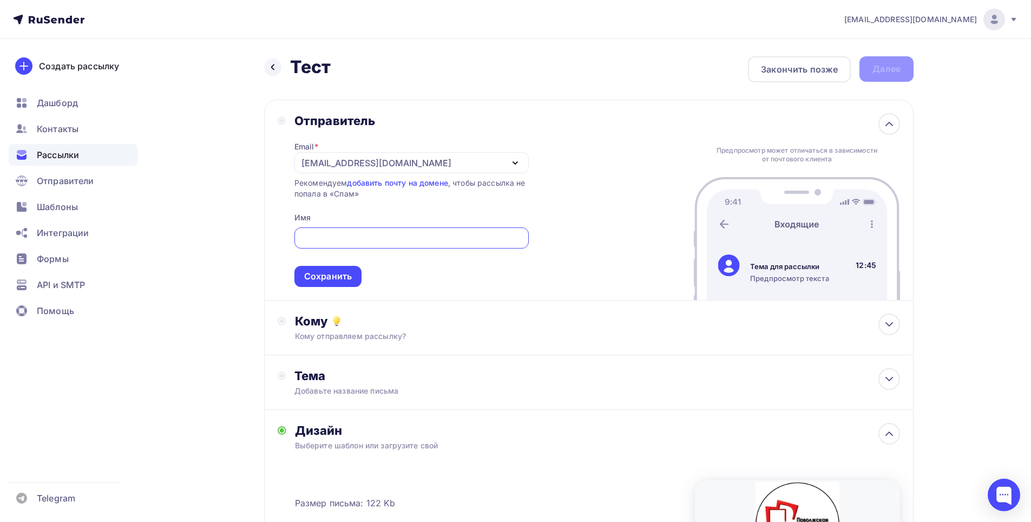
click at [319, 236] on input "text" at bounding box center [411, 238] width 222 height 13
type input "[EMAIL_ADDRESS][DOMAIN_NAME]"
click at [361, 323] on div "Кому" at bounding box center [597, 320] width 605 height 15
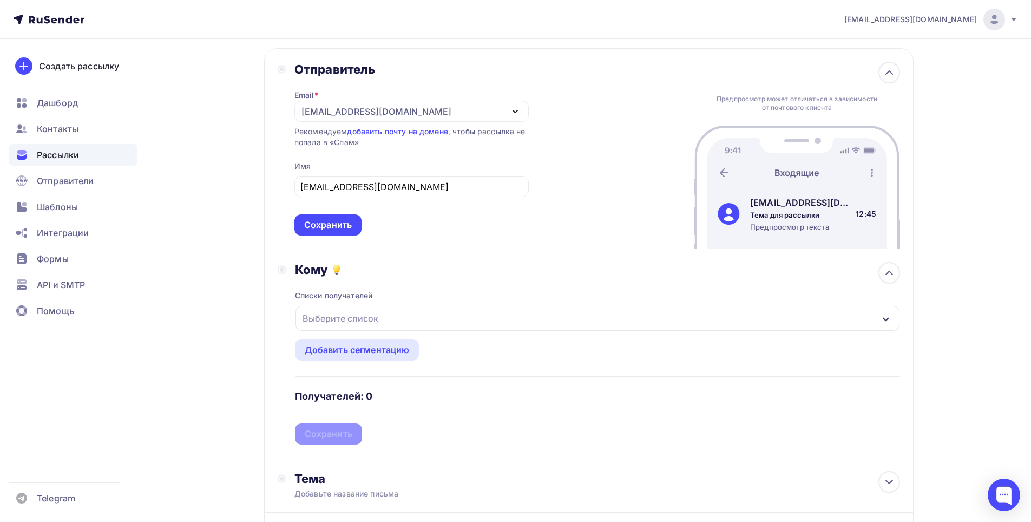
scroll to position [54, 0]
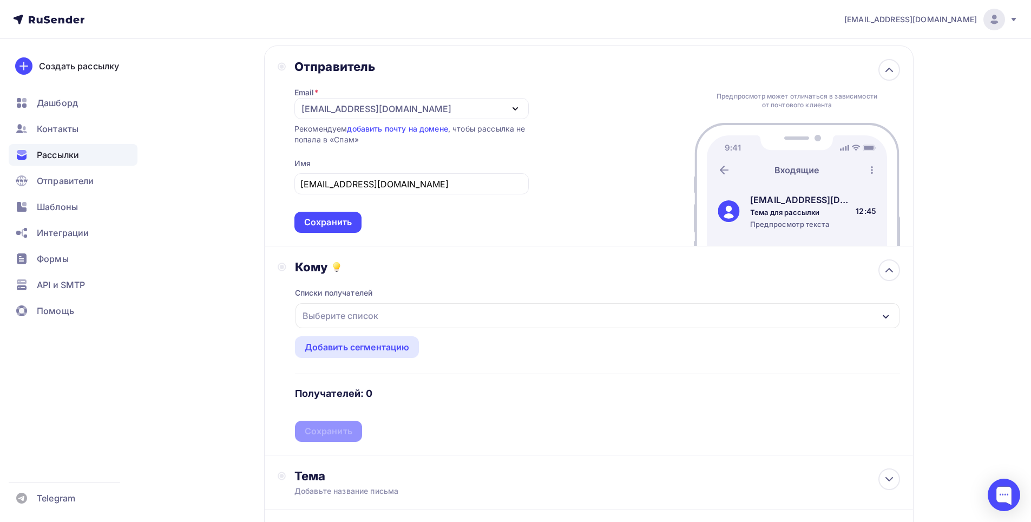
click at [340, 317] on div "Выберите список" at bounding box center [340, 315] width 84 height 19
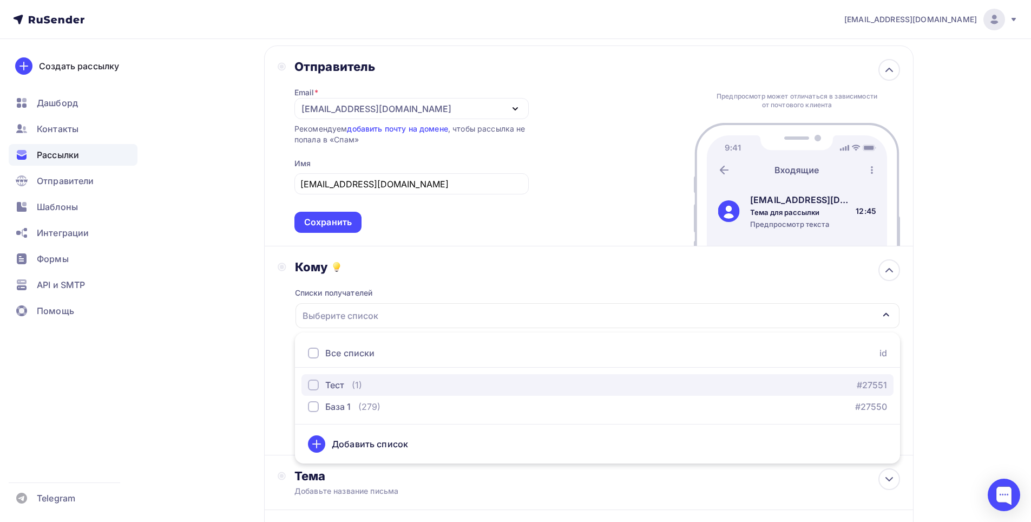
click at [314, 383] on div "button" at bounding box center [313, 384] width 11 height 11
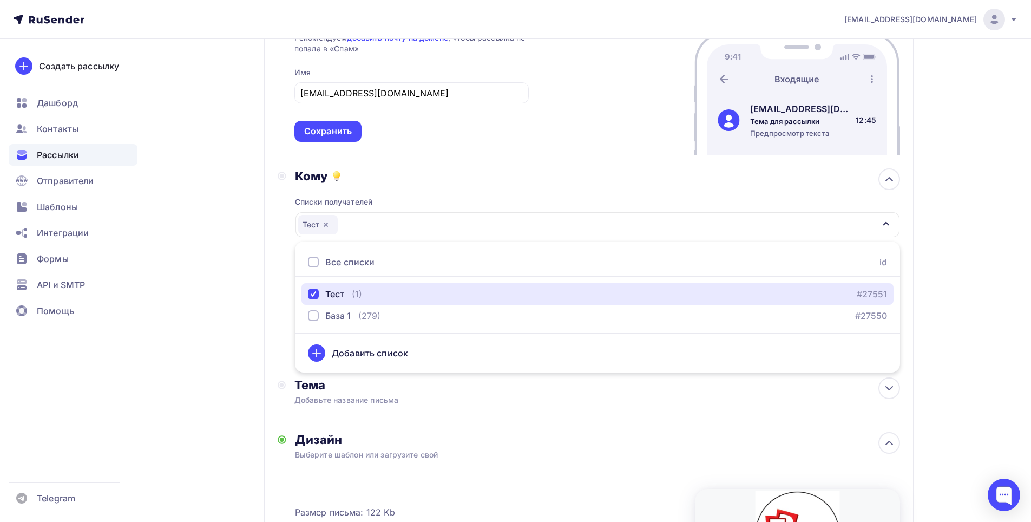
scroll to position [216, 0]
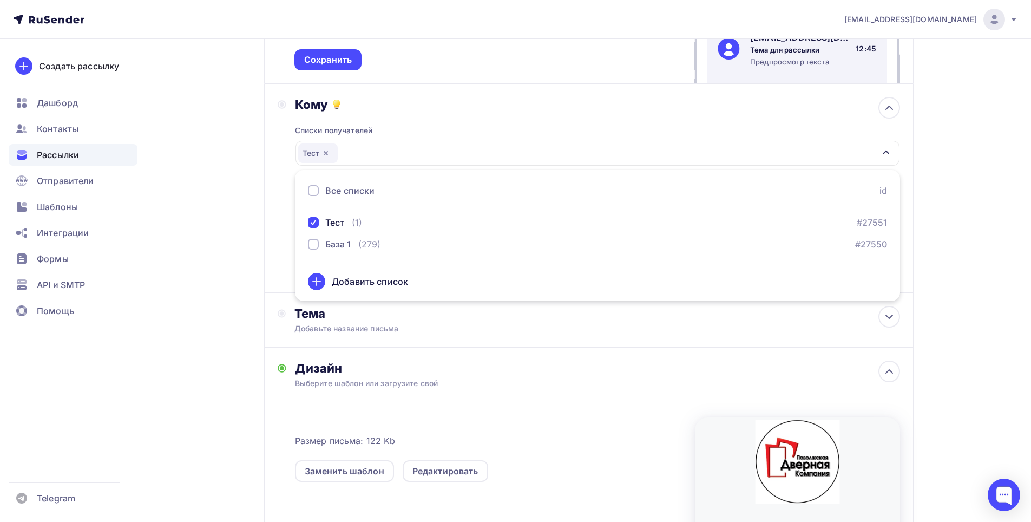
click at [961, 223] on div "povolgie21opt@yandex.ru Аккаунт Тарифы Выйти Создать рассылку Дашборд Контакты …" at bounding box center [515, 247] width 1031 height 927
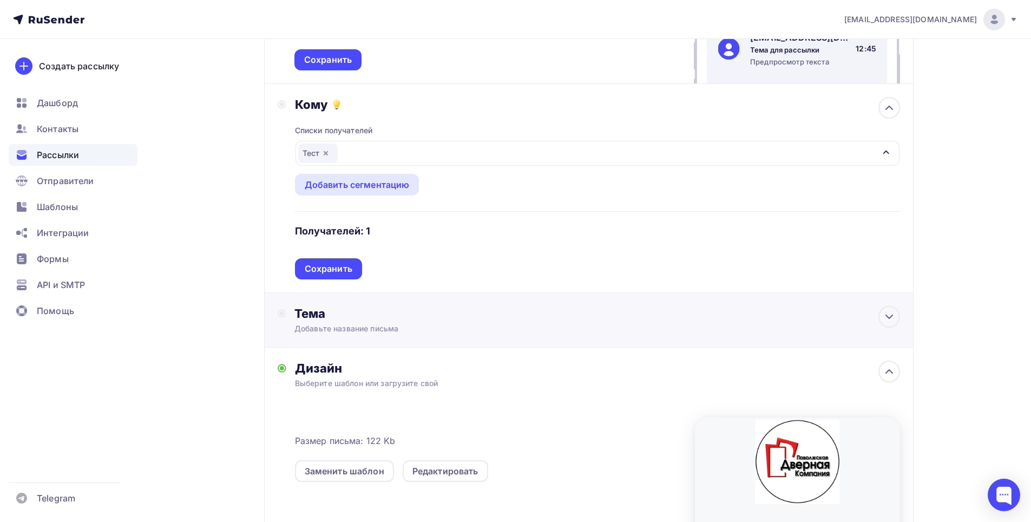
click at [339, 313] on div "Тема" at bounding box center [401, 313] width 214 height 15
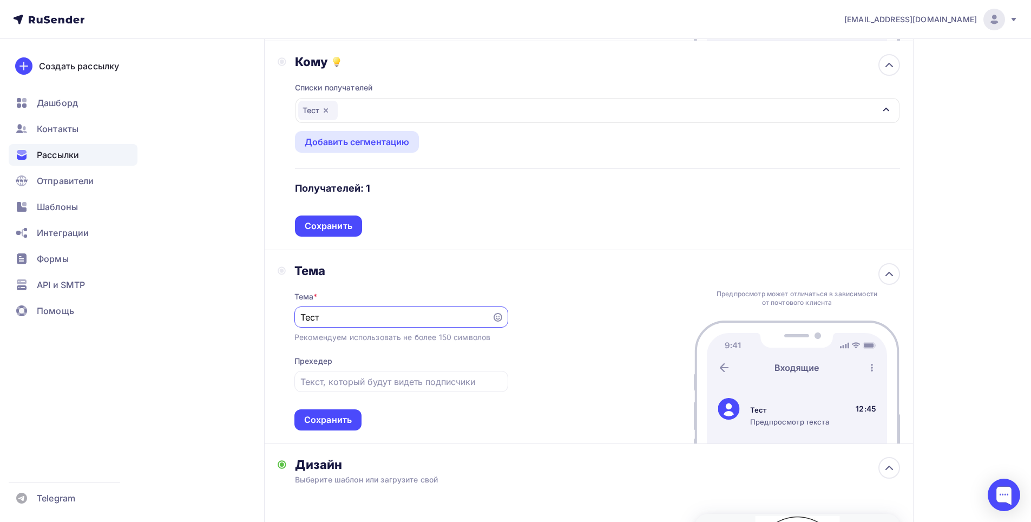
scroll to position [379, 0]
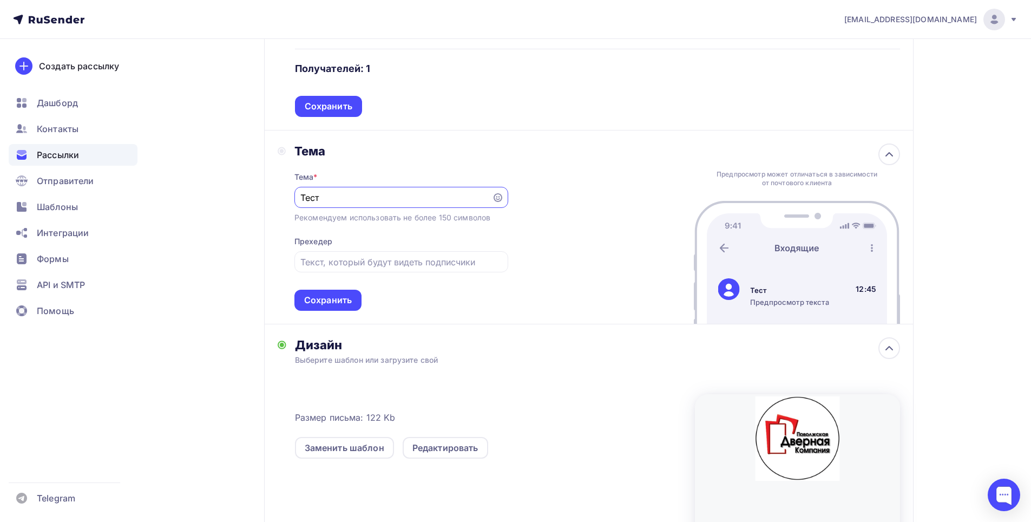
type input "Тест"
click at [536, 294] on div "Тема Тема * Тест Рекомендуем использовать не более 150 символов Прехедер Сохран…" at bounding box center [588, 227] width 649 height 194
click at [321, 263] on input "text" at bounding box center [400, 261] width 201 height 13
type input "Тест"
click at [451, 304] on div "Тема * Тест Рекомендуем использовать не более 150 символов Прехедер Тест Сохран…" at bounding box center [401, 235] width 214 height 152
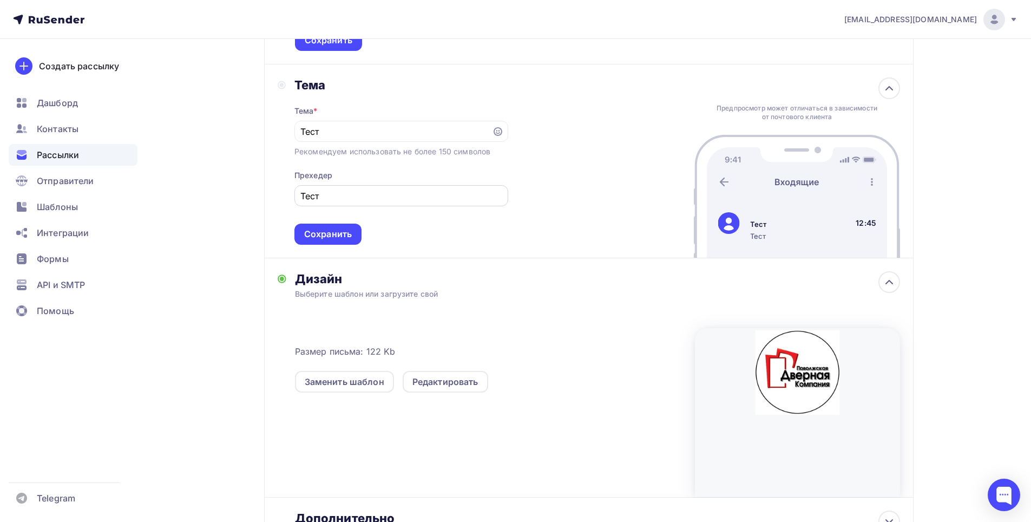
scroll to position [545, 0]
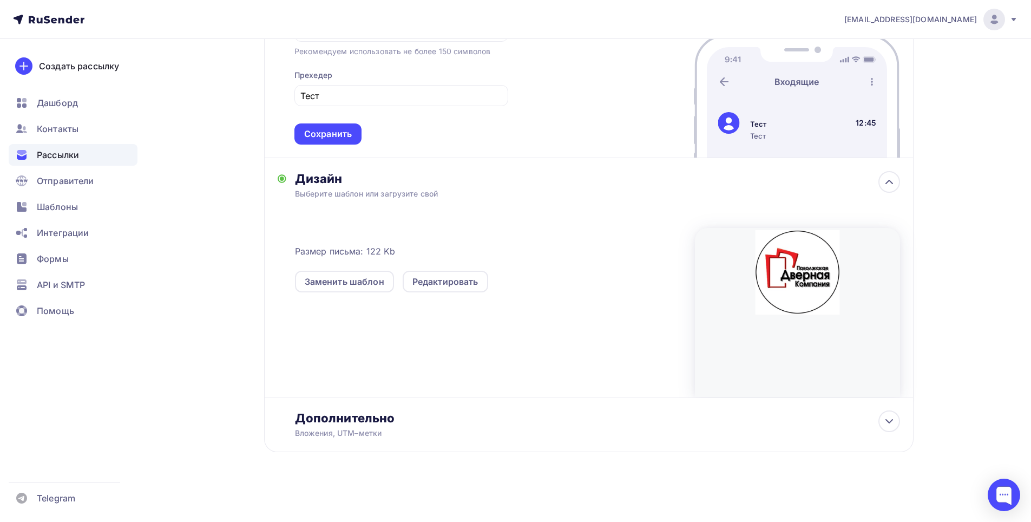
click at [752, 297] on div at bounding box center [797, 312] width 205 height 169
click at [343, 423] on div "Дополнительно" at bounding box center [597, 417] width 605 height 15
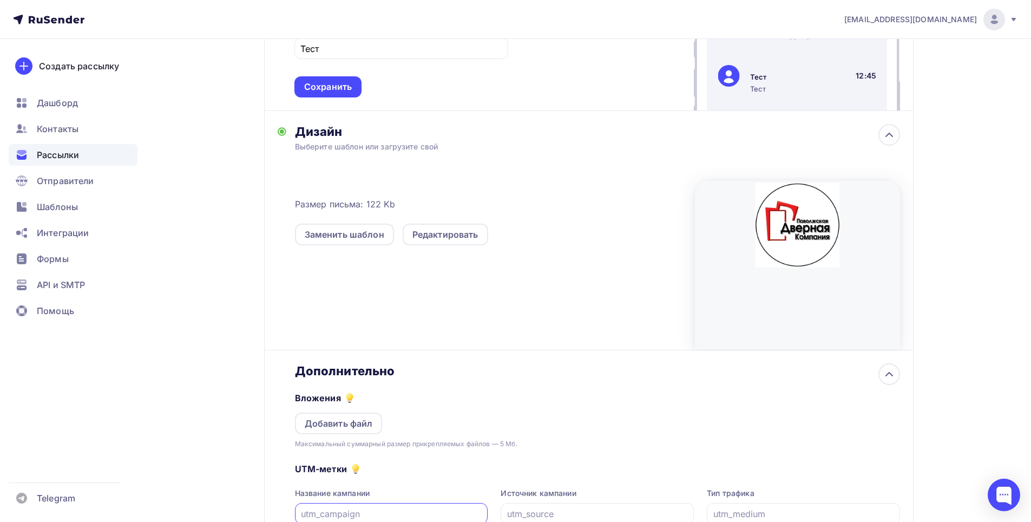
scroll to position [707, 0]
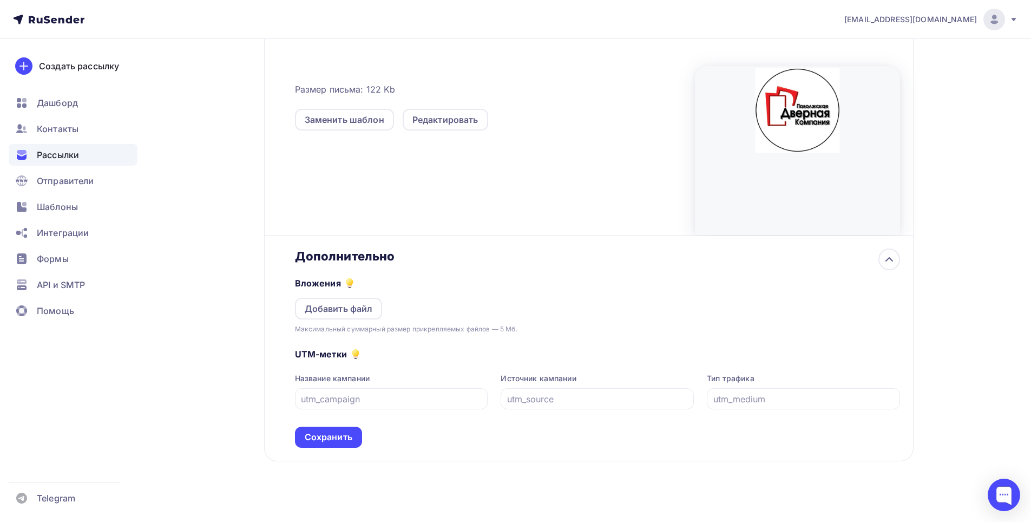
click at [531, 285] on div "Вложения Добавить файл Максимальный суммарный размер прикрепляемых файлов — 5 М…" at bounding box center [597, 299] width 605 height 71
click at [888, 258] on icon at bounding box center [889, 259] width 6 height 3
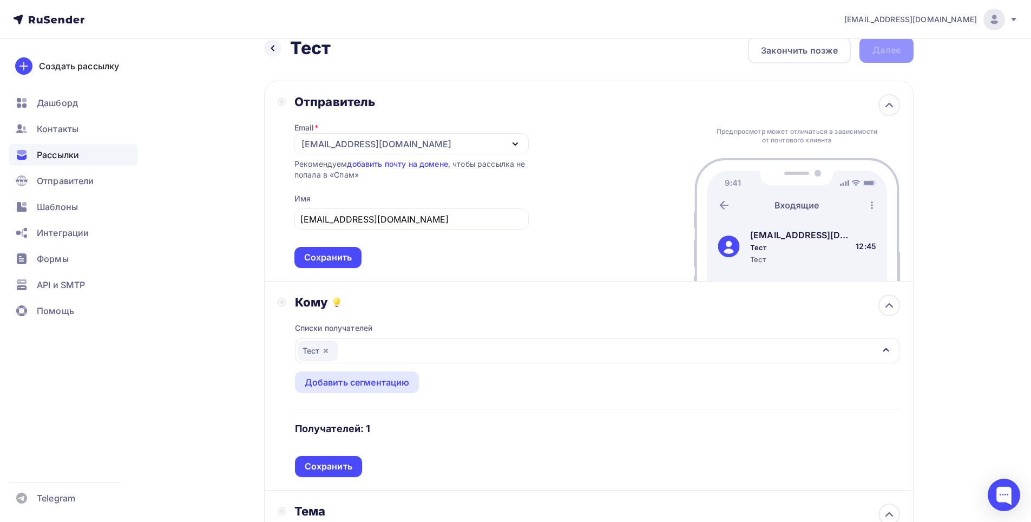
scroll to position [0, 0]
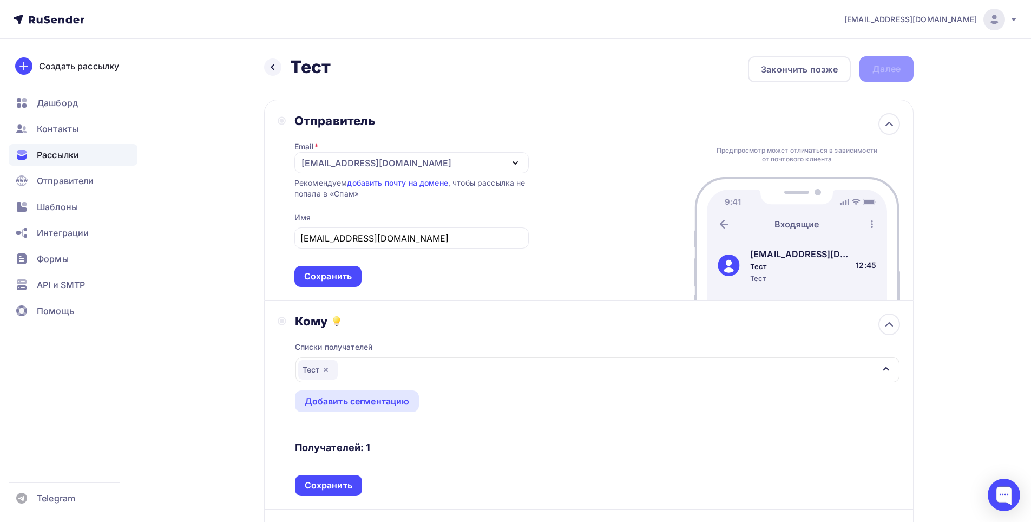
click at [881, 71] on div "Назад Тест Тест Закончить позже Далее" at bounding box center [588, 69] width 649 height 26
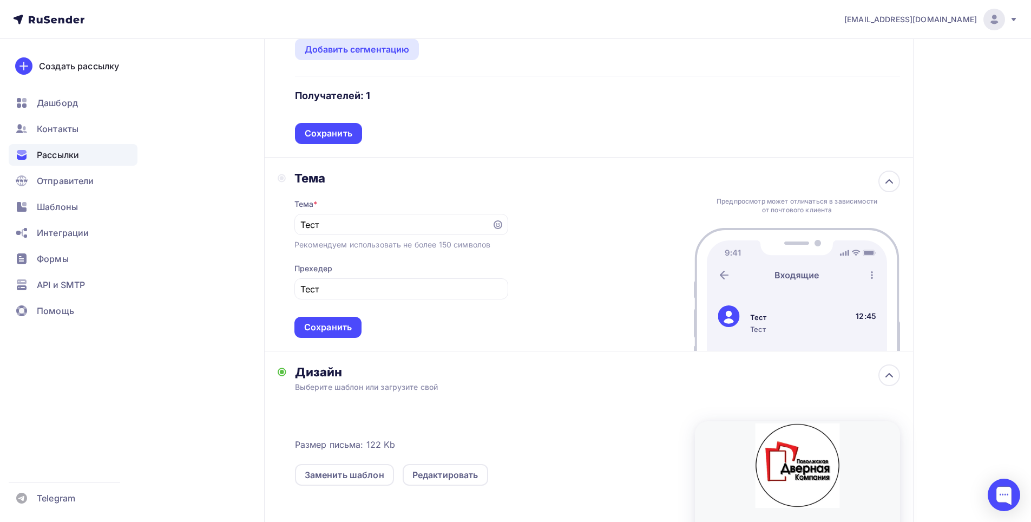
scroll to position [379, 0]
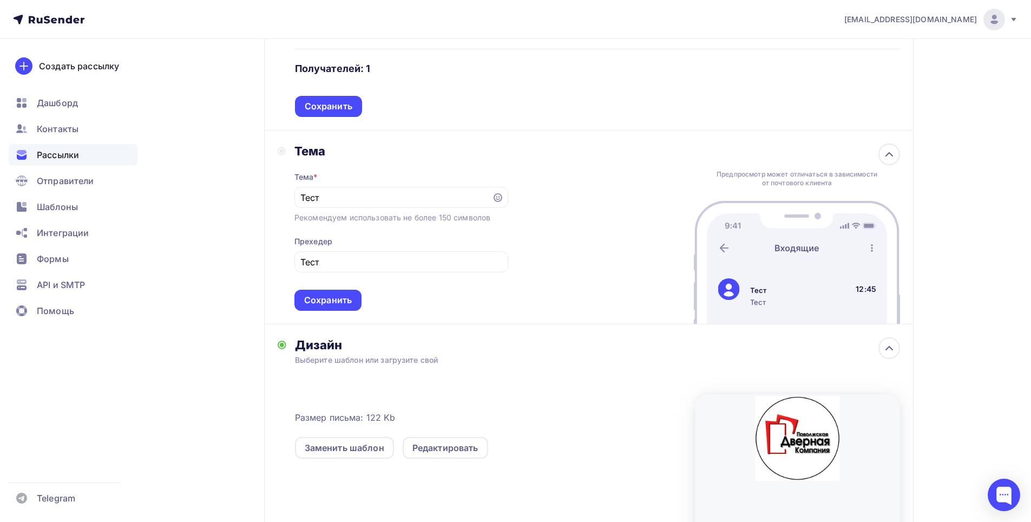
click at [793, 440] on div at bounding box center [797, 478] width 205 height 169
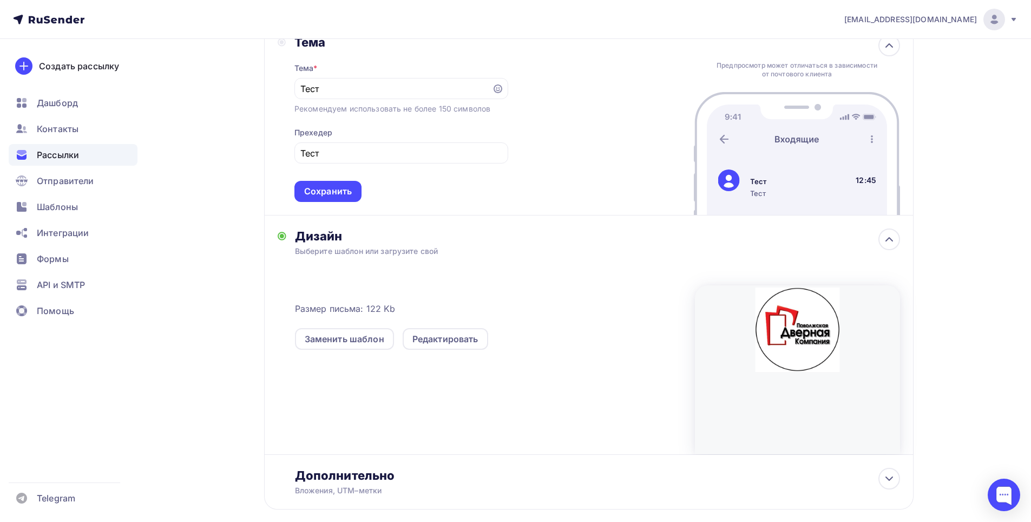
scroll to position [545, 0]
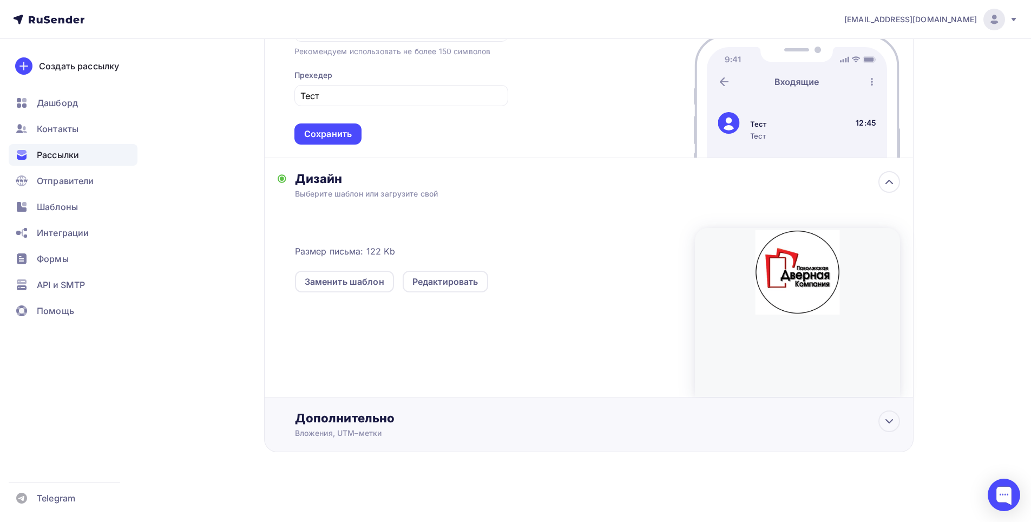
click at [875, 421] on div "Дополнительно" at bounding box center [597, 417] width 605 height 15
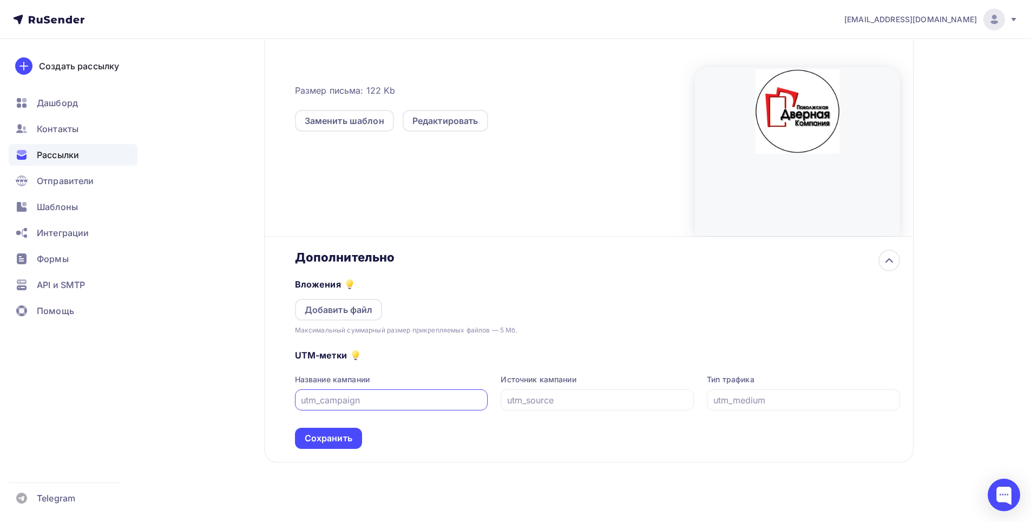
scroll to position [707, 0]
click at [363, 305] on div "Добавить файл" at bounding box center [339, 308] width 68 height 13
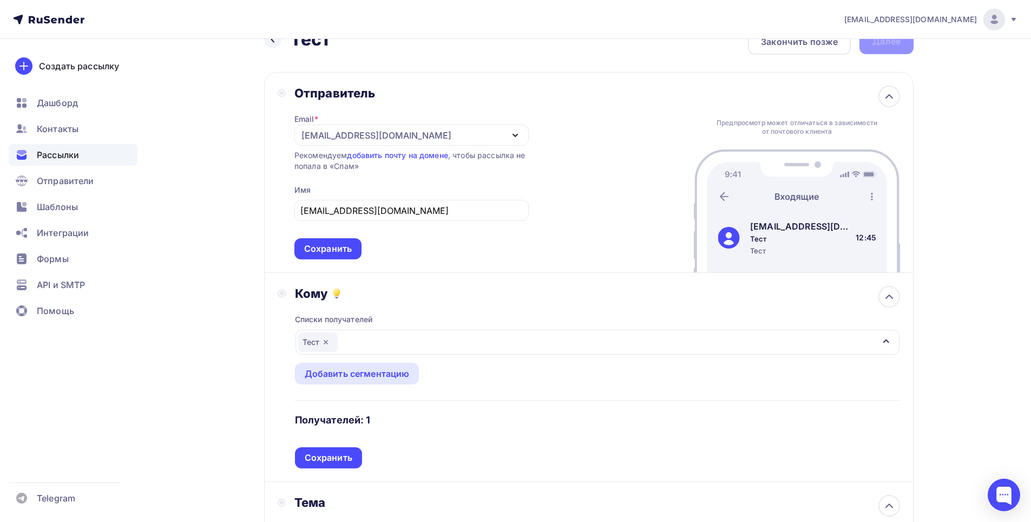
scroll to position [0, 0]
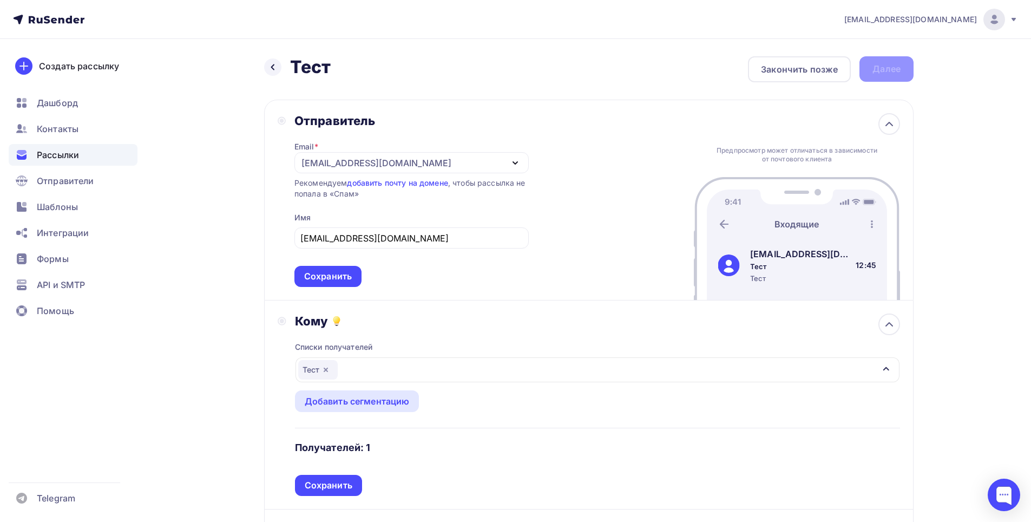
click at [899, 63] on div "Назад Тест Тест Закончить позже Далее" at bounding box center [588, 69] width 649 height 26
click at [331, 278] on div "Сохранить" at bounding box center [328, 276] width 48 height 12
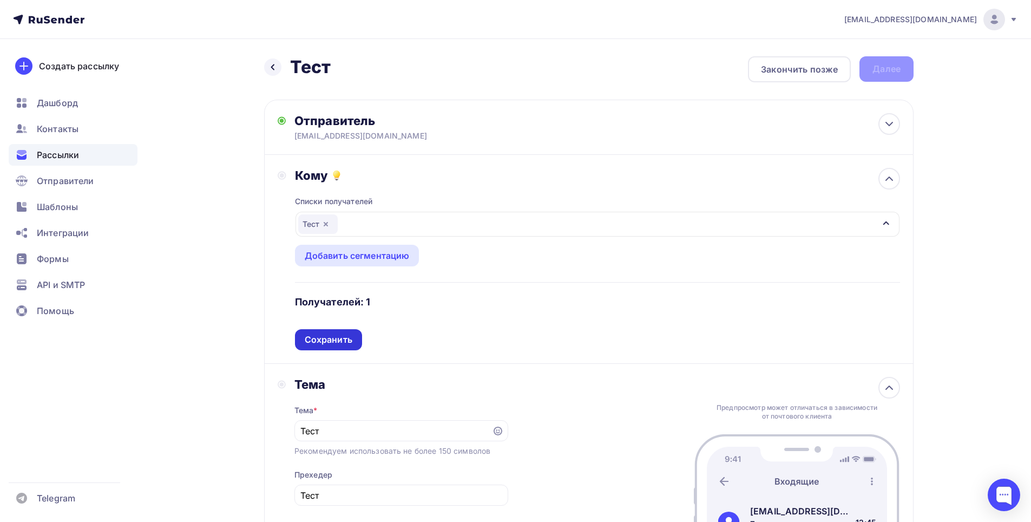
click at [335, 339] on div "Сохранить" at bounding box center [329, 339] width 48 height 12
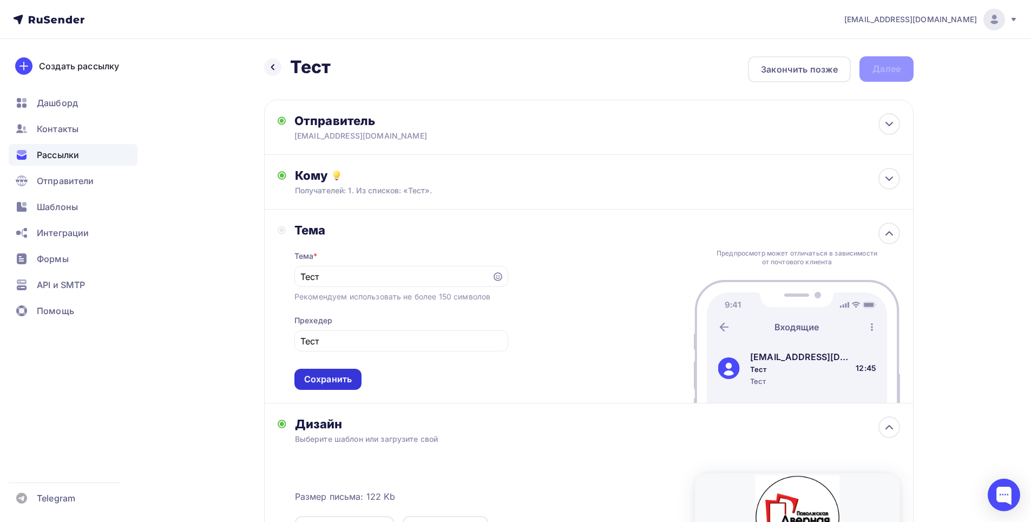
click at [328, 377] on div "Сохранить" at bounding box center [328, 379] width 48 height 12
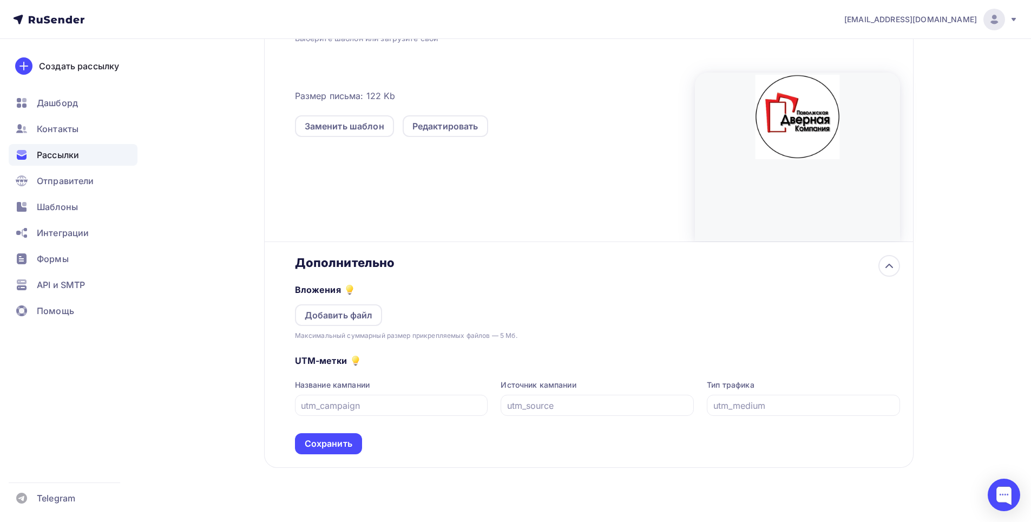
scroll to position [288, 0]
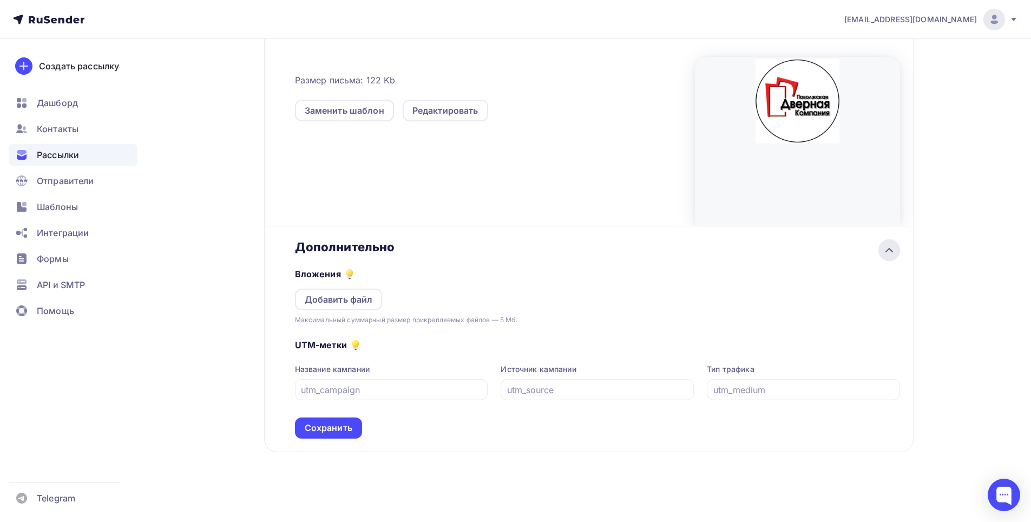
click at [894, 245] on icon at bounding box center [888, 249] width 13 height 13
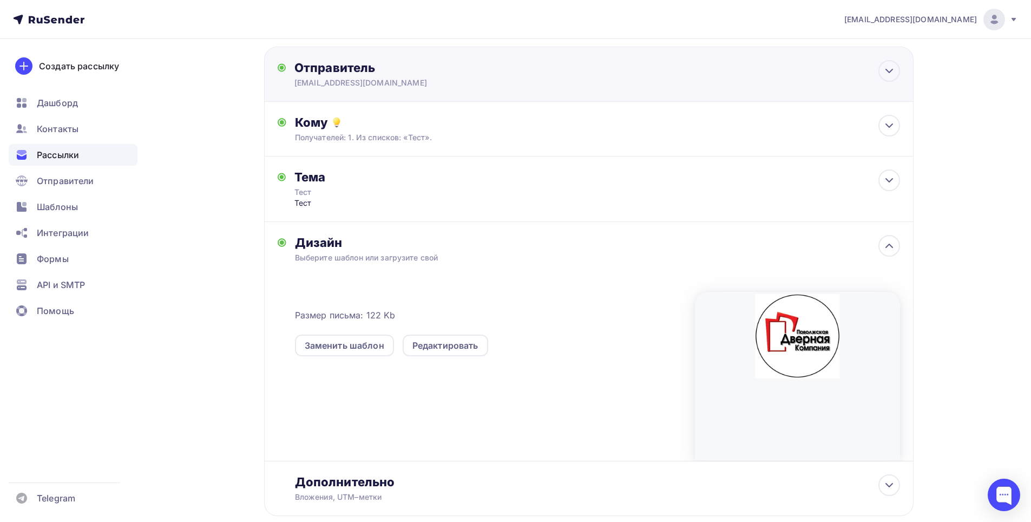
scroll to position [0, 0]
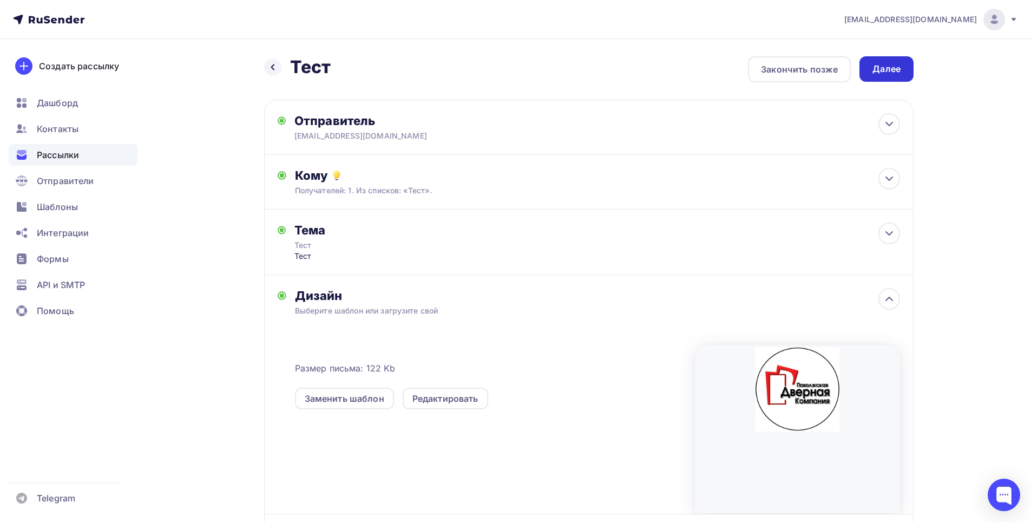
click at [881, 71] on div "Далее" at bounding box center [886, 69] width 28 height 12
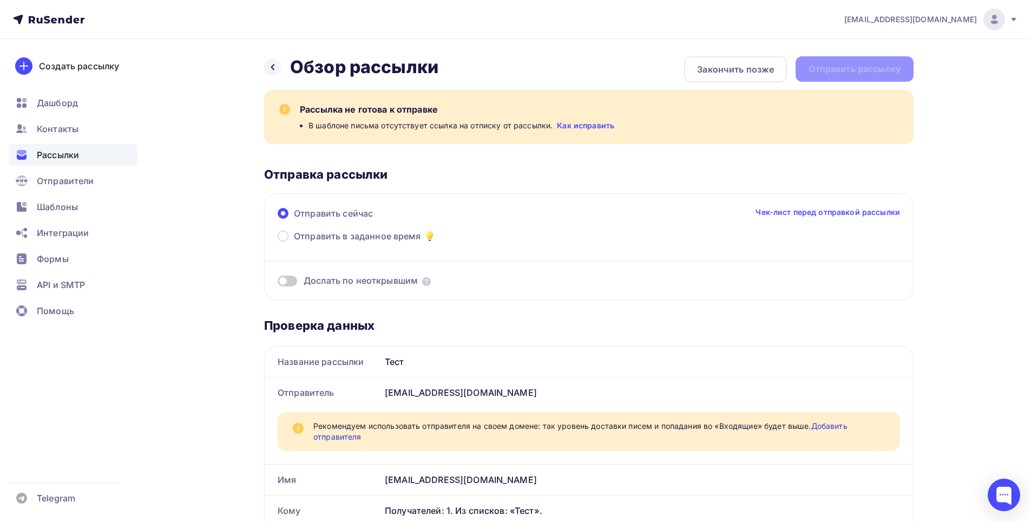
click at [595, 124] on link "Как исправить" at bounding box center [585, 125] width 57 height 11
click at [281, 70] on div "Назад Обзор рассылки Обзор рассылки" at bounding box center [351, 67] width 174 height 22
click at [278, 67] on div at bounding box center [272, 66] width 17 height 17
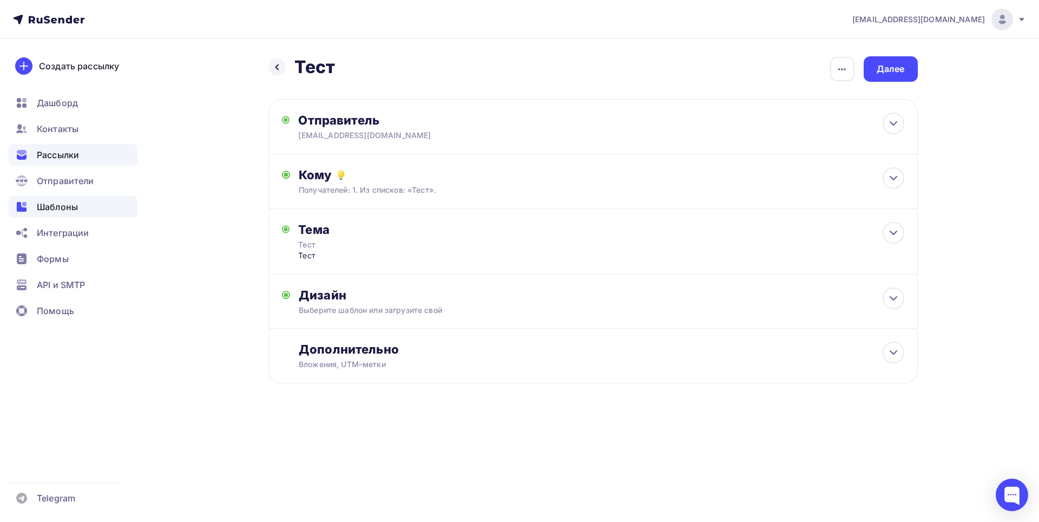
click at [67, 207] on span "Шаблоны" at bounding box center [57, 206] width 41 height 13
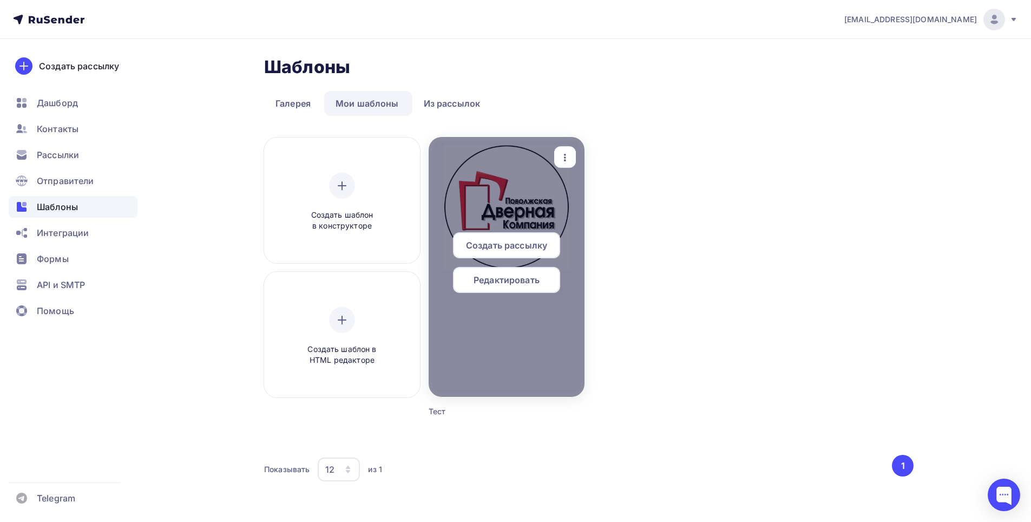
click at [500, 279] on span "Редактировать" at bounding box center [506, 279] width 66 height 13
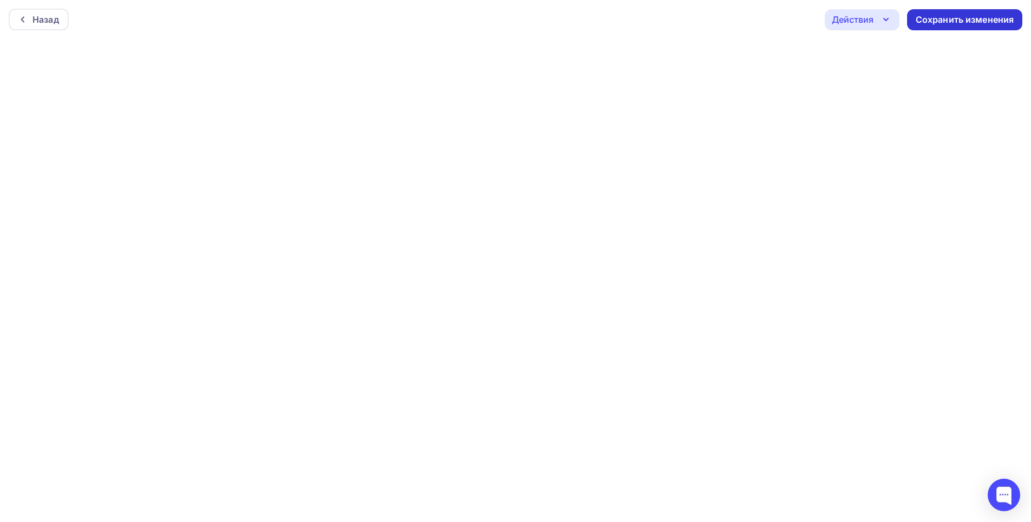
click at [932, 20] on div "Сохранить изменения" at bounding box center [964, 20] width 98 height 12
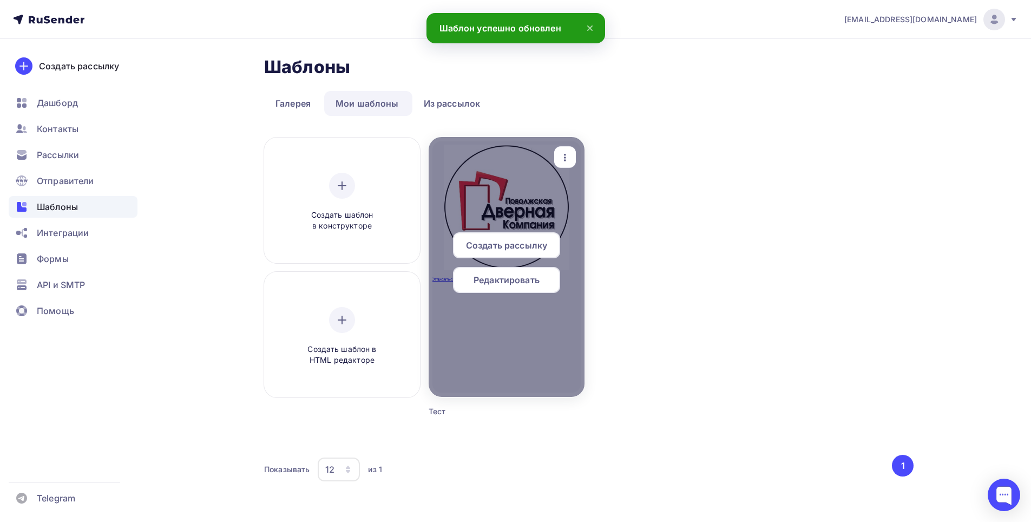
click at [490, 248] on span "Создать рассылку" at bounding box center [506, 245] width 81 height 13
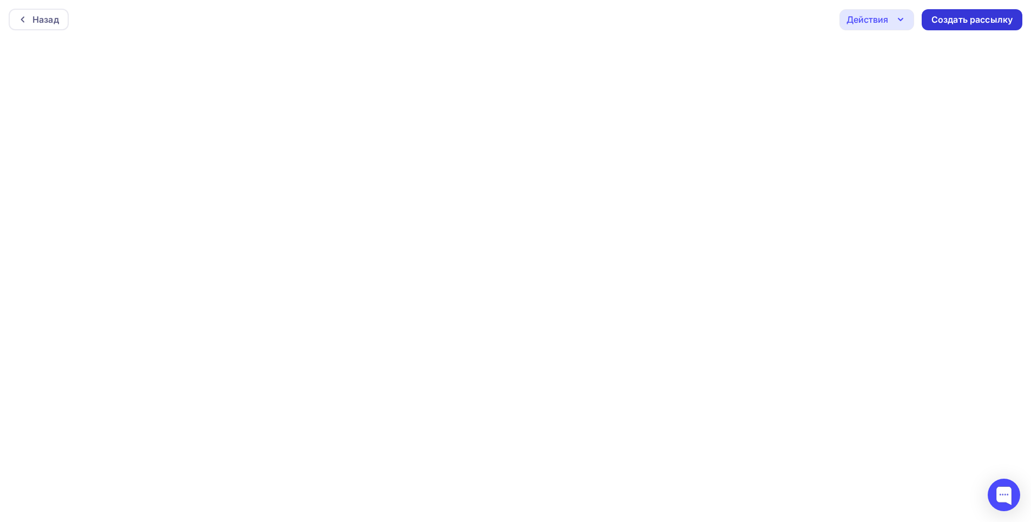
click at [945, 17] on div "Создать рассылку" at bounding box center [971, 20] width 81 height 12
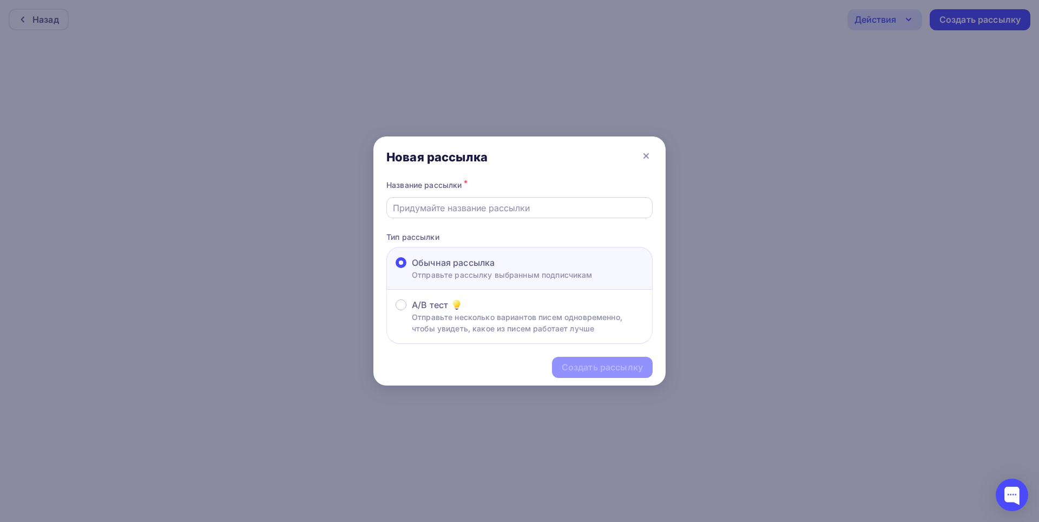
click at [470, 204] on input "text" at bounding box center [520, 207] width 254 height 13
type input "Тест"
click at [593, 364] on div "Создать рассылку" at bounding box center [602, 367] width 81 height 12
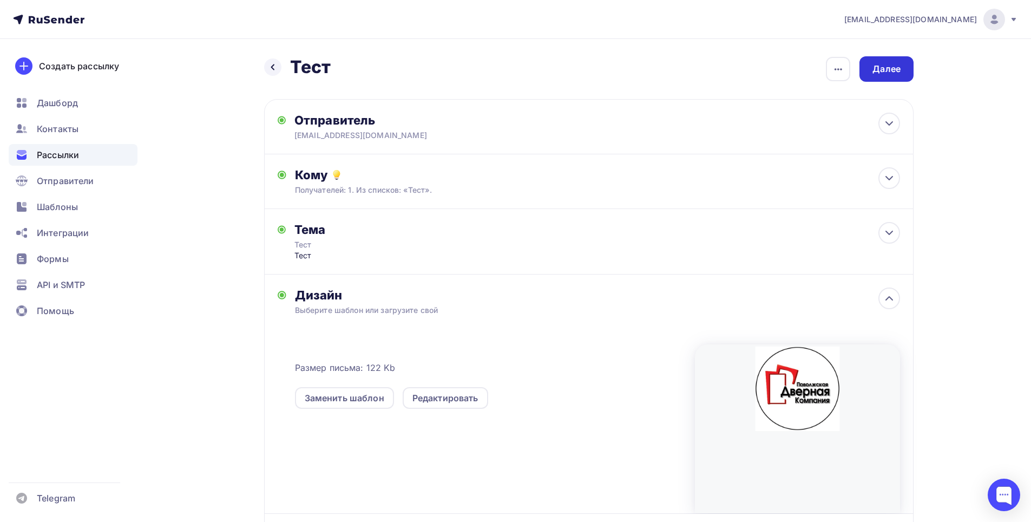
click at [891, 65] on div "Далее" at bounding box center [886, 69] width 28 height 12
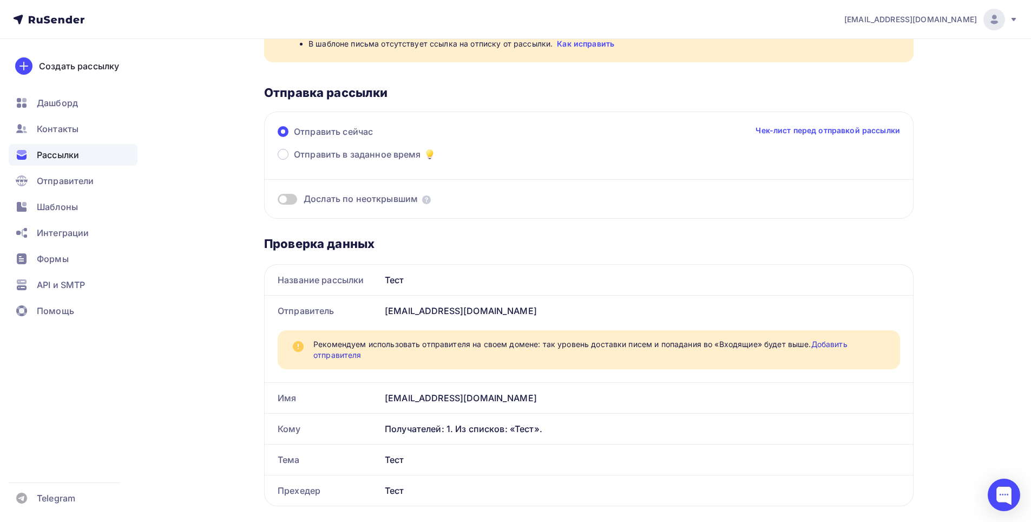
scroll to position [62, 0]
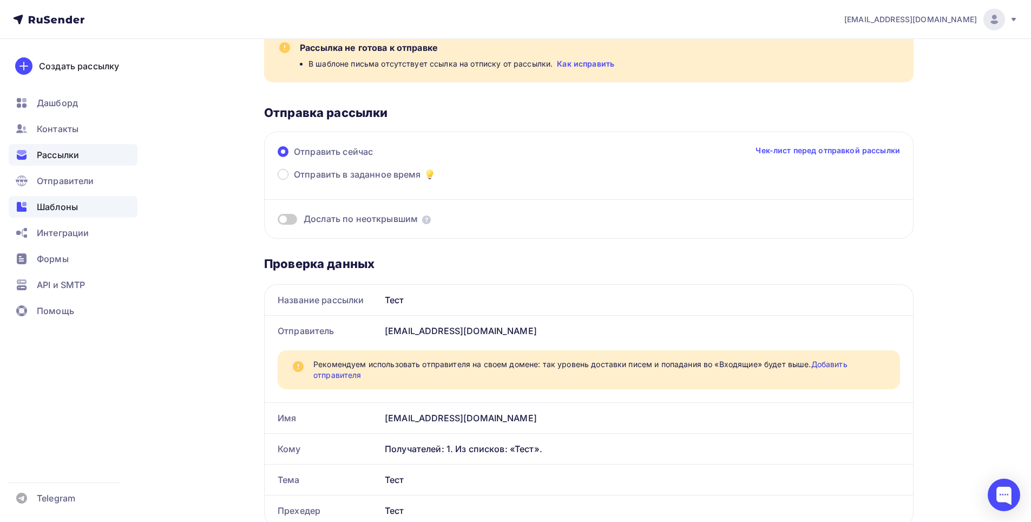
click at [61, 203] on span "Шаблоны" at bounding box center [57, 206] width 41 height 13
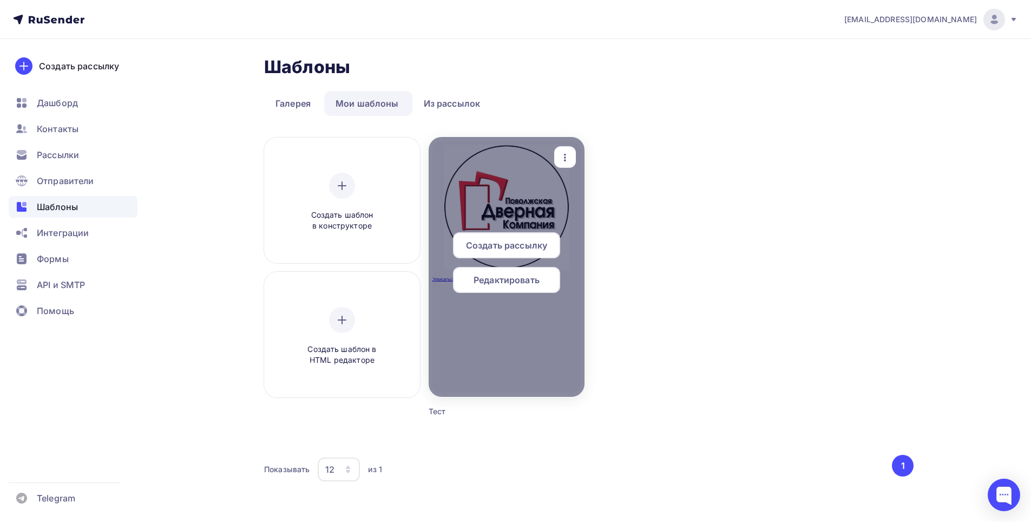
click at [475, 313] on div at bounding box center [507, 267] width 156 height 260
click at [490, 219] on div at bounding box center [507, 267] width 156 height 260
click at [509, 287] on div "Редактировать" at bounding box center [506, 280] width 107 height 26
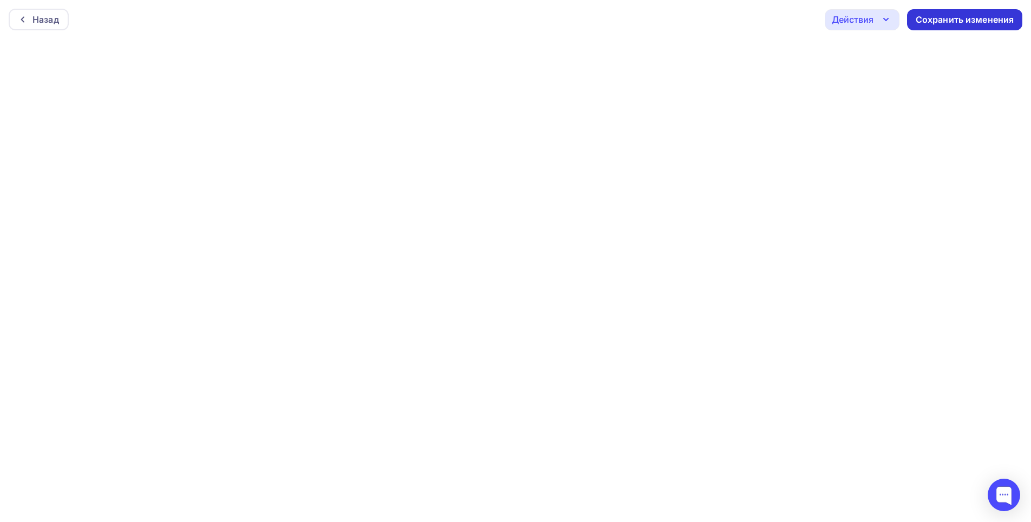
click at [933, 19] on div "Сохранить изменения" at bounding box center [964, 20] width 98 height 12
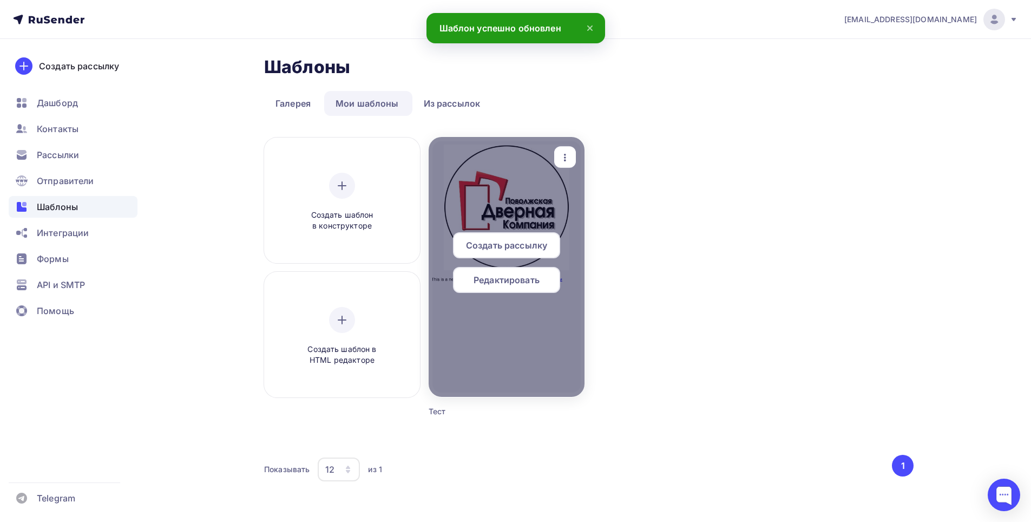
click at [514, 243] on span "Создать рассылку" at bounding box center [506, 245] width 81 height 13
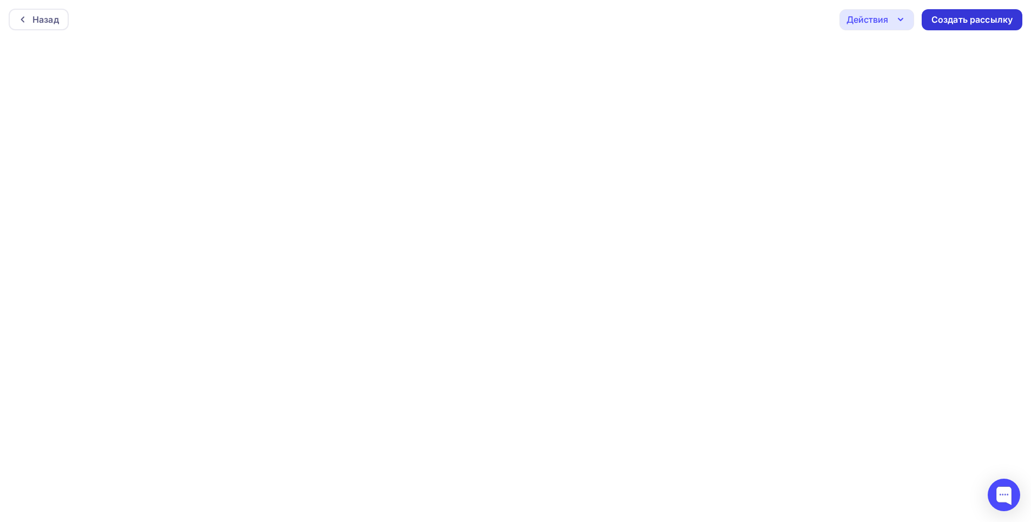
click at [978, 21] on div "Создать рассылку" at bounding box center [971, 20] width 81 height 12
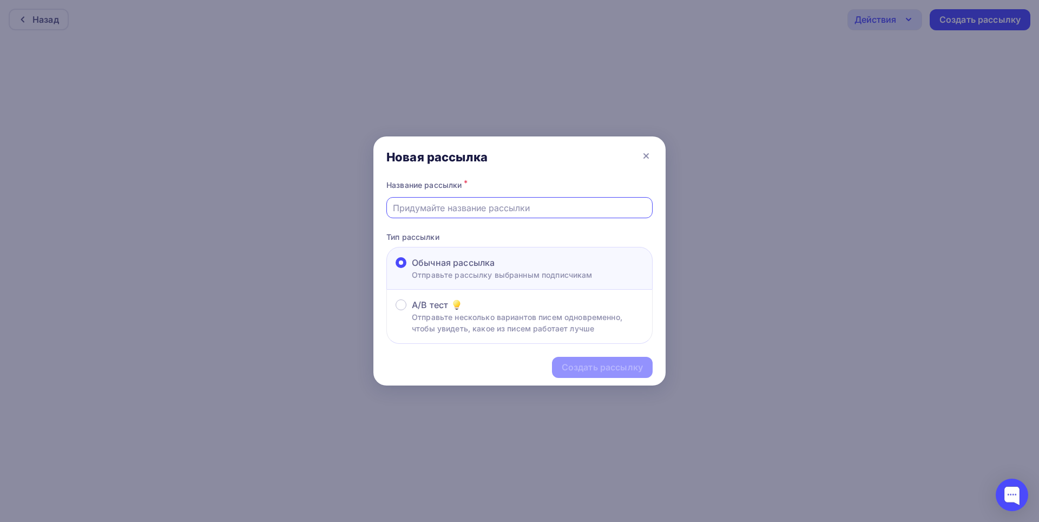
click at [455, 209] on input "text" at bounding box center [520, 207] width 254 height 13
type input "Тест"
click at [592, 367] on div "Создать рассылку" at bounding box center [602, 367] width 81 height 12
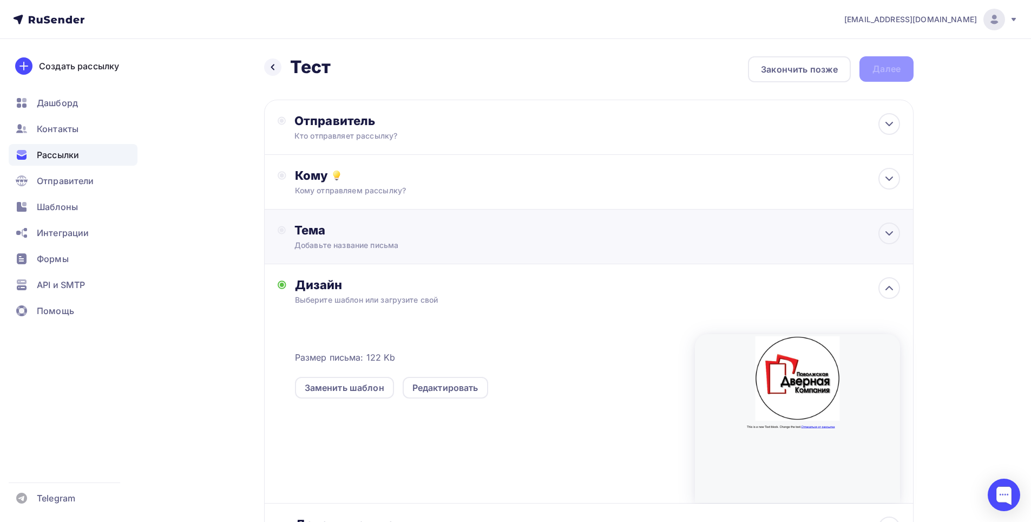
click at [383, 238] on div "Тема Добавьте название письма Тема * Рекомендуем использовать не более 150 симв…" at bounding box center [401, 236] width 214 height 28
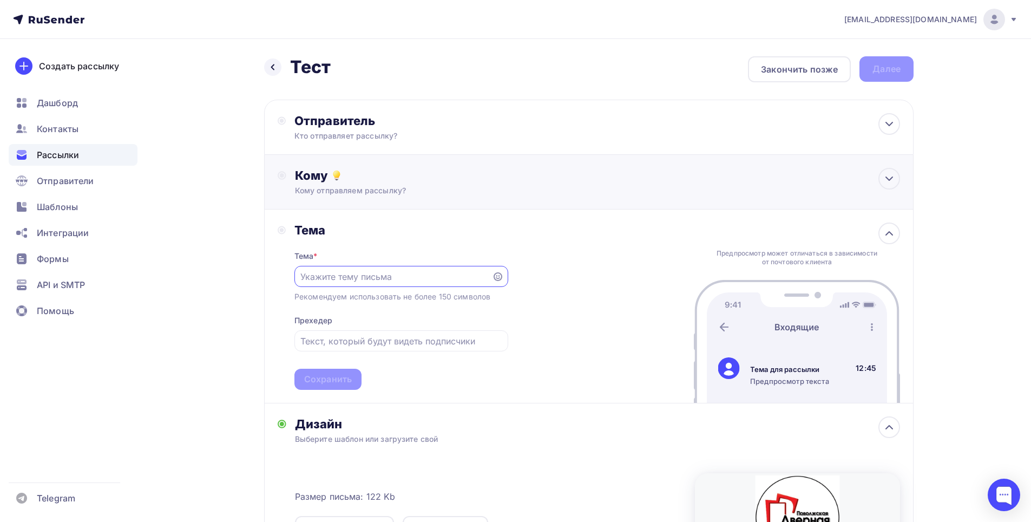
click at [321, 194] on div "Кому отправляем рассылку?" at bounding box center [567, 190] width 545 height 11
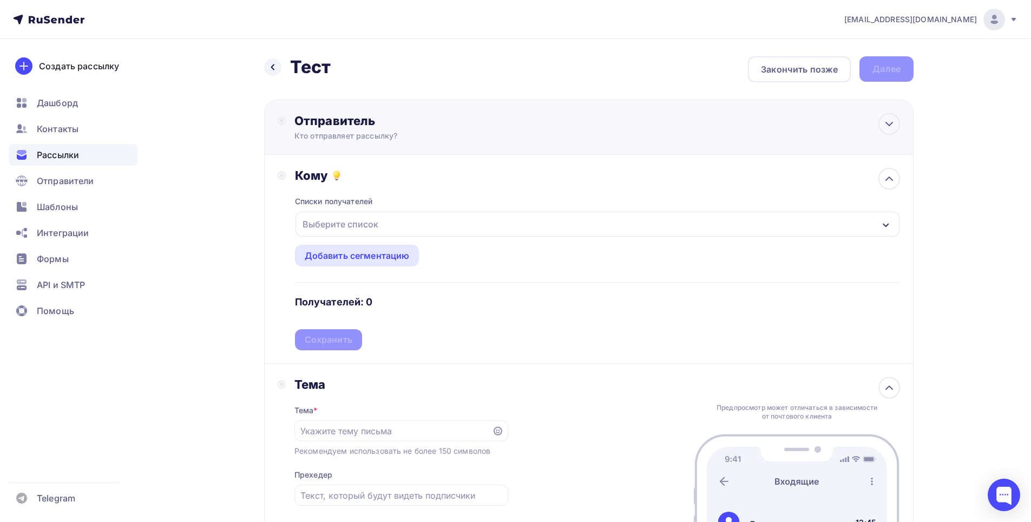
click at [367, 136] on div "Кто отправляет рассылку?" at bounding box center [399, 135] width 211 height 11
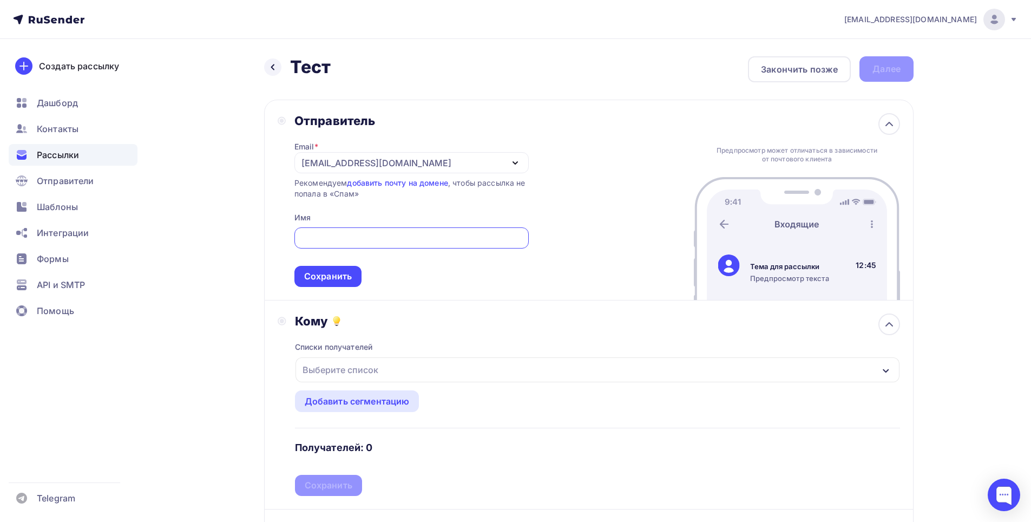
click at [321, 242] on input "text" at bounding box center [411, 238] width 222 height 13
type input "[EMAIL_ADDRESS][DOMAIN_NAME]"
click at [345, 275] on div "Сохранить" at bounding box center [328, 276] width 48 height 12
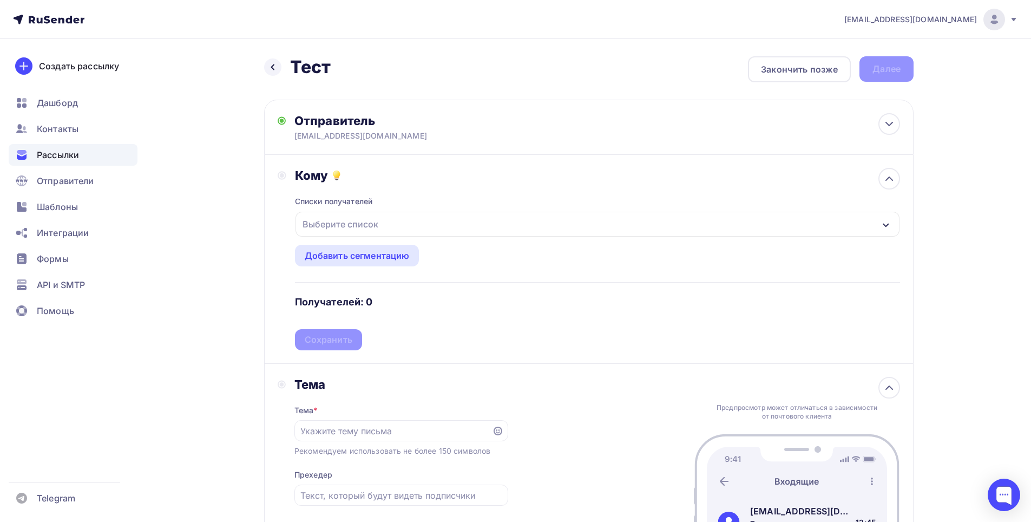
click at [339, 222] on div "Выберите список" at bounding box center [340, 223] width 84 height 19
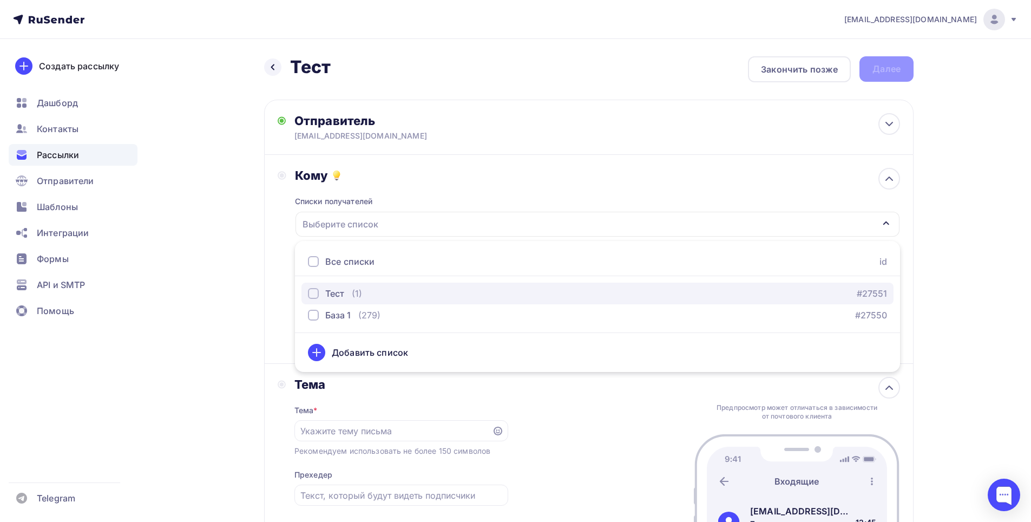
click at [315, 291] on div "button" at bounding box center [313, 293] width 11 height 11
click at [960, 242] on div "povolgie21opt@yandex.ru Аккаунт Тарифы Выйти Создать рассылку Дашборд Контакты …" at bounding box center [515, 460] width 1031 height 921
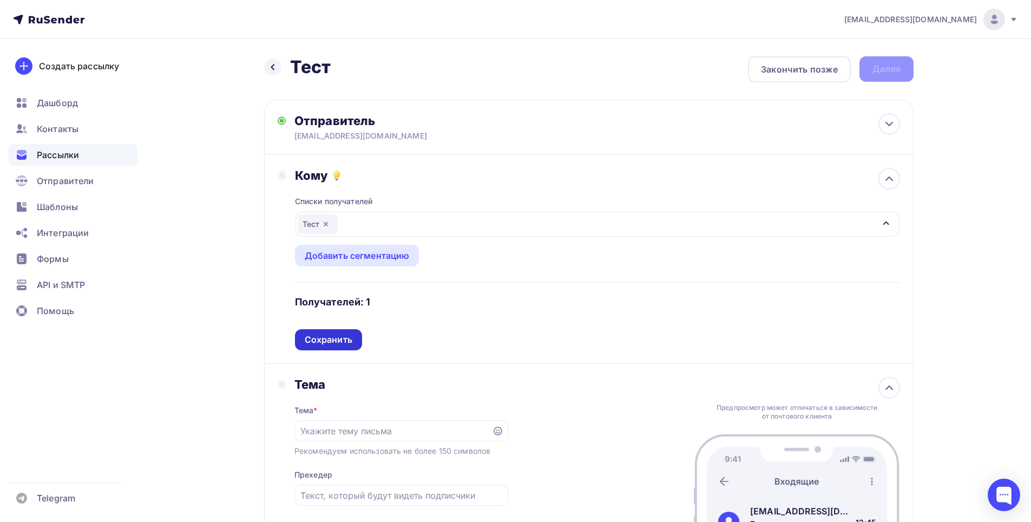
click at [338, 336] on div "Сохранить" at bounding box center [329, 339] width 48 height 12
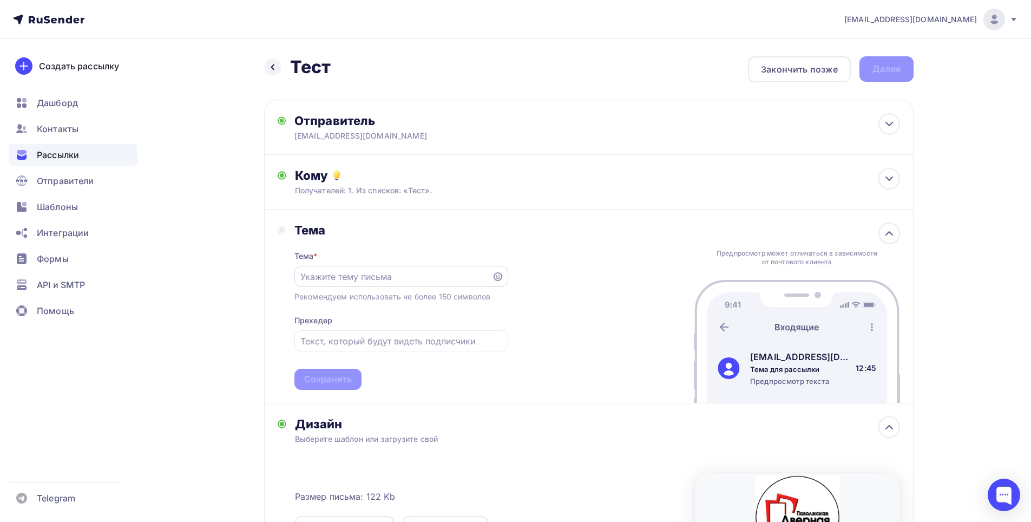
click at [367, 271] on input "text" at bounding box center [392, 276] width 185 height 13
type input "Тест"
click at [333, 378] on div "Сохранить" at bounding box center [328, 379] width 48 height 12
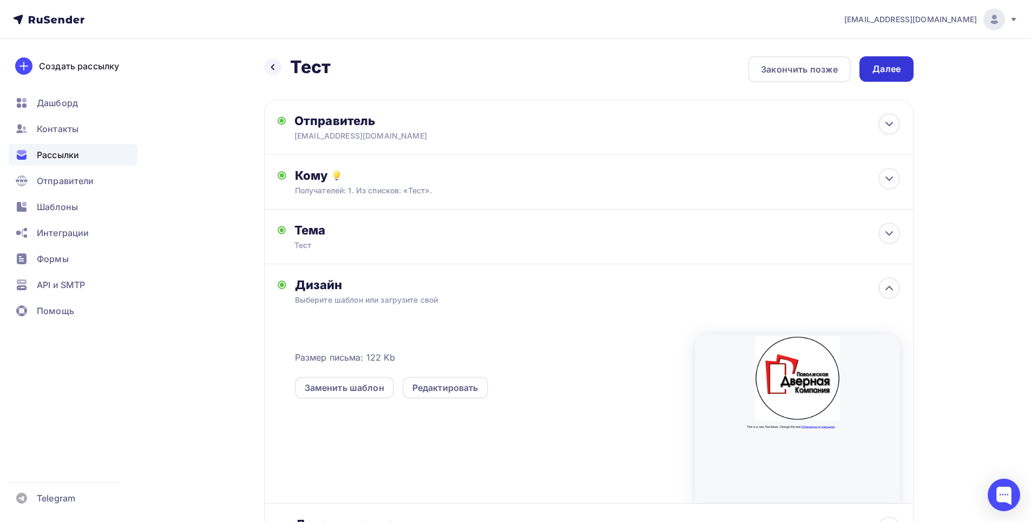
click at [898, 70] on div "Далее" at bounding box center [886, 69] width 28 height 12
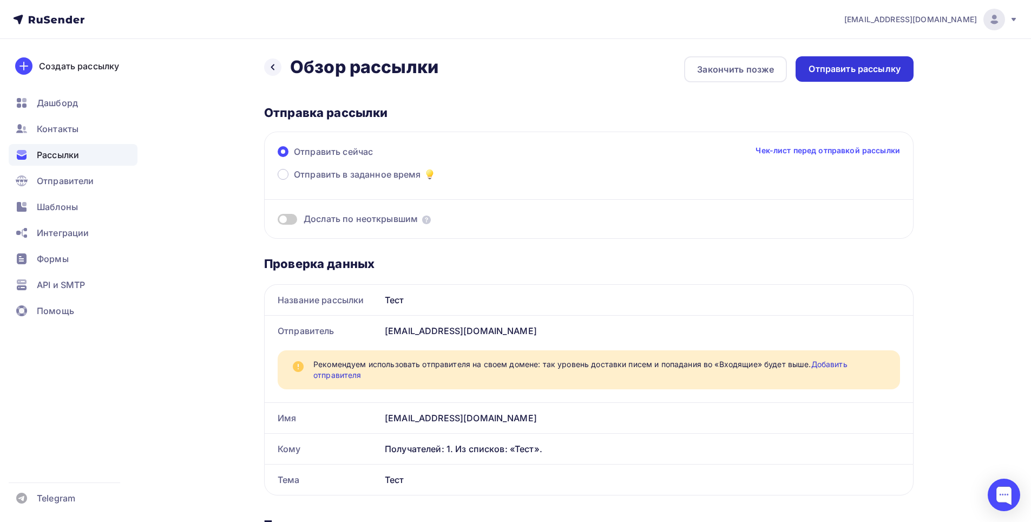
click at [860, 67] on div "Отправить рассылку" at bounding box center [854, 69] width 92 height 12
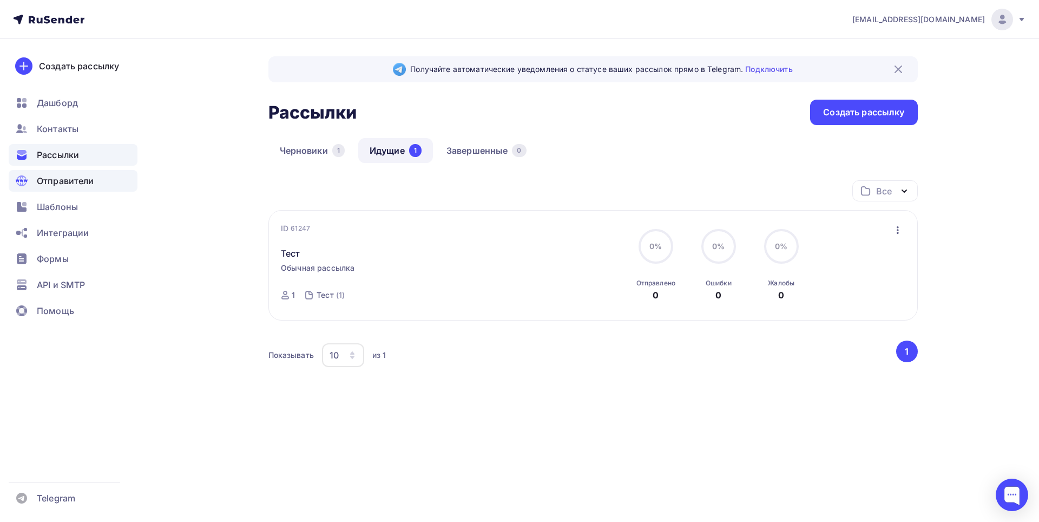
click at [67, 178] on span "Отправители" at bounding box center [65, 180] width 57 height 13
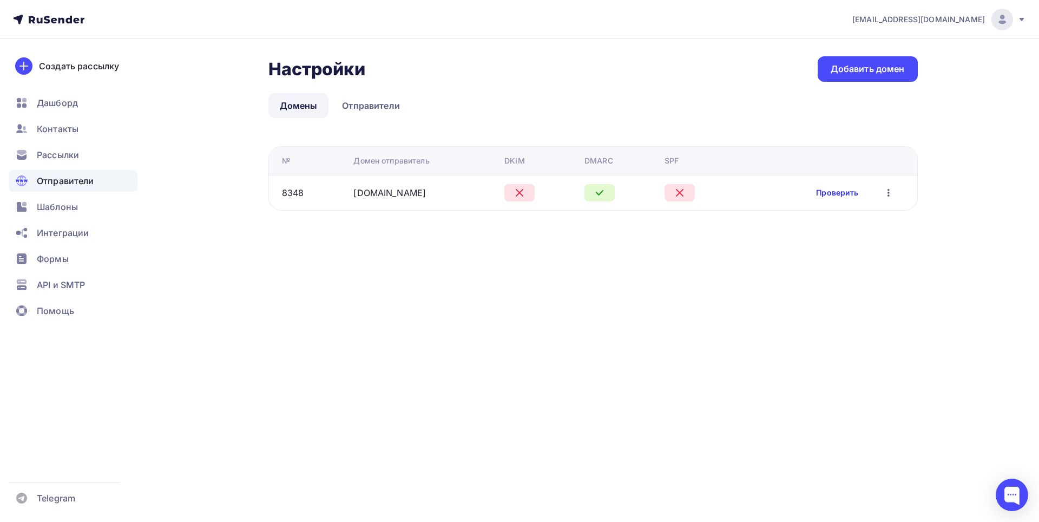
click at [842, 190] on link "Проверить" at bounding box center [837, 192] width 42 height 11
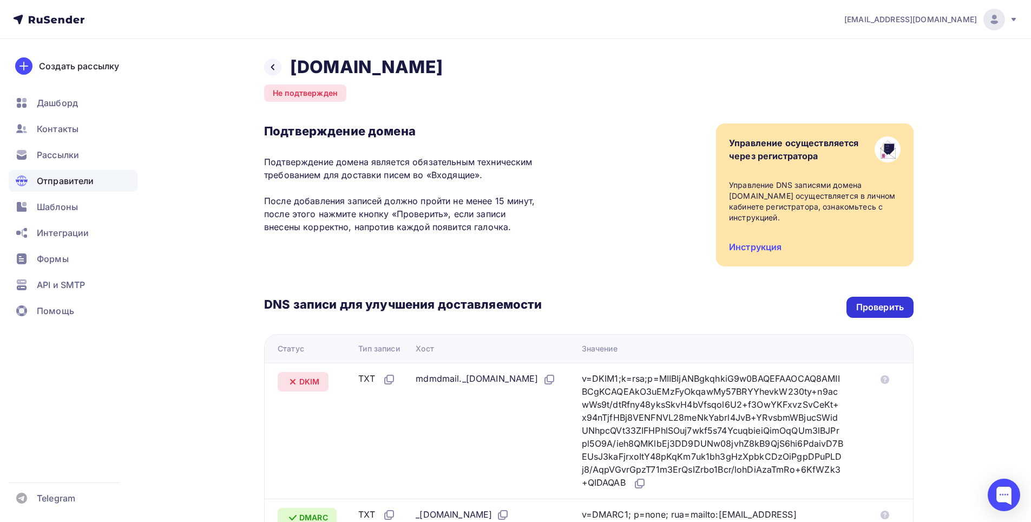
click at [878, 308] on div "Проверить" at bounding box center [880, 307] width 48 height 12
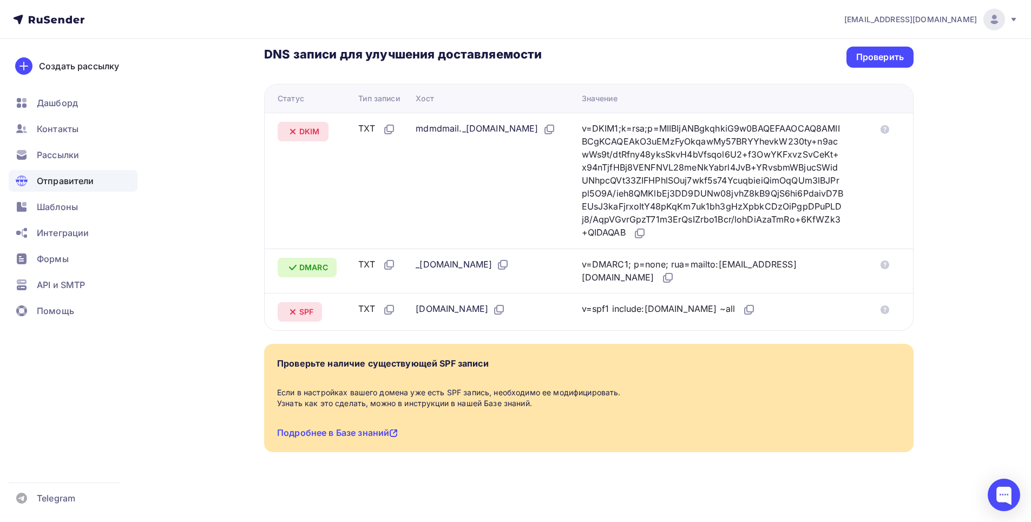
scroll to position [263, 0]
click at [333, 426] on div "Подробнее в Базе знаний" at bounding box center [337, 432] width 121 height 13
click at [337, 430] on link "Подробнее в Базе знаний" at bounding box center [337, 432] width 121 height 11
click at [859, 51] on div "Проверить" at bounding box center [880, 57] width 48 height 12
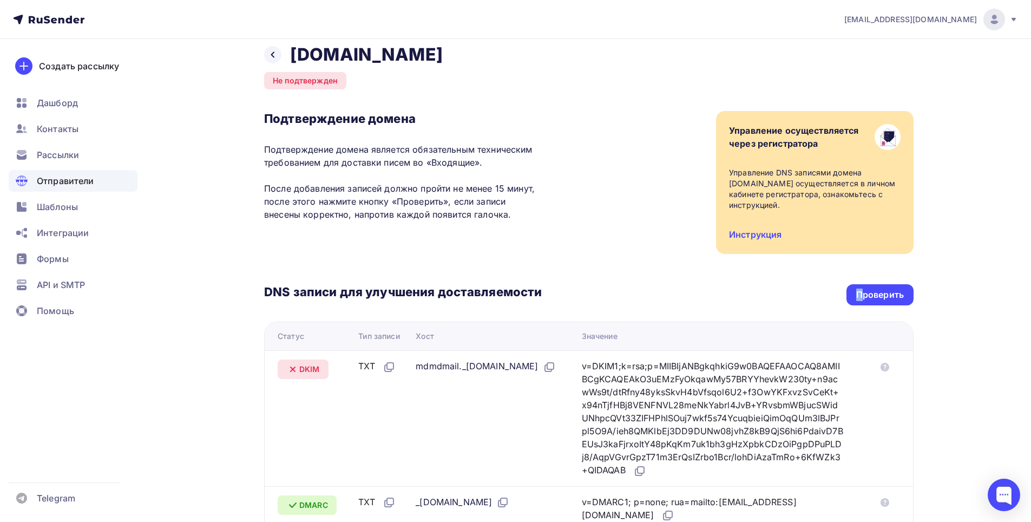
scroll to position [0, 0]
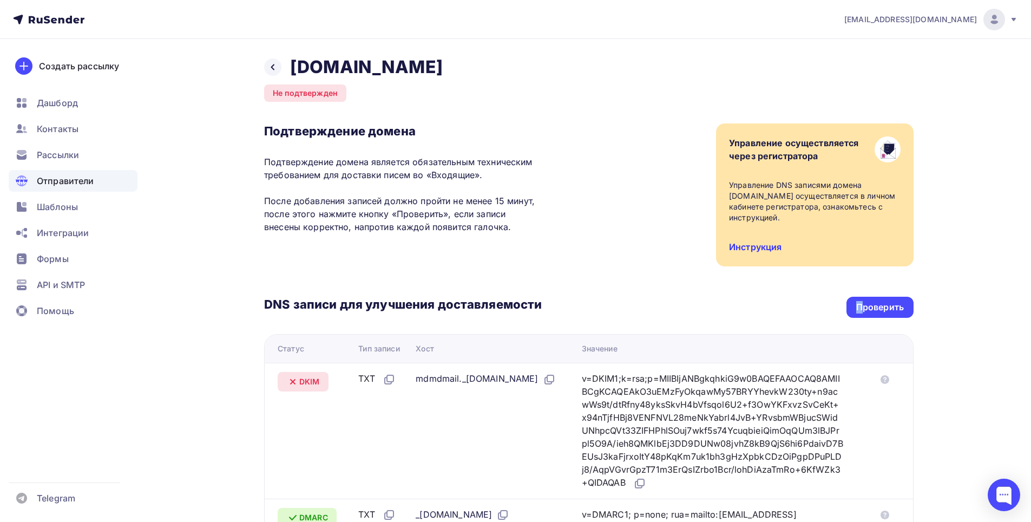
click at [741, 248] on link "Инструкция" at bounding box center [755, 246] width 52 height 11
click at [58, 29] on nav "povolgie21opt@yandex.ru Аккаунт Тарифы Выйти Создать рассылку Дашборд Контакты …" at bounding box center [515, 19] width 1031 height 39
click at [62, 19] on icon at bounding box center [61, 20] width 6 height 6
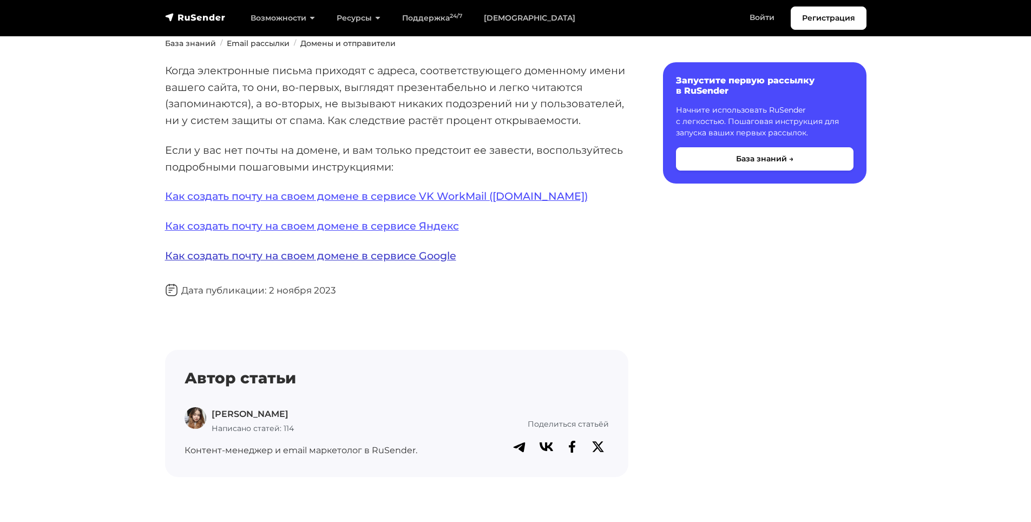
scroll to position [108, 0]
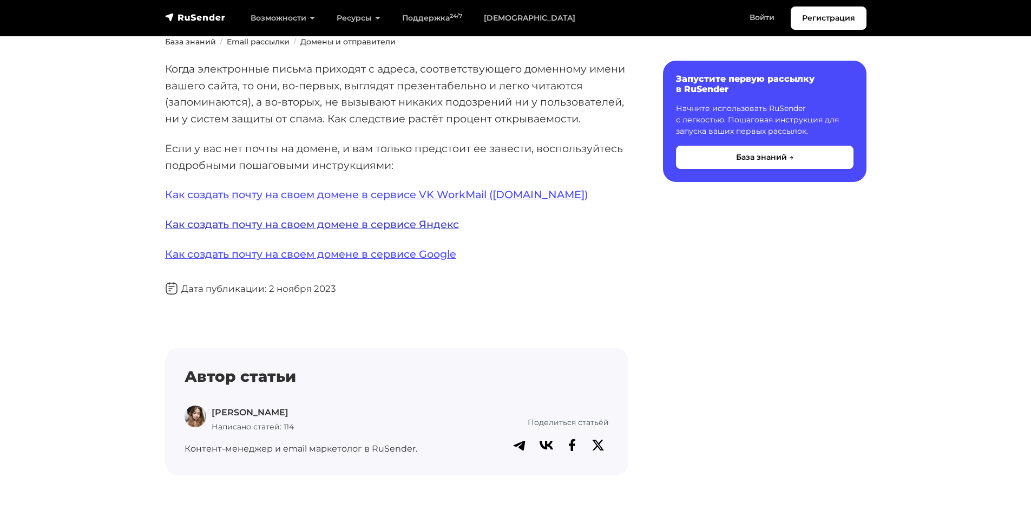
click at [407, 222] on link "Как создать почту на своем домене в сервисе Яндекс" at bounding box center [312, 224] width 294 height 13
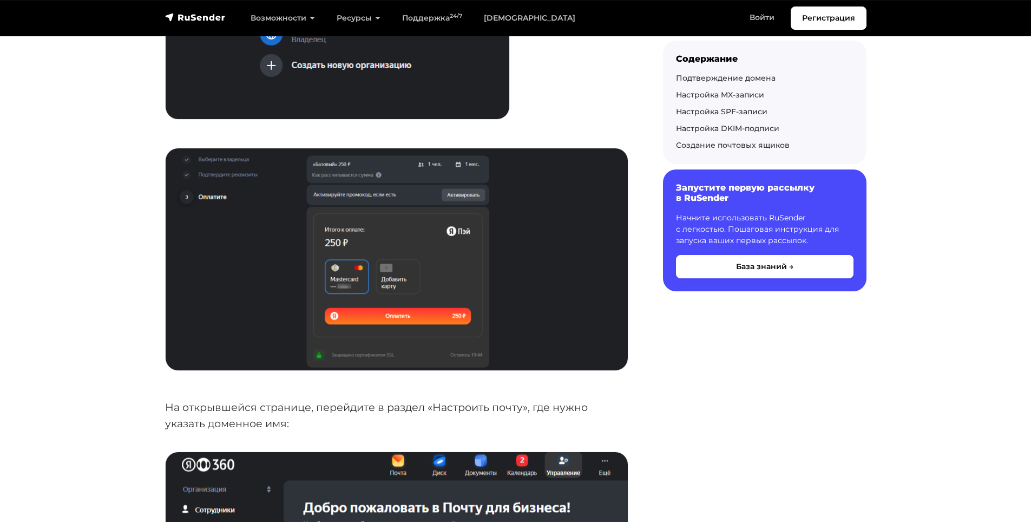
scroll to position [595, 0]
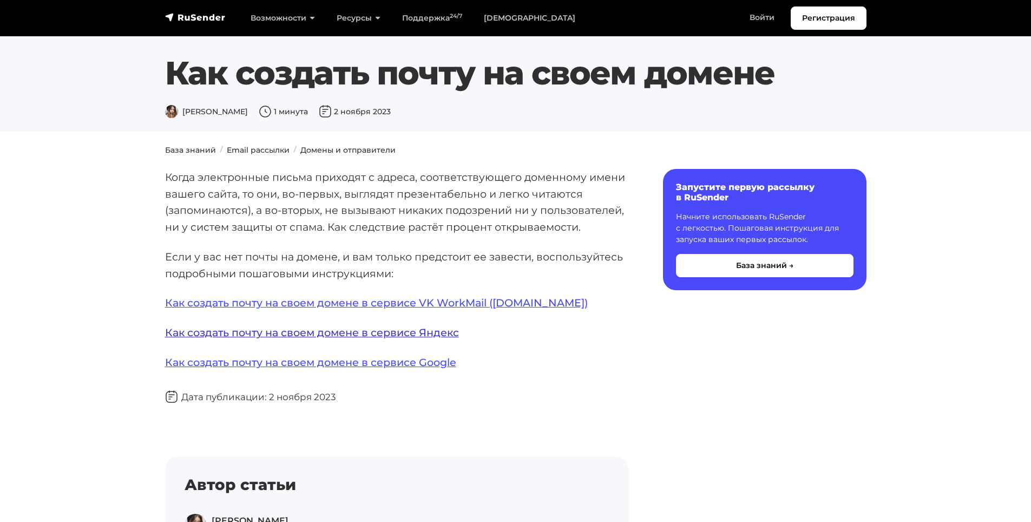
click at [437, 334] on link "Как создать почту на своем домене в сервисе Яндекс" at bounding box center [312, 332] width 294 height 13
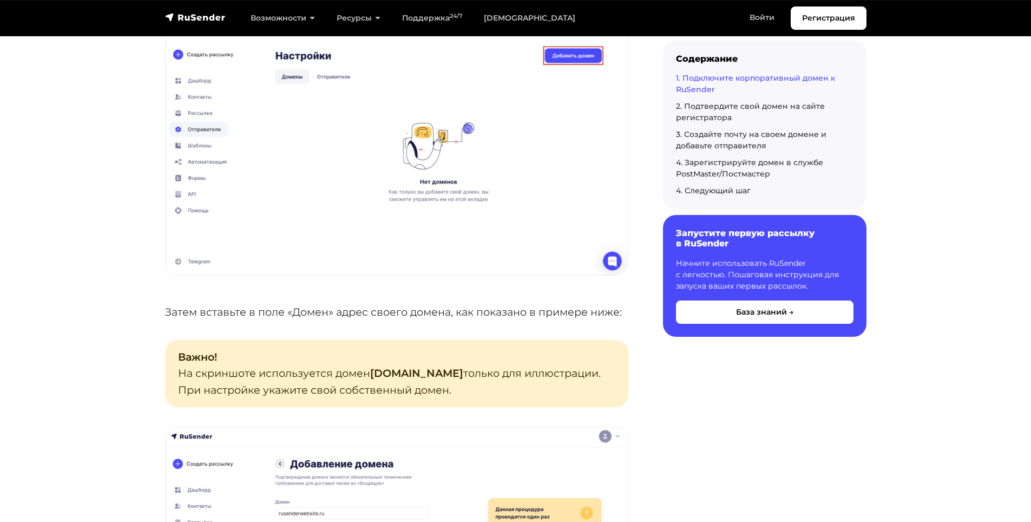
scroll to position [703, 0]
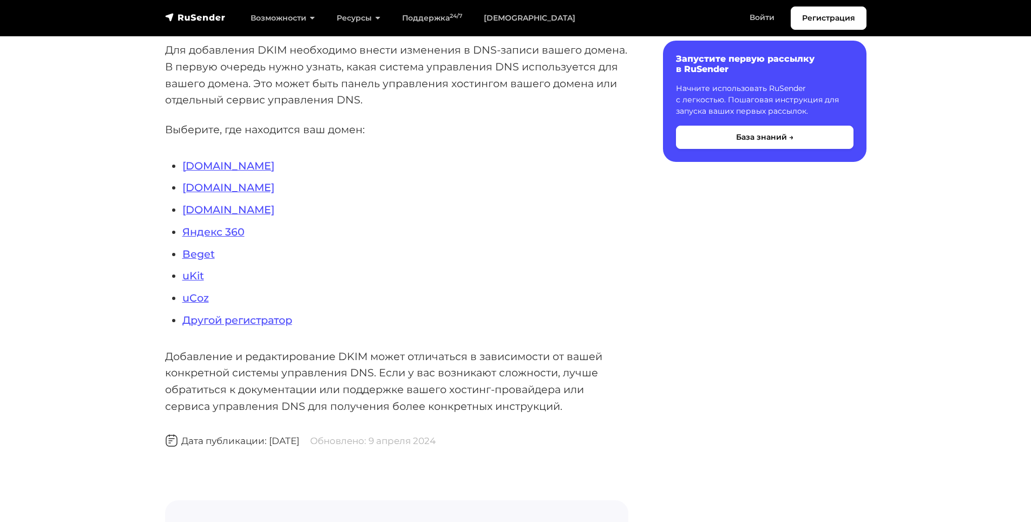
scroll to position [216, 0]
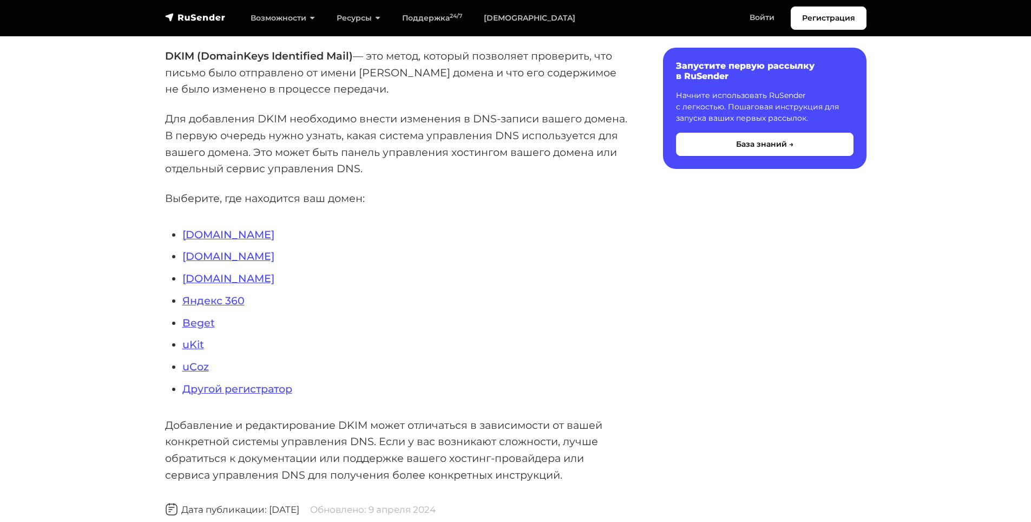
scroll to position [216, 0]
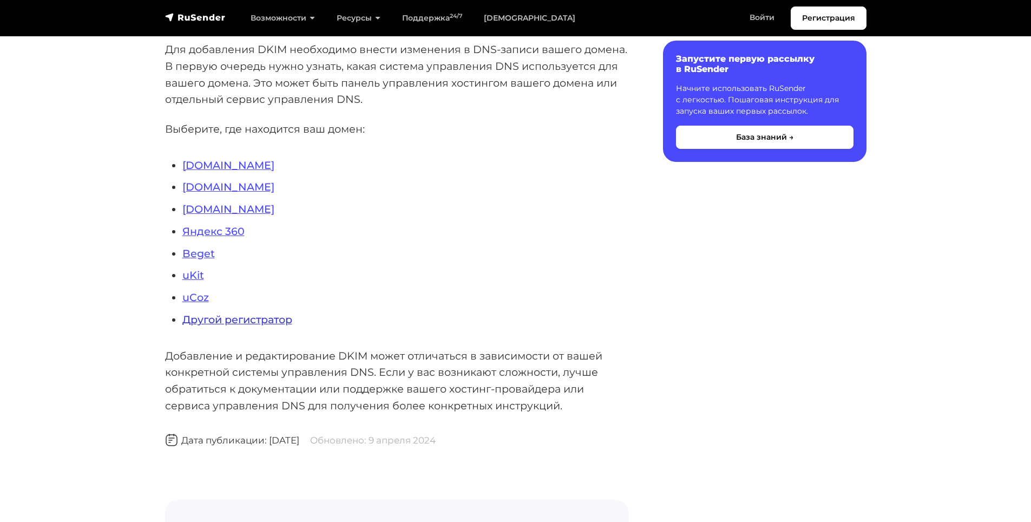
click at [226, 314] on link "Другой регистратор" at bounding box center [237, 319] width 110 height 13
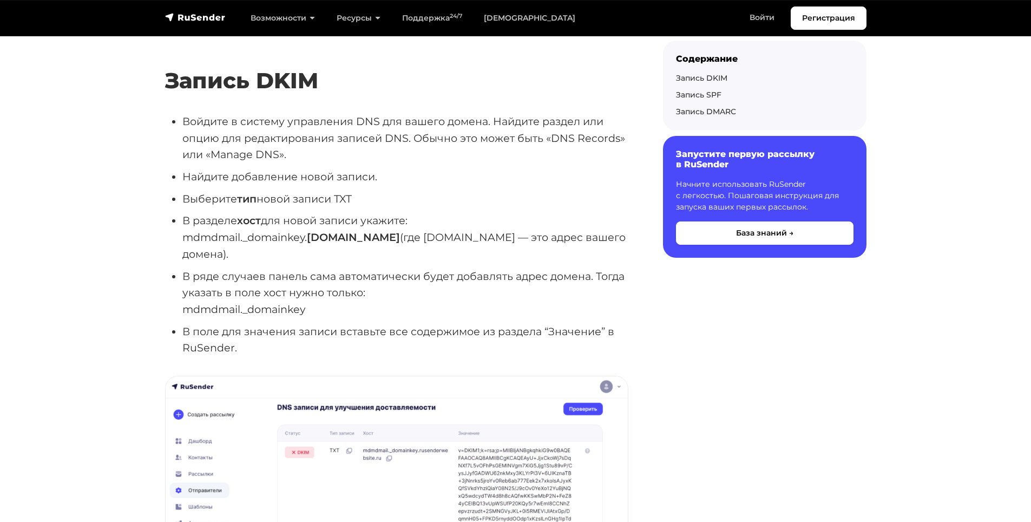
scroll to position [649, 0]
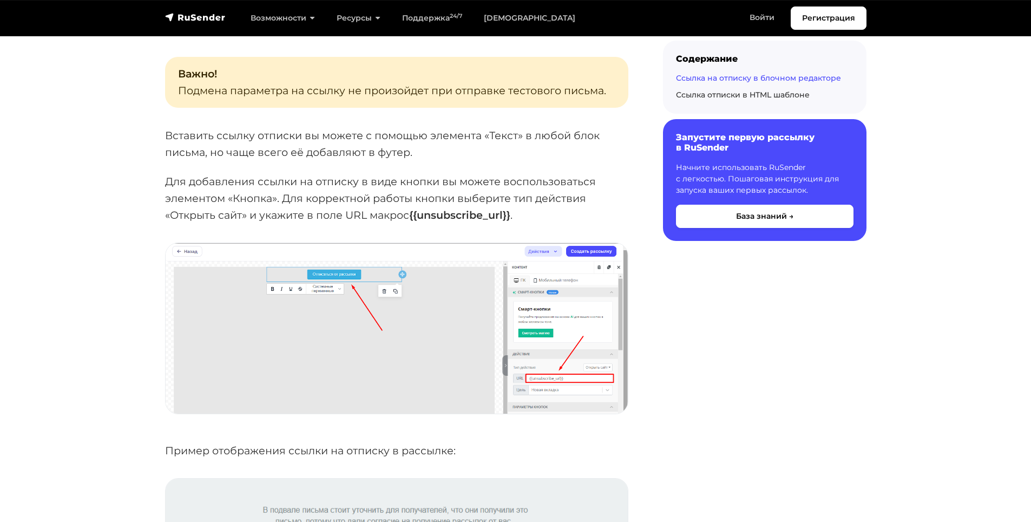
scroll to position [1244, 0]
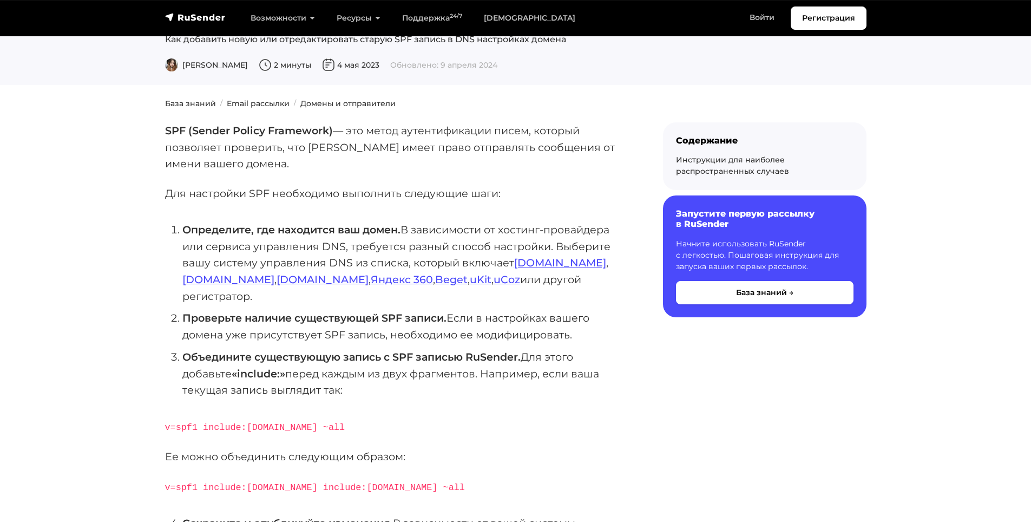
scroll to position [108, 0]
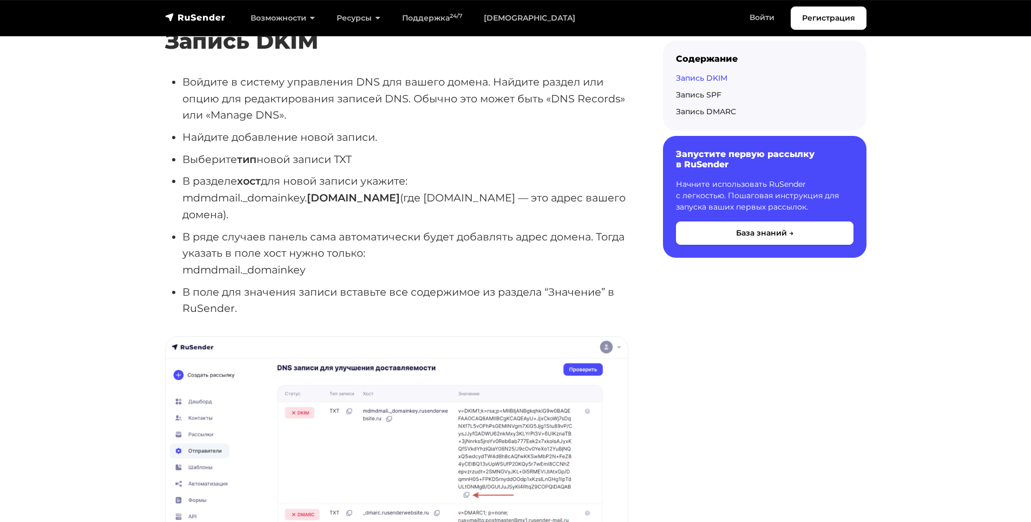
scroll to position [758, 0]
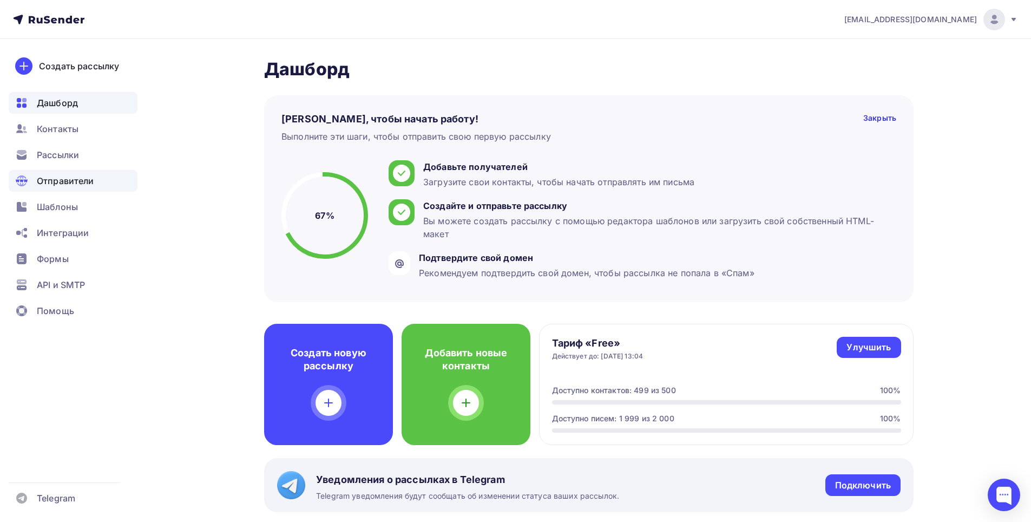
click at [64, 177] on span "Отправители" at bounding box center [65, 180] width 57 height 13
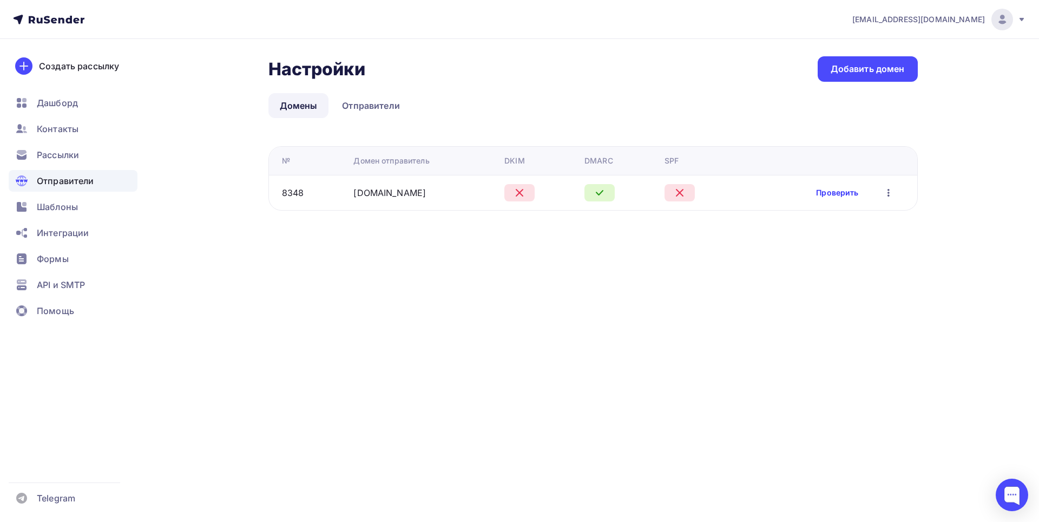
click at [841, 191] on link "Проверить" at bounding box center [837, 192] width 42 height 11
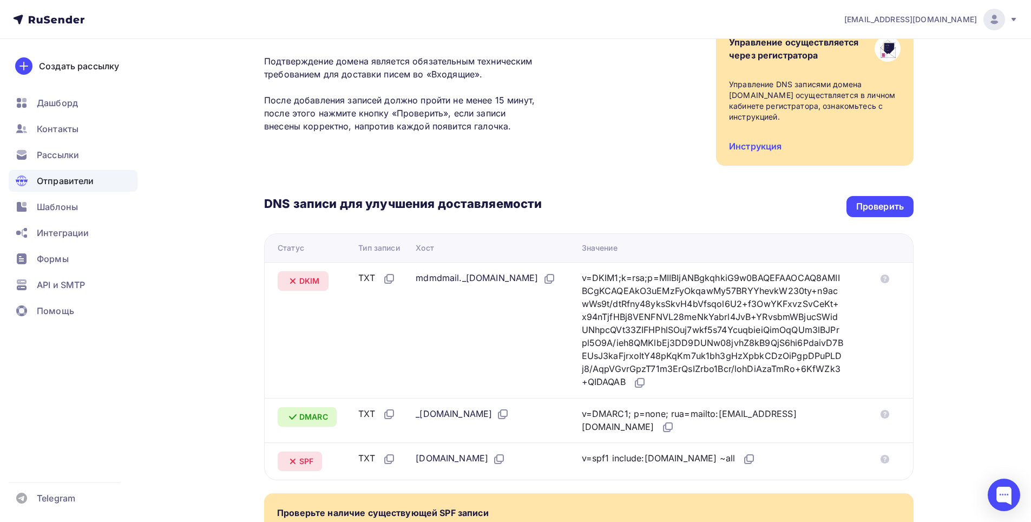
scroll to position [108, 0]
